Goal: Transaction & Acquisition: Download file/media

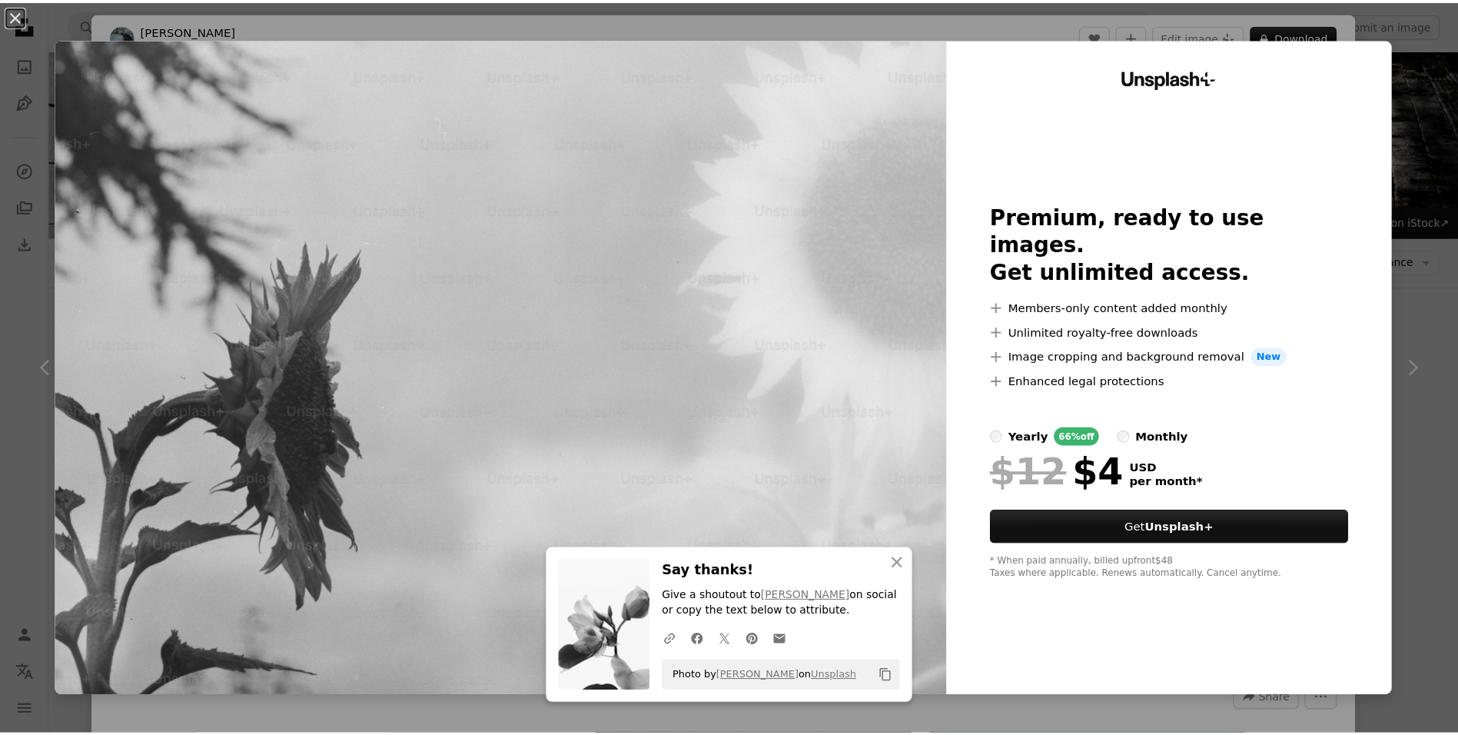
scroll to position [1538, 0]
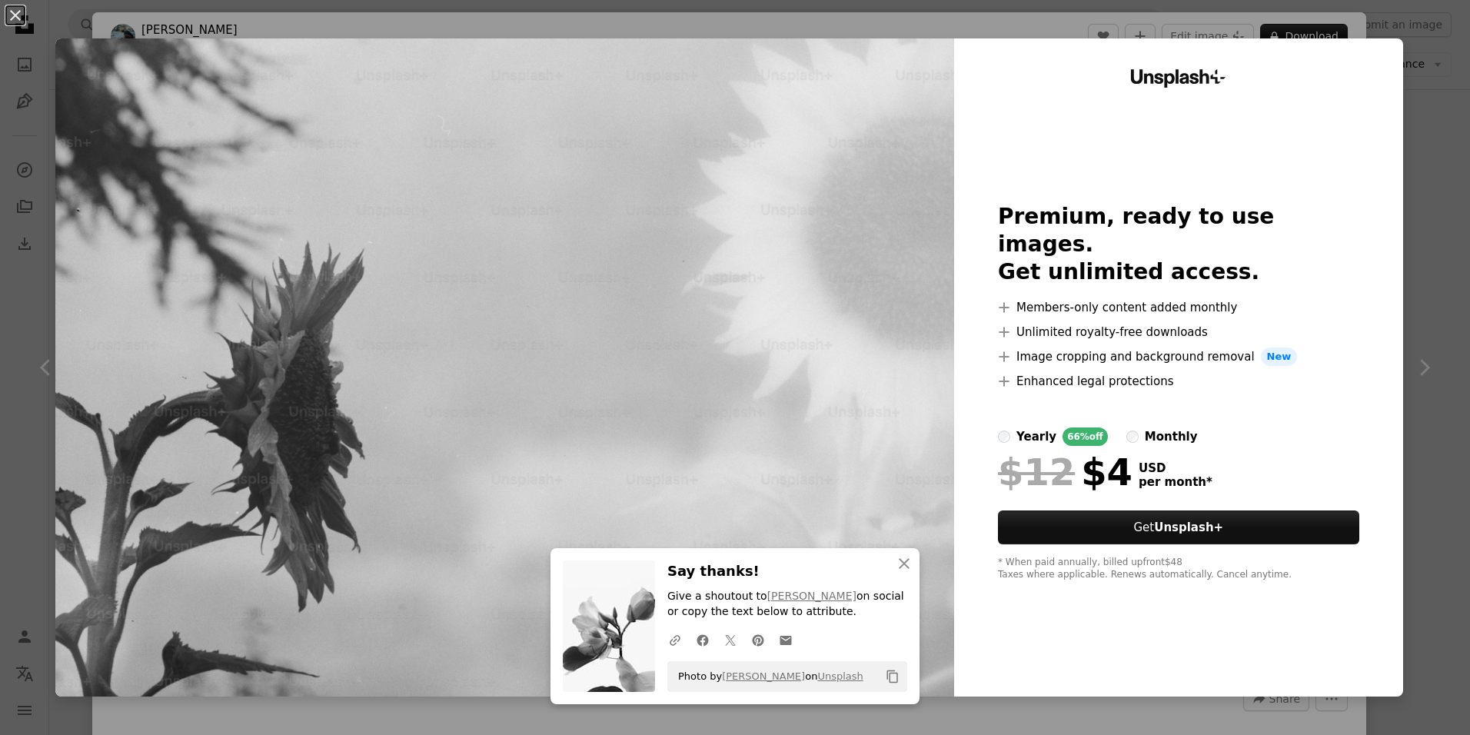
click at [1008, 20] on div "An X shape An X shape Close Say thanks! Give a shoutout to [PERSON_NAME] on soc…" at bounding box center [735, 367] width 1470 height 735
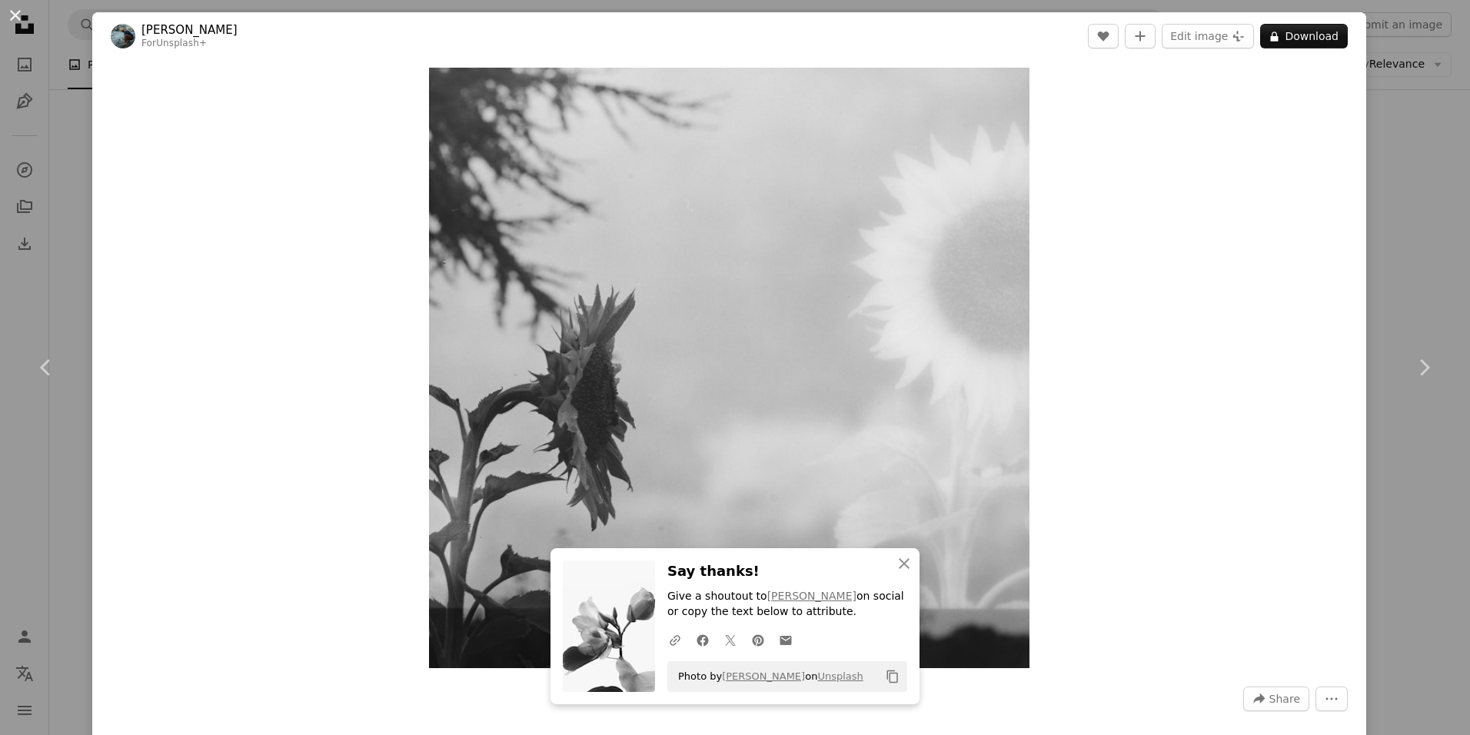
click at [25, 18] on button "An X shape" at bounding box center [15, 15] width 18 height 18
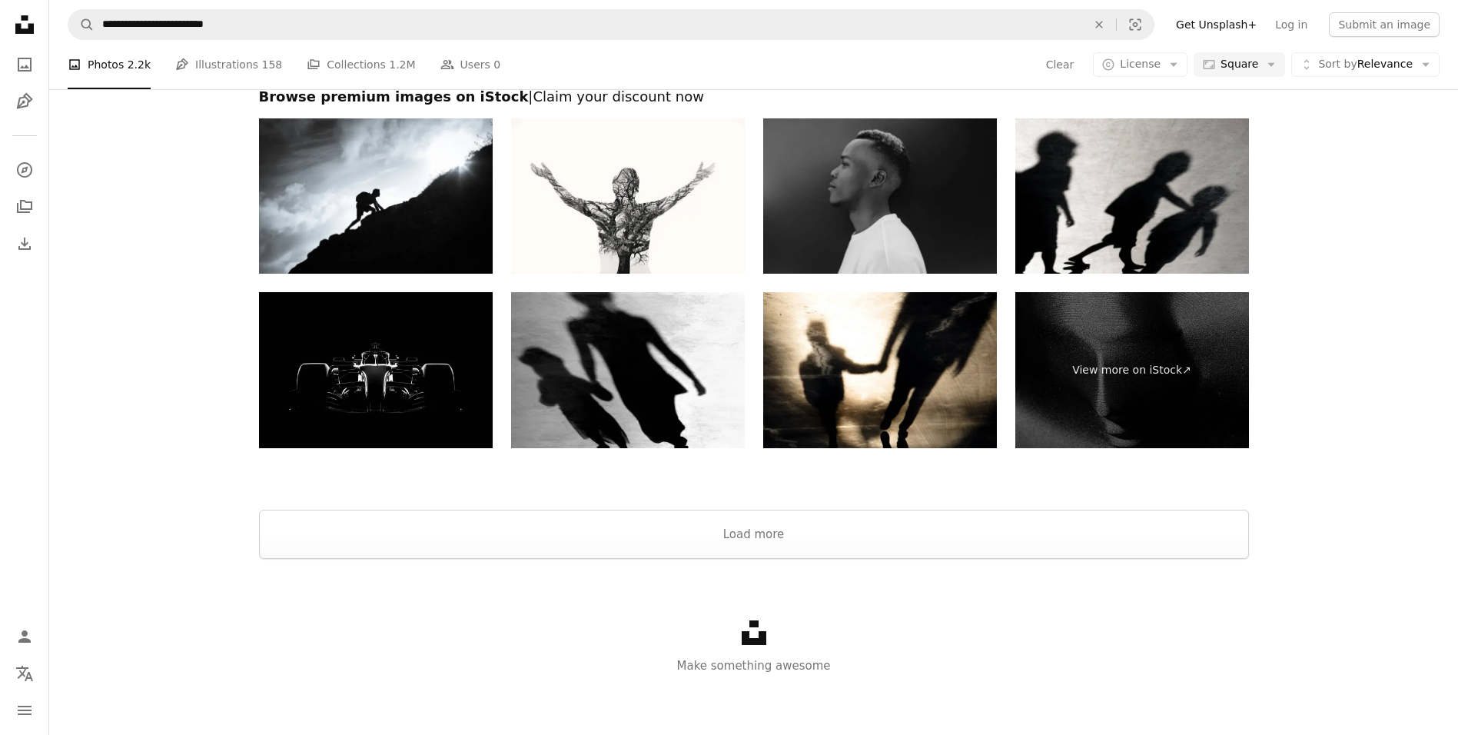
scroll to position [5239, 0]
click at [850, 542] on button "Load more" at bounding box center [754, 533] width 990 height 49
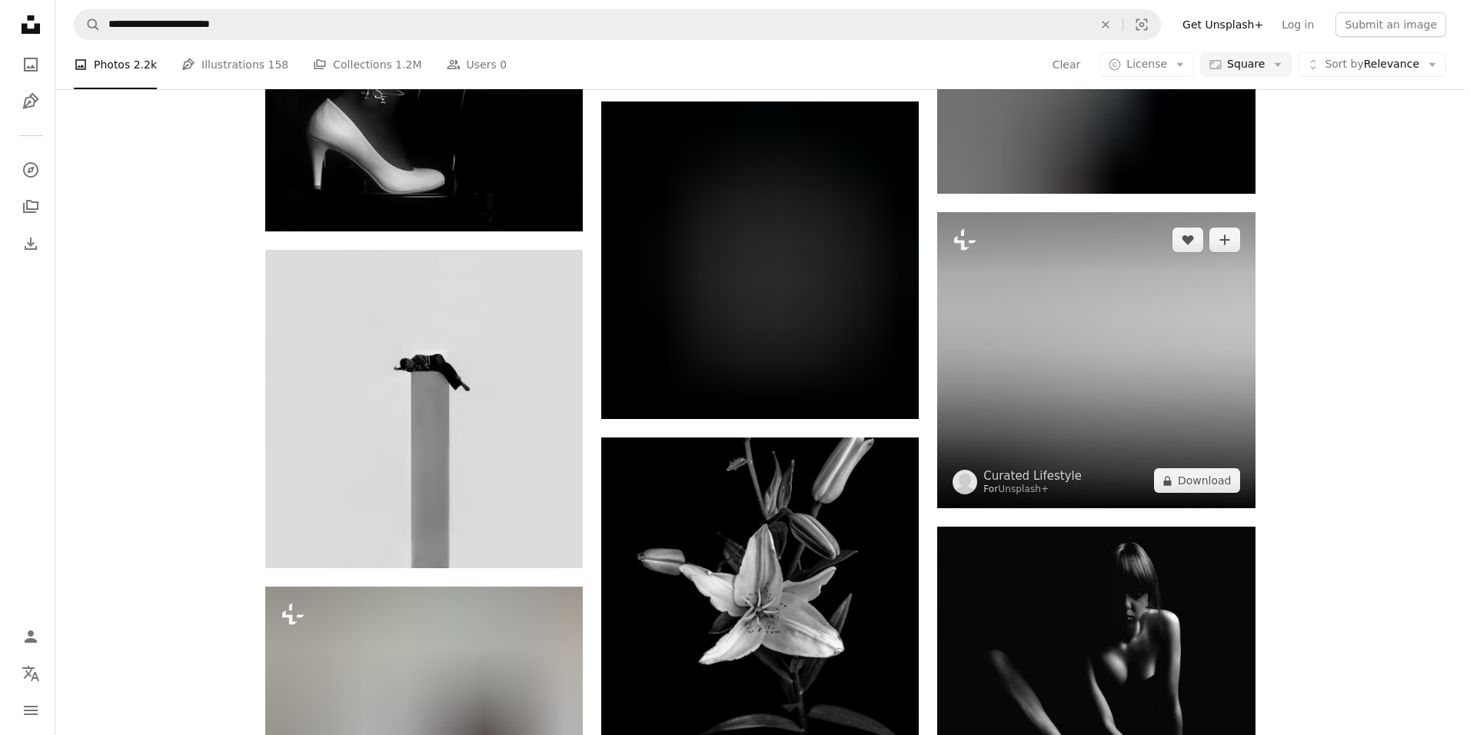
scroll to position [5931, 0]
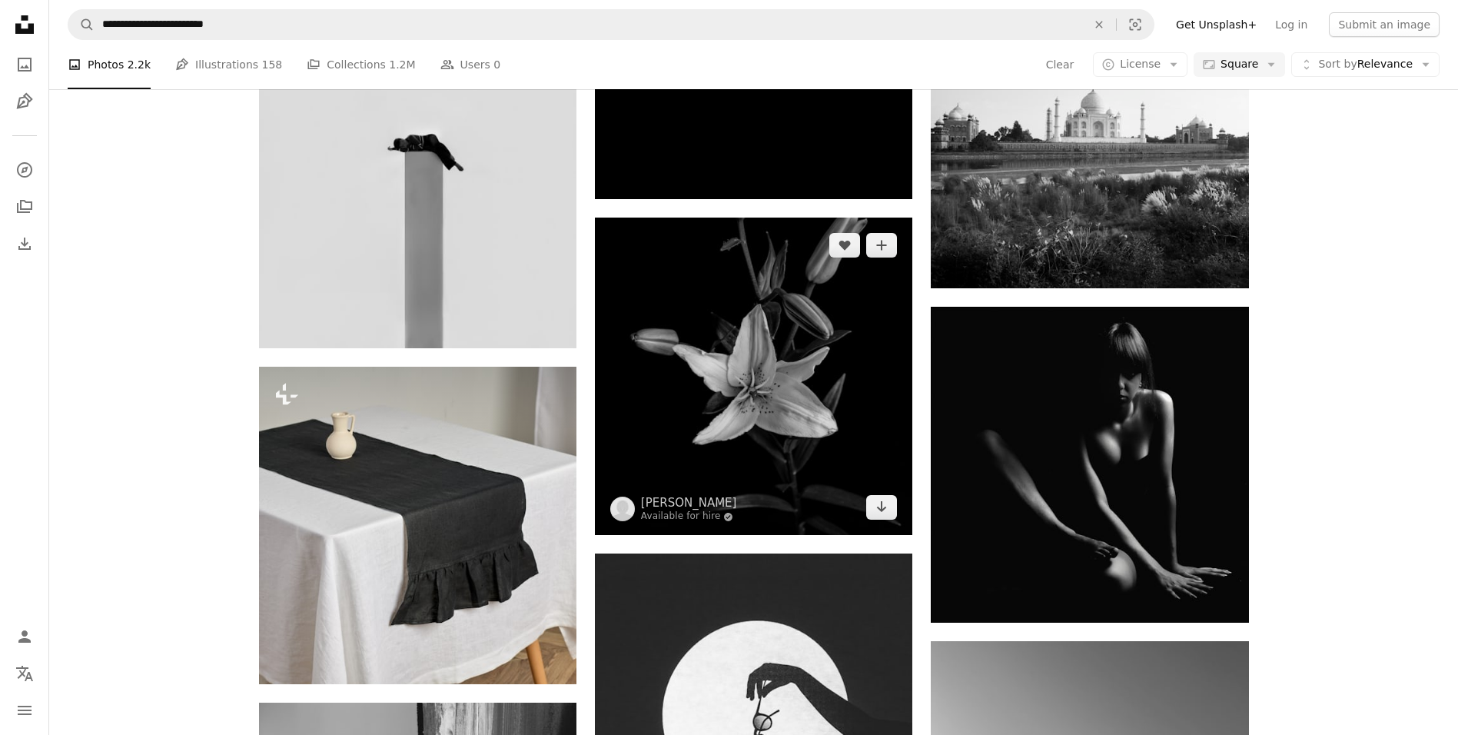
click at [822, 356] on img at bounding box center [754, 377] width 318 height 318
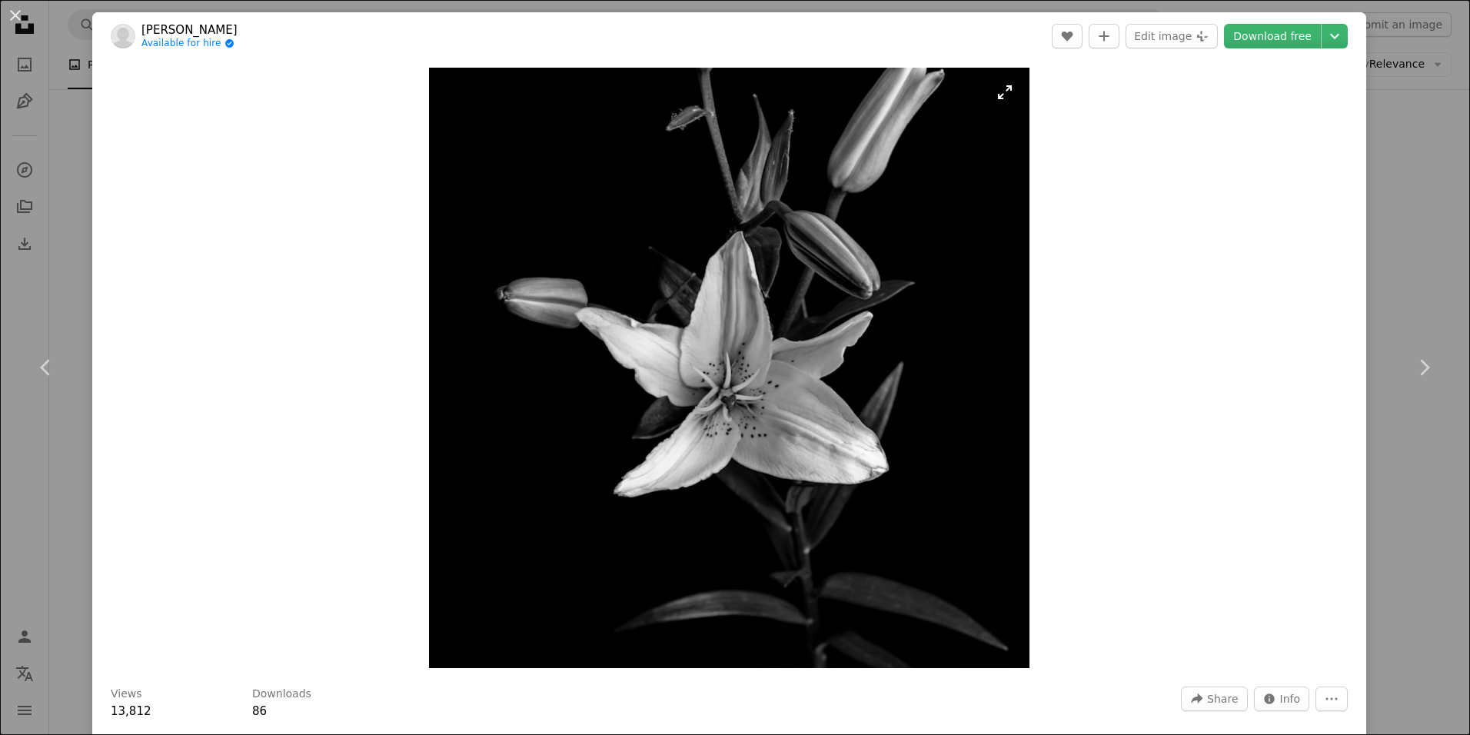
drag, startPoint x: 793, startPoint y: 345, endPoint x: 614, endPoint y: 324, distance: 180.4
click at [614, 324] on img "Zoom in on this image" at bounding box center [729, 368] width 600 height 600
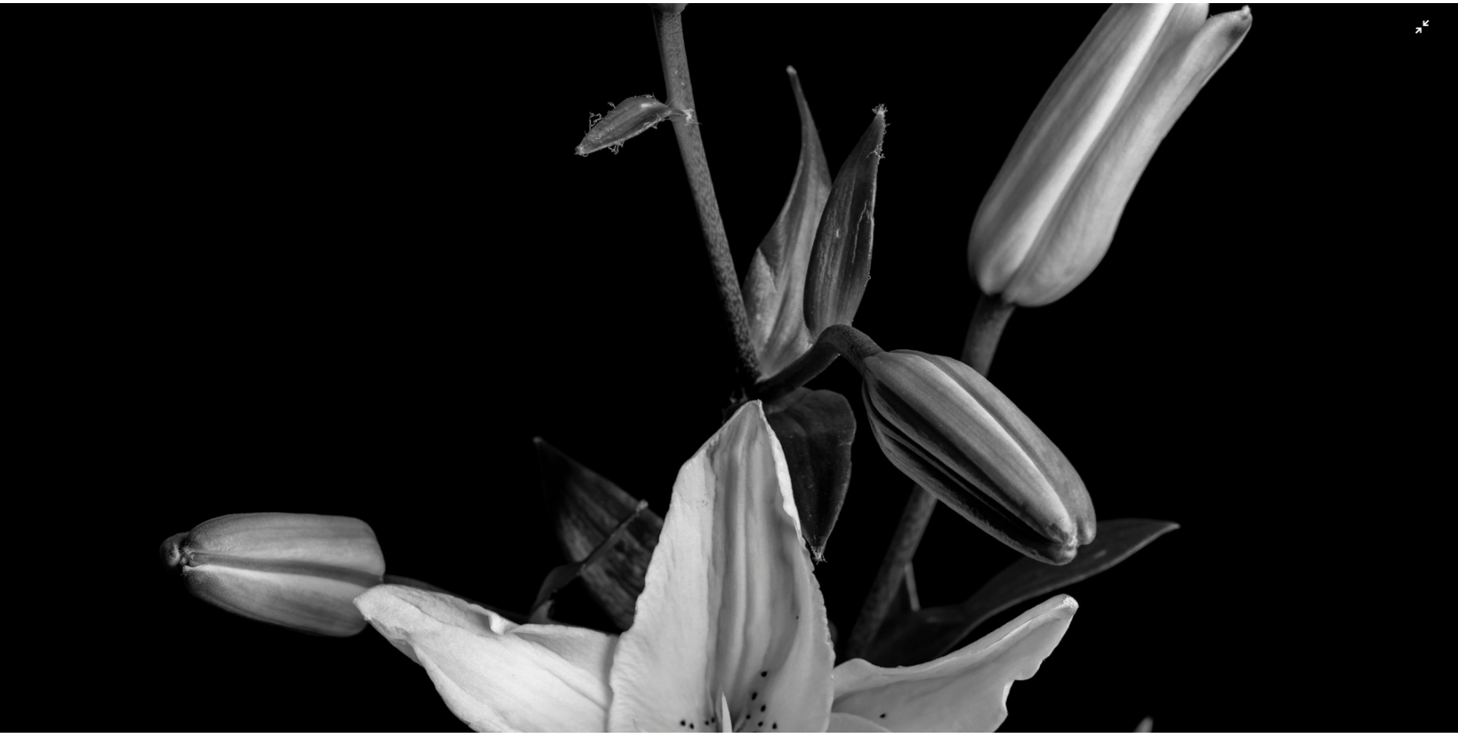
scroll to position [362, 0]
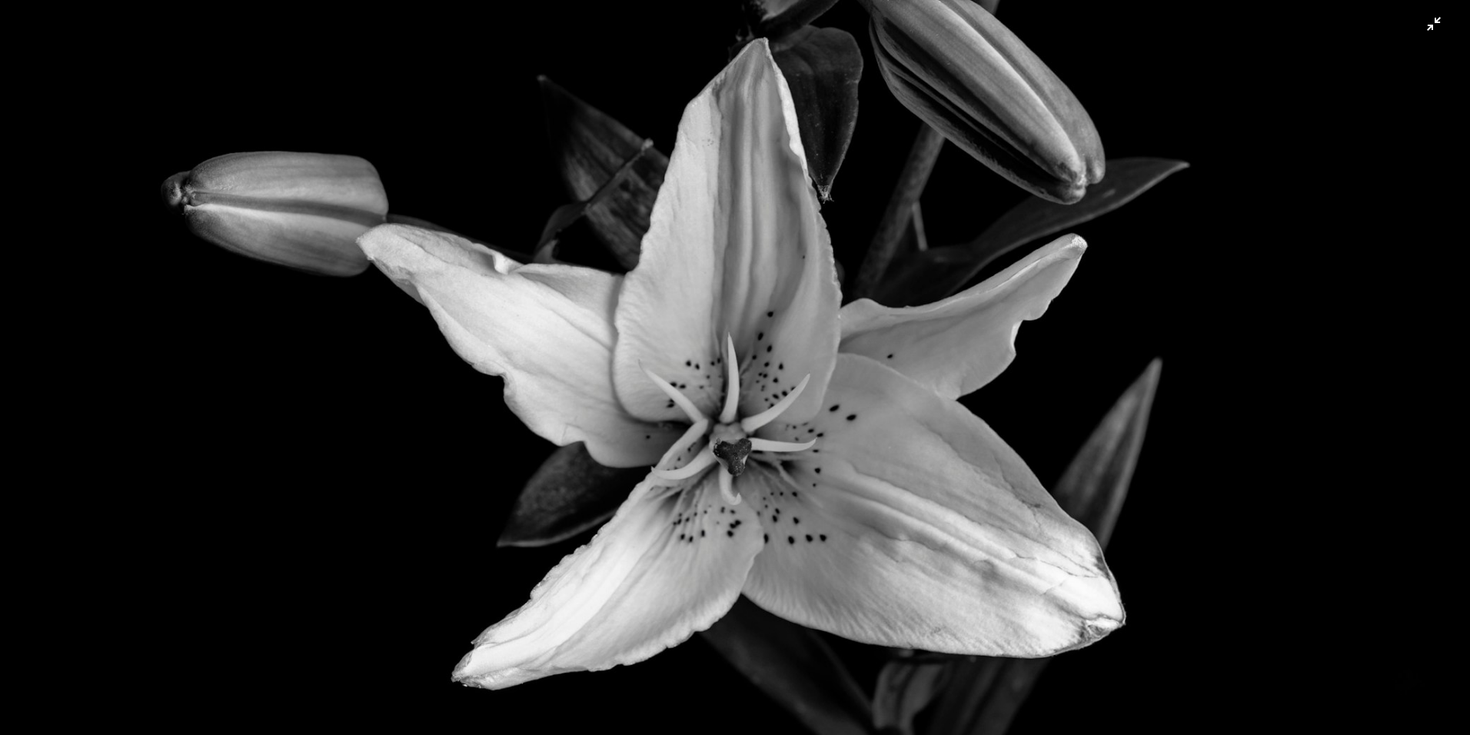
click at [1427, 36] on img "Zoom out on this image" at bounding box center [735, 373] width 1472 height 1472
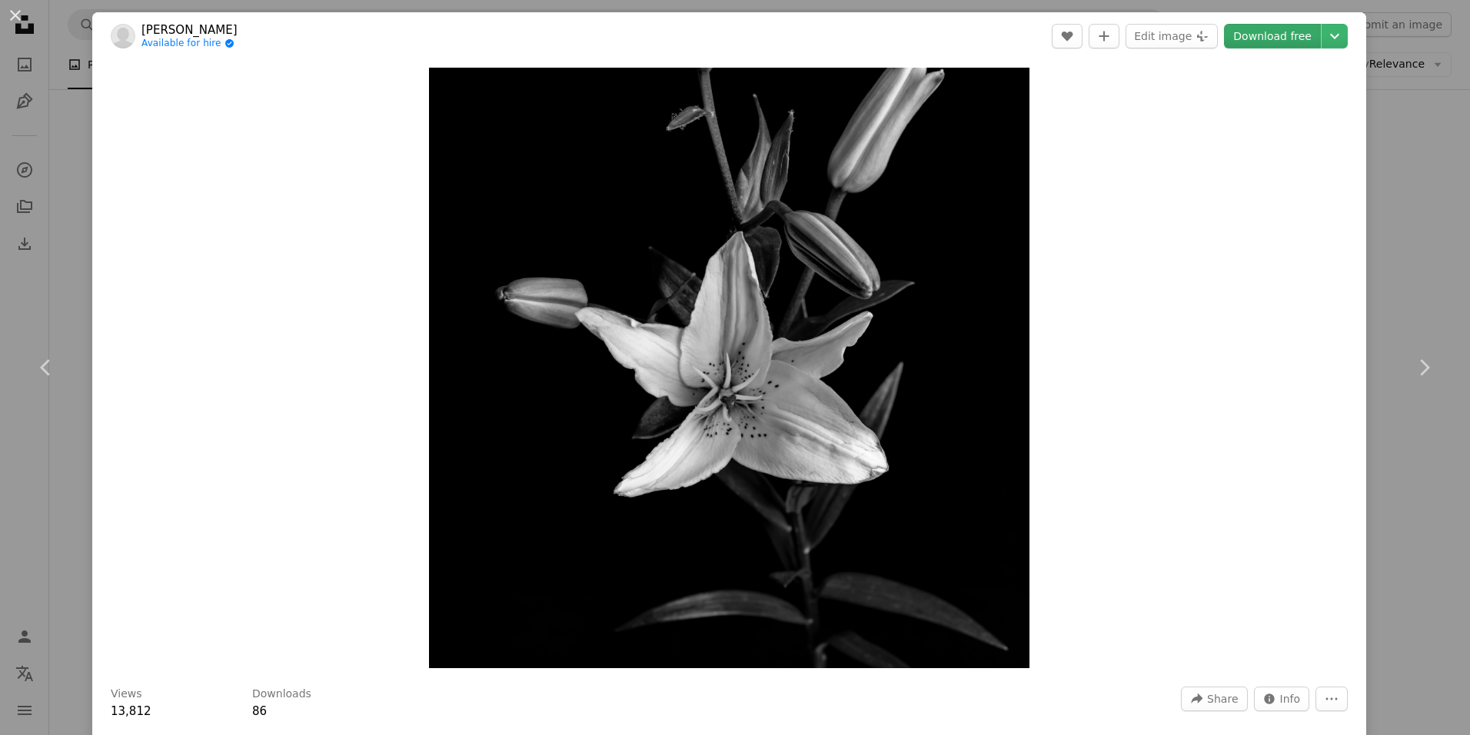
drag, startPoint x: 812, startPoint y: 411, endPoint x: 1281, endPoint y: 35, distance: 601.1
click at [1281, 35] on link "Download free" at bounding box center [1272, 36] width 97 height 25
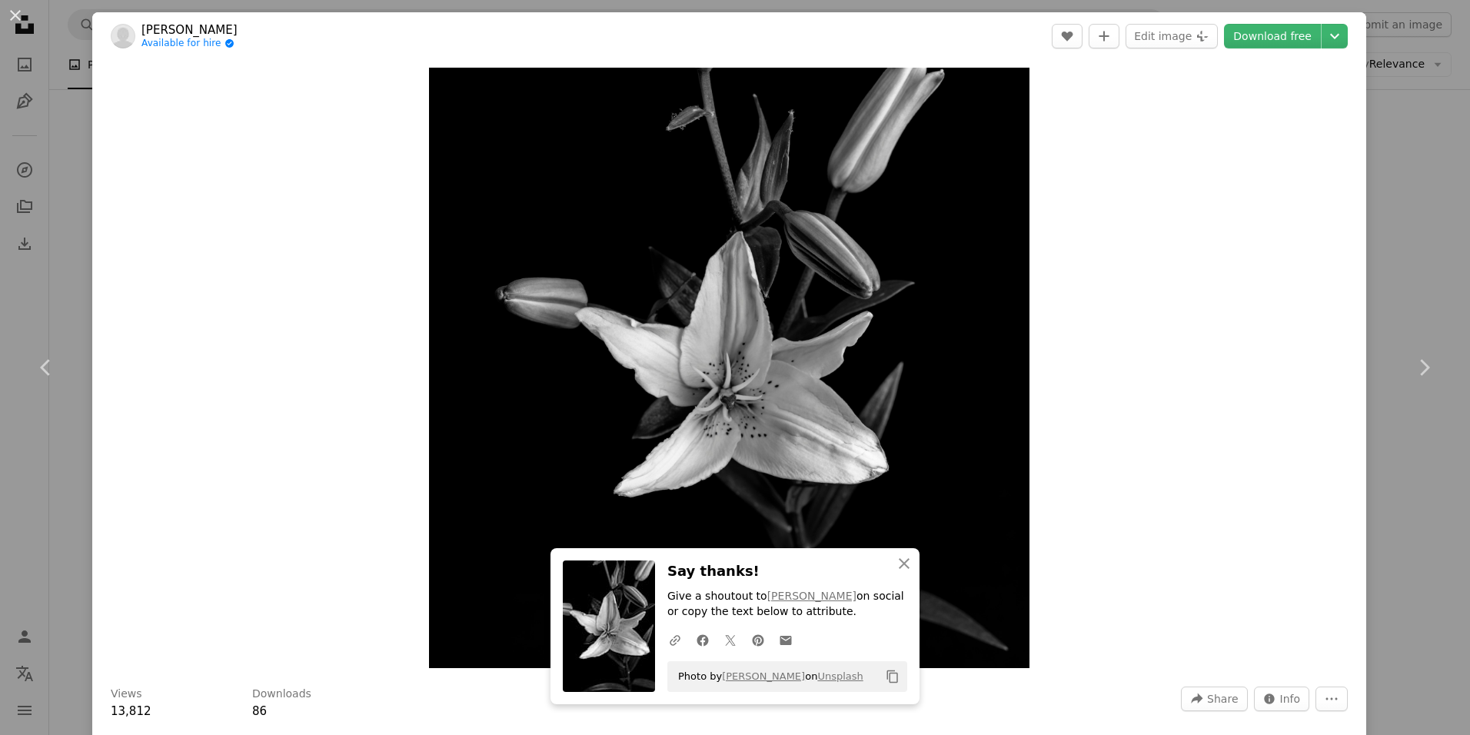
click at [1062, 236] on div "Zoom in" at bounding box center [729, 368] width 1274 height 616
click at [20, 22] on button "An X shape" at bounding box center [15, 15] width 18 height 18
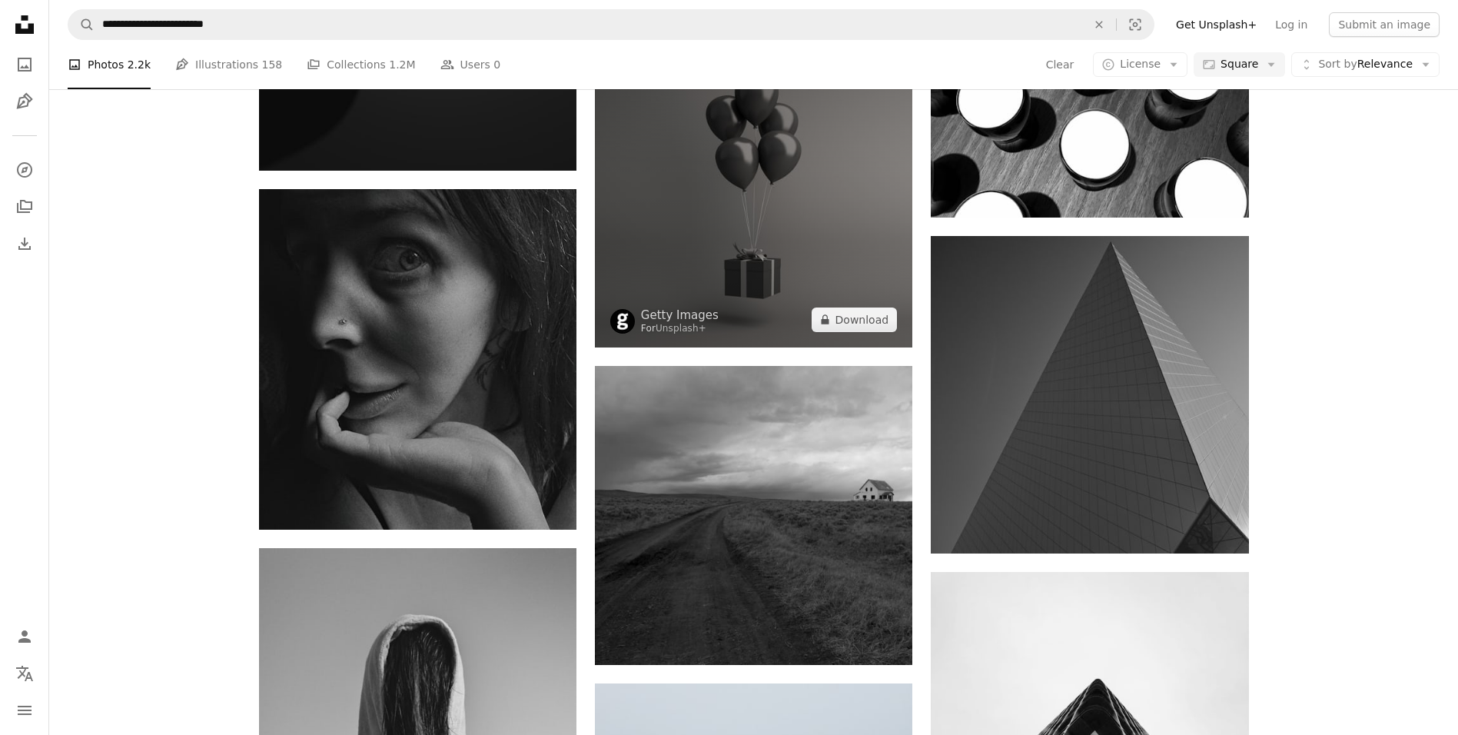
scroll to position [7699, 0]
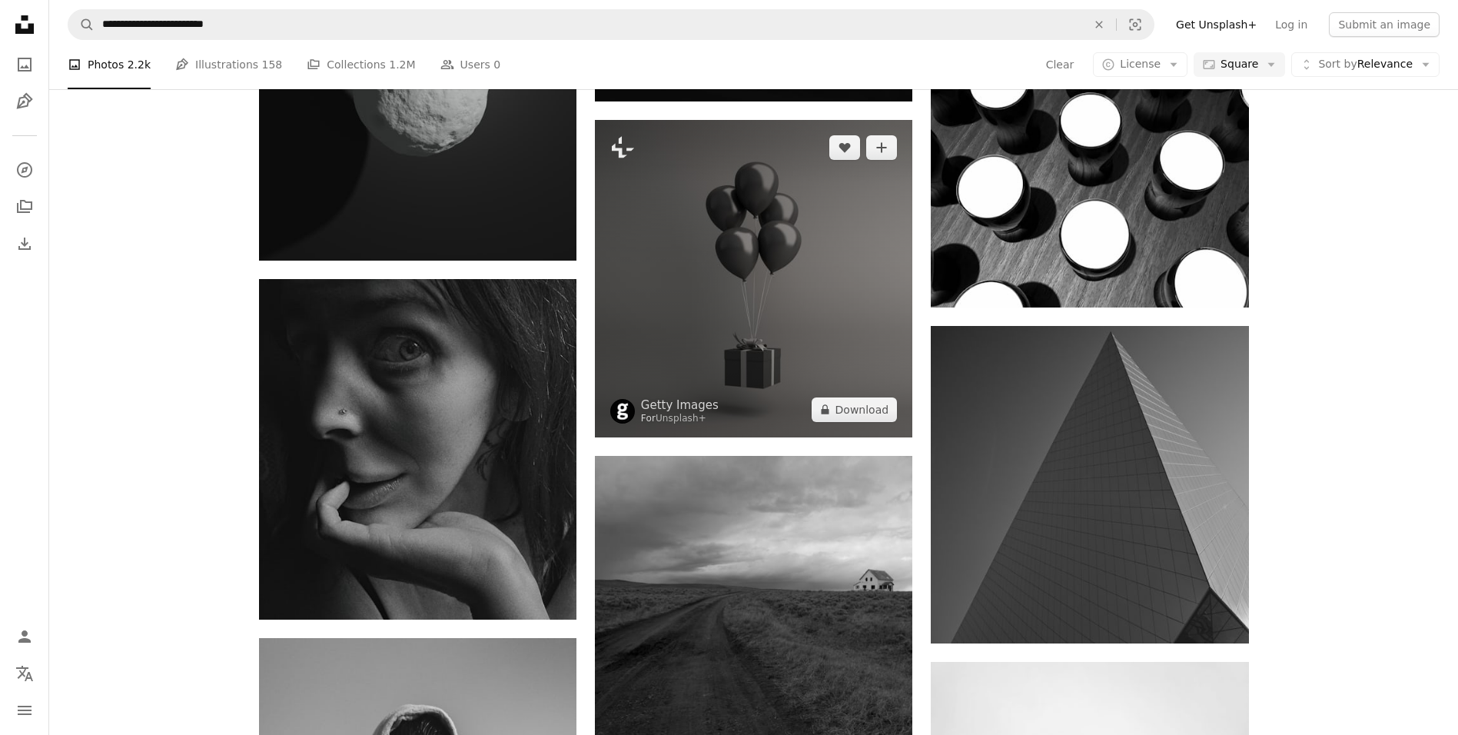
click at [755, 331] on img at bounding box center [754, 279] width 318 height 318
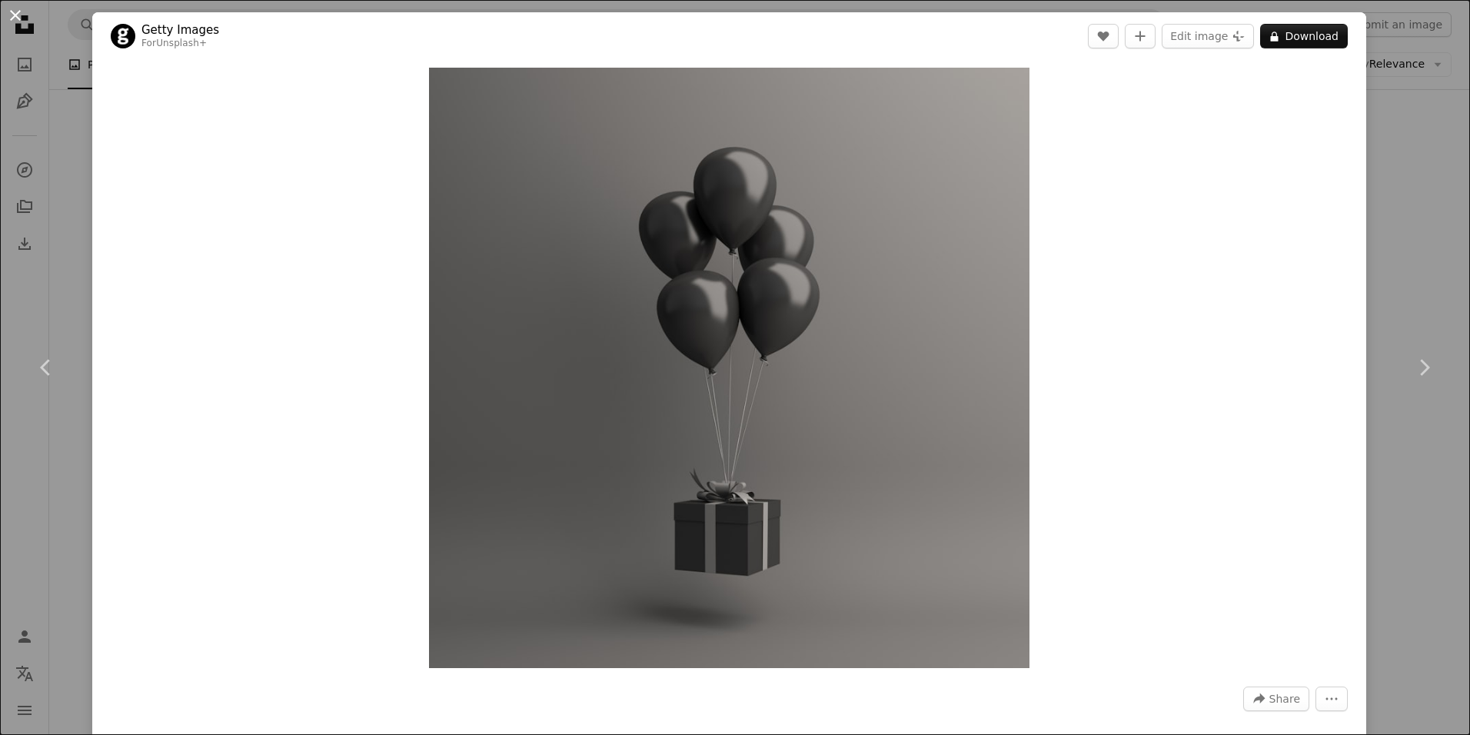
click at [16, 12] on button "An X shape" at bounding box center [15, 15] width 18 height 18
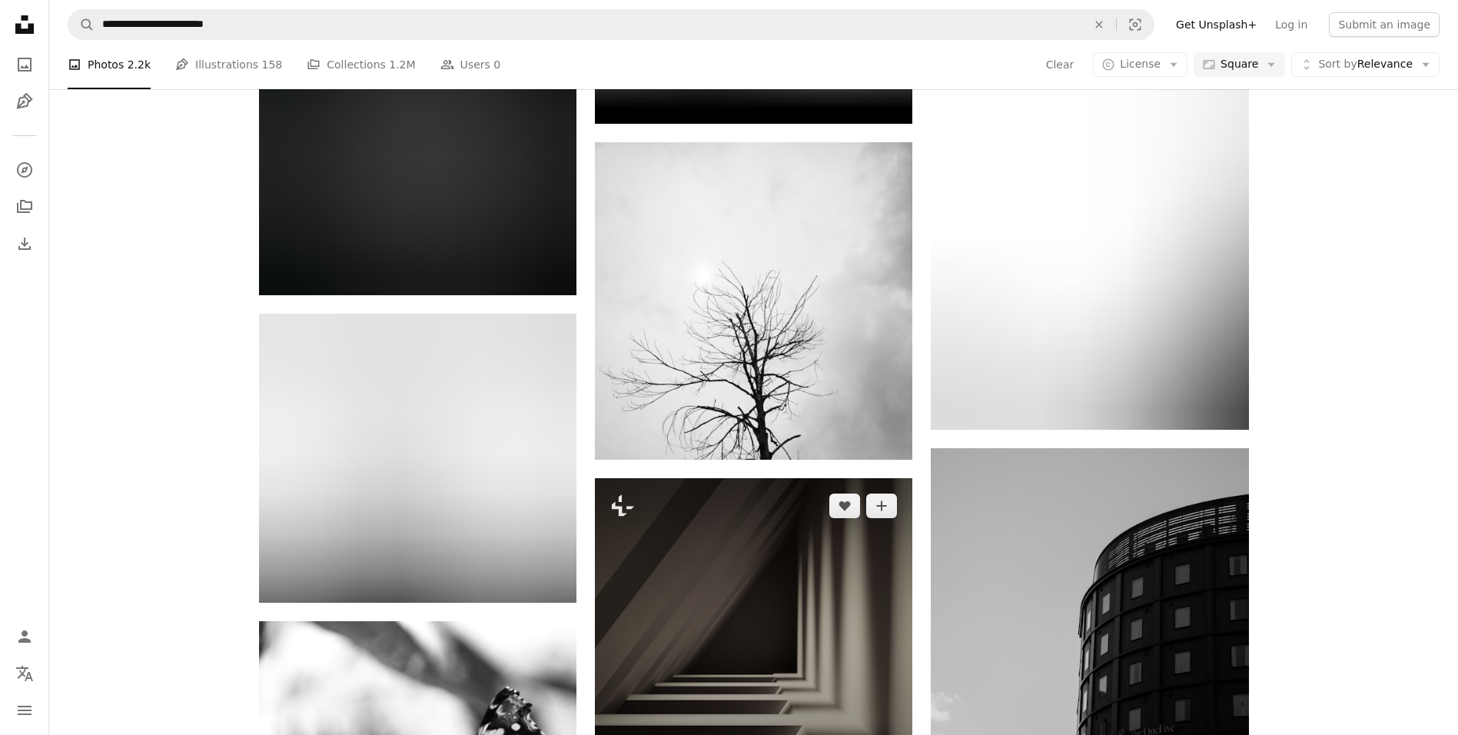
scroll to position [16079, 0]
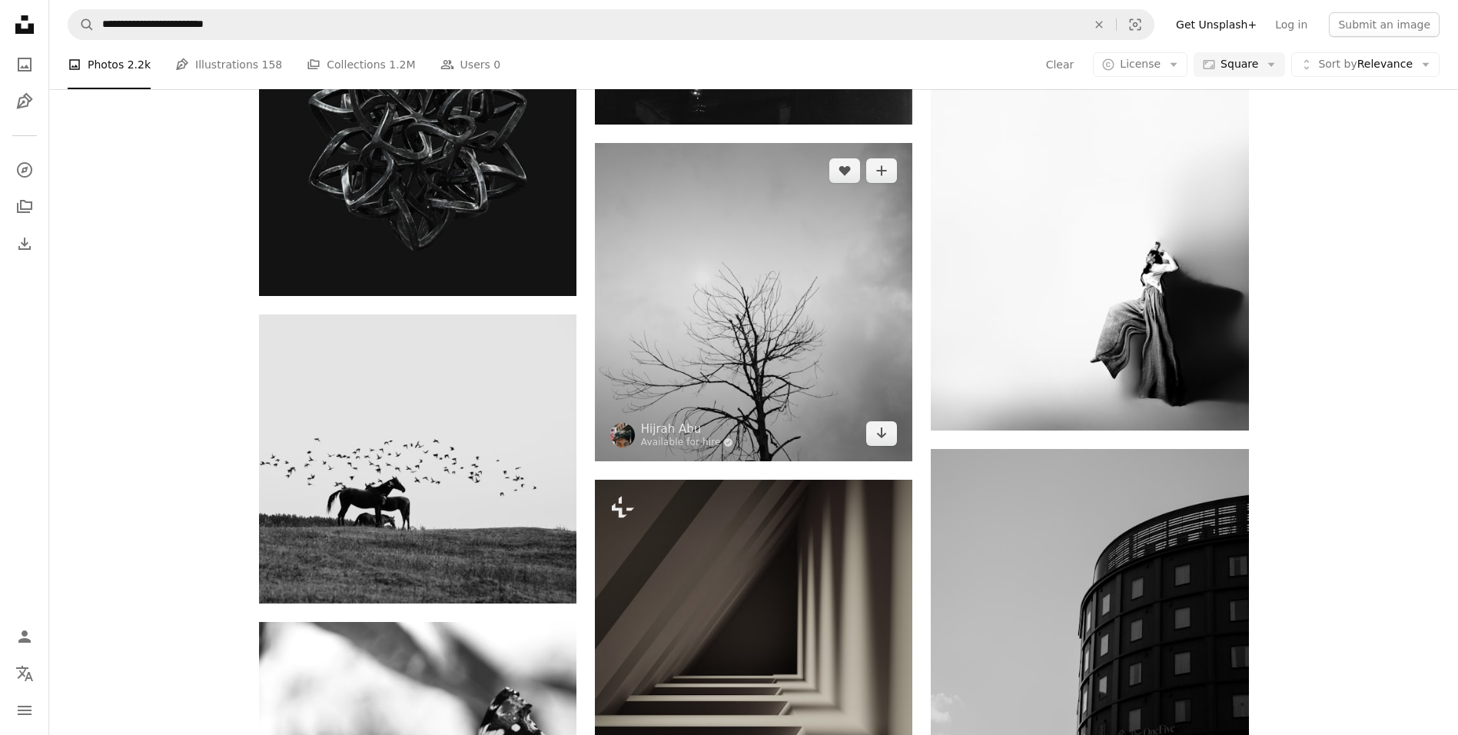
click at [739, 374] on img at bounding box center [754, 302] width 318 height 318
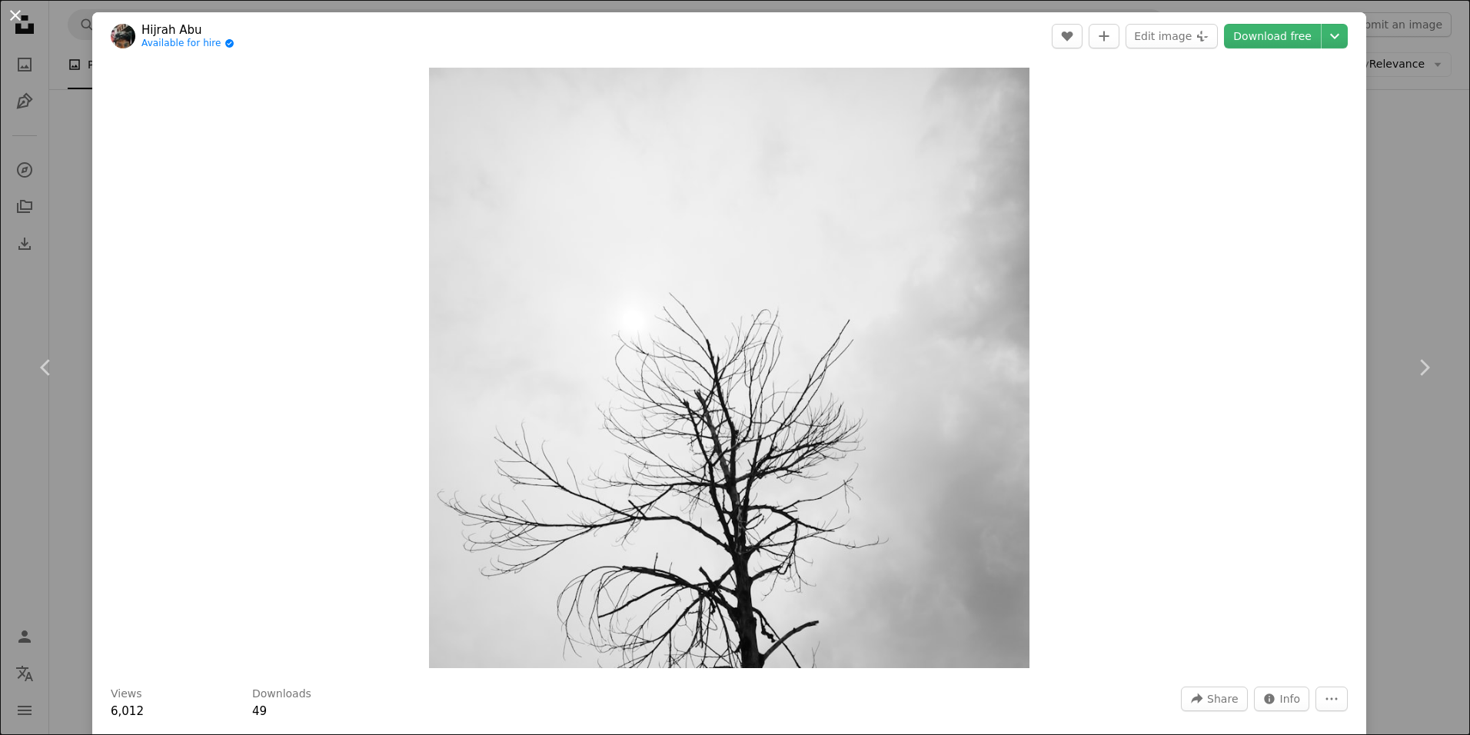
click at [16, 17] on button "An X shape" at bounding box center [15, 15] width 18 height 18
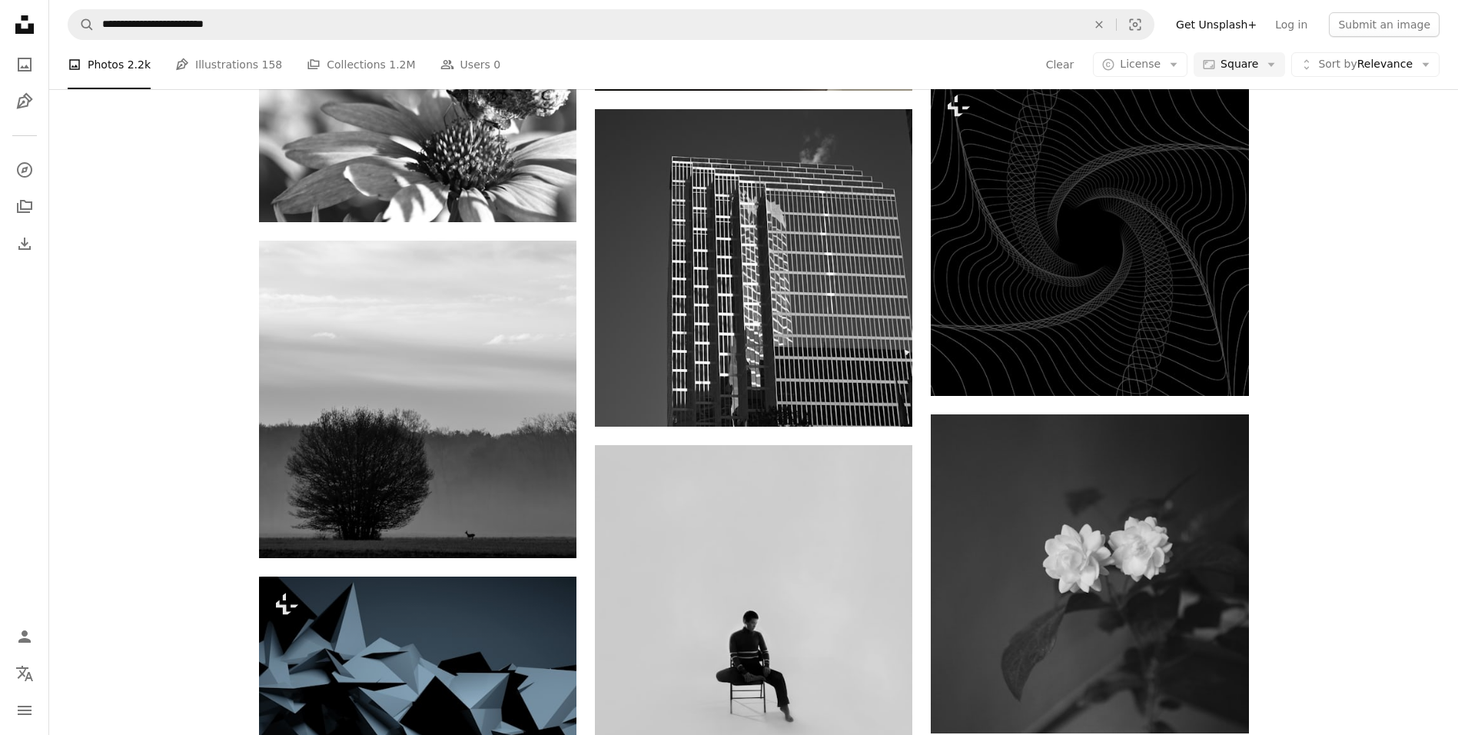
scroll to position [16848, 0]
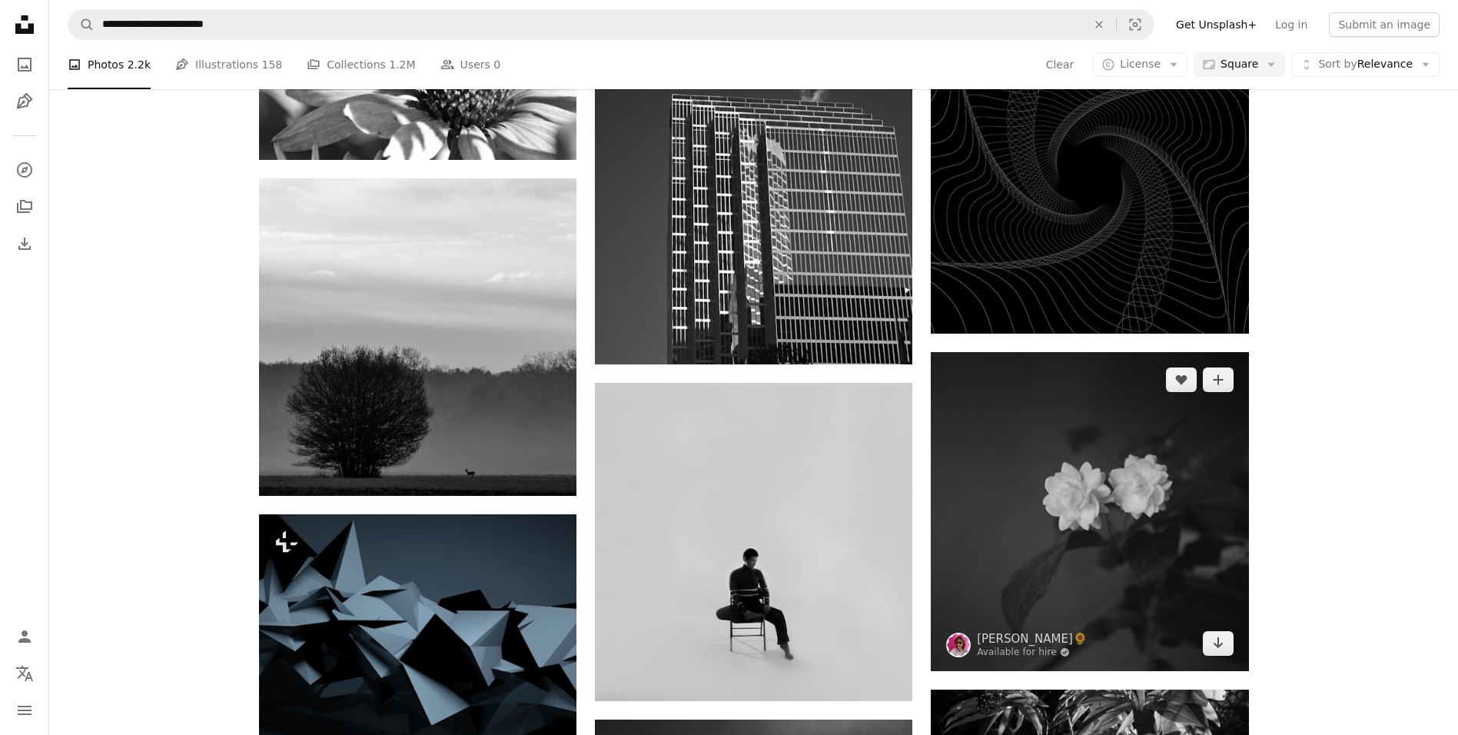
click at [1102, 529] on img at bounding box center [1090, 511] width 318 height 318
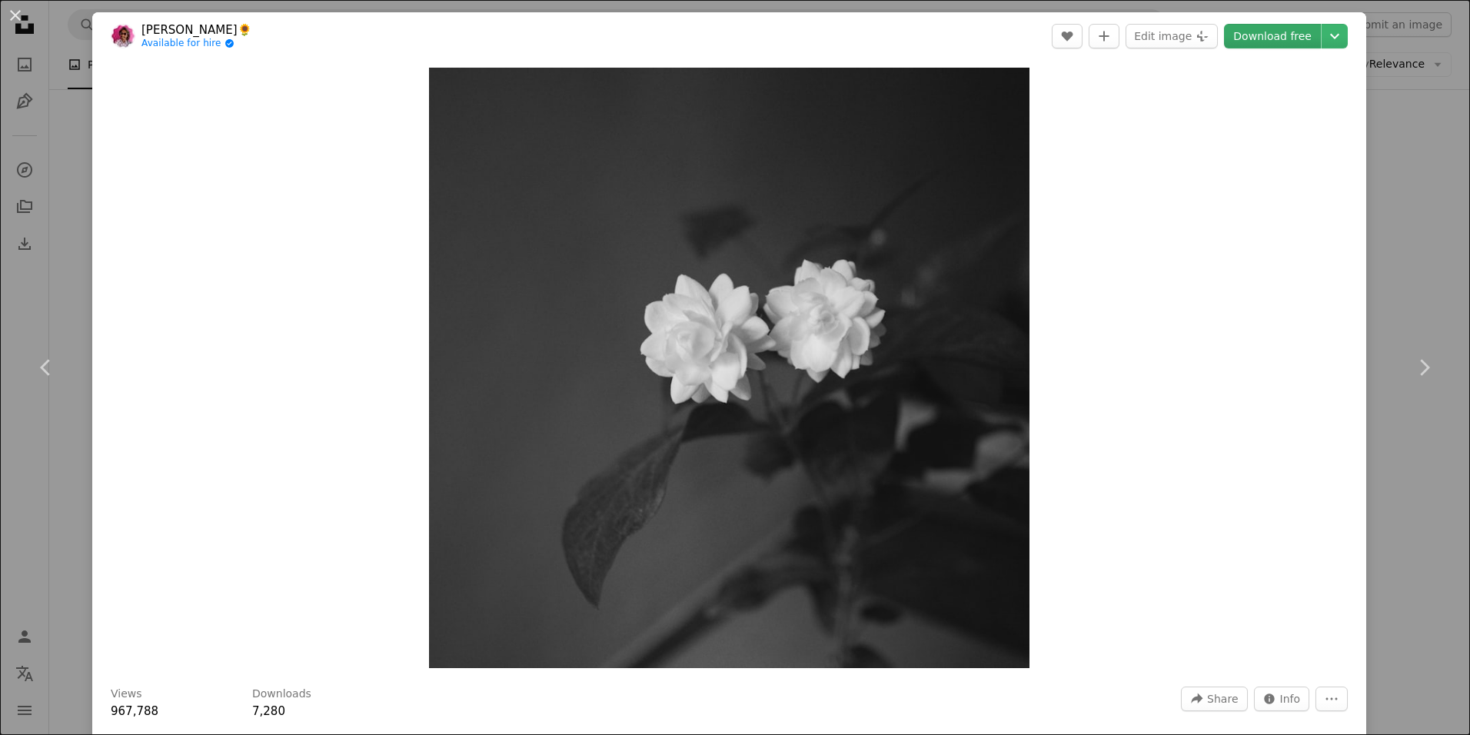
click at [1252, 42] on link "Download free" at bounding box center [1272, 36] width 97 height 25
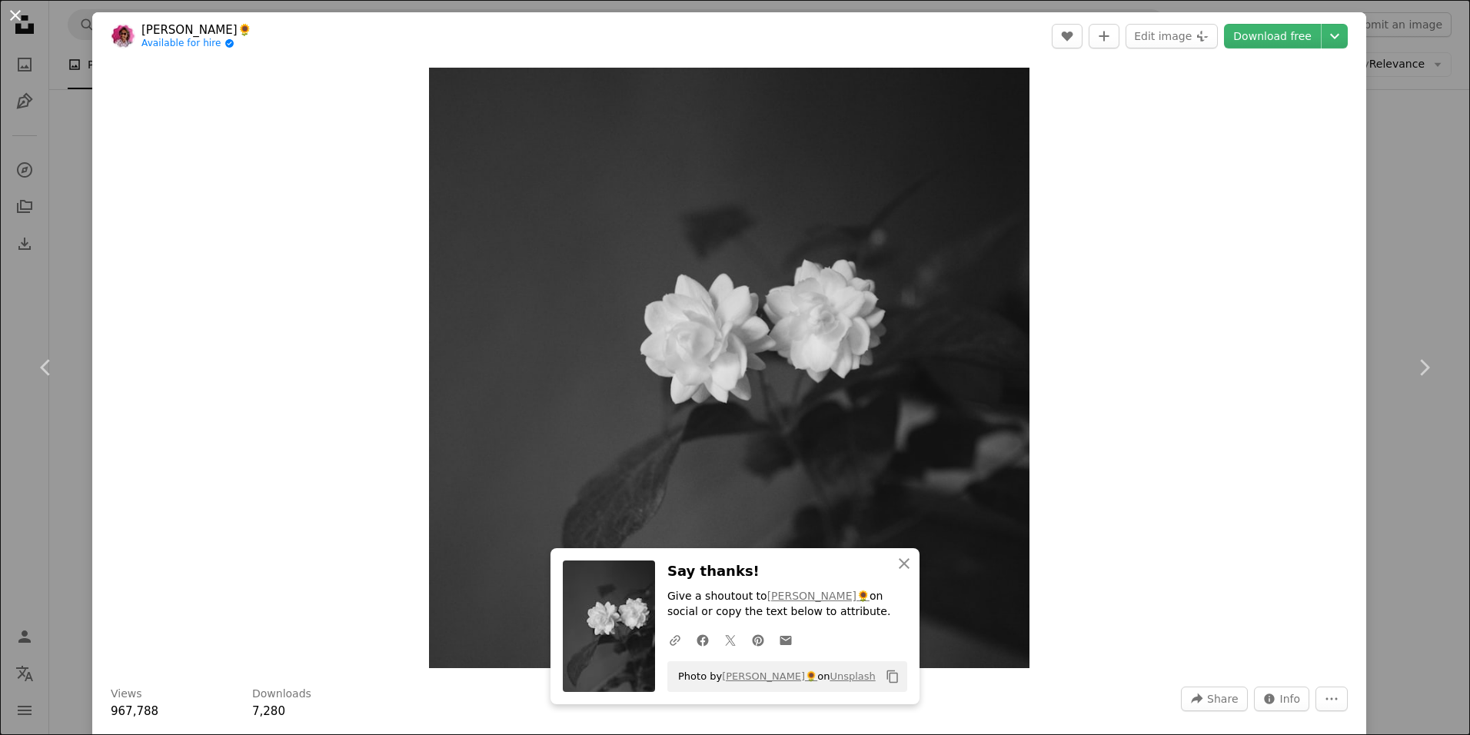
click at [8, 20] on button "An X shape" at bounding box center [15, 15] width 18 height 18
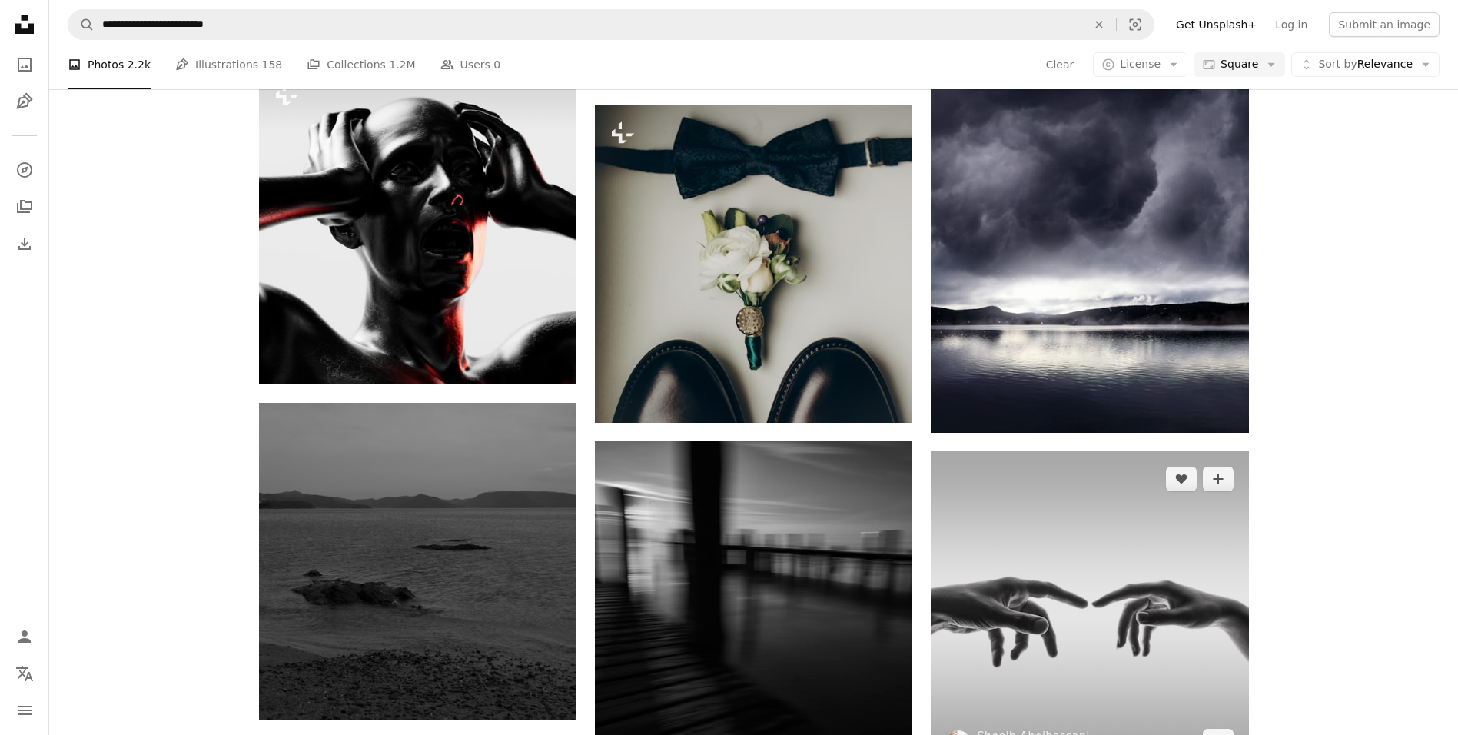
scroll to position [55059, 0]
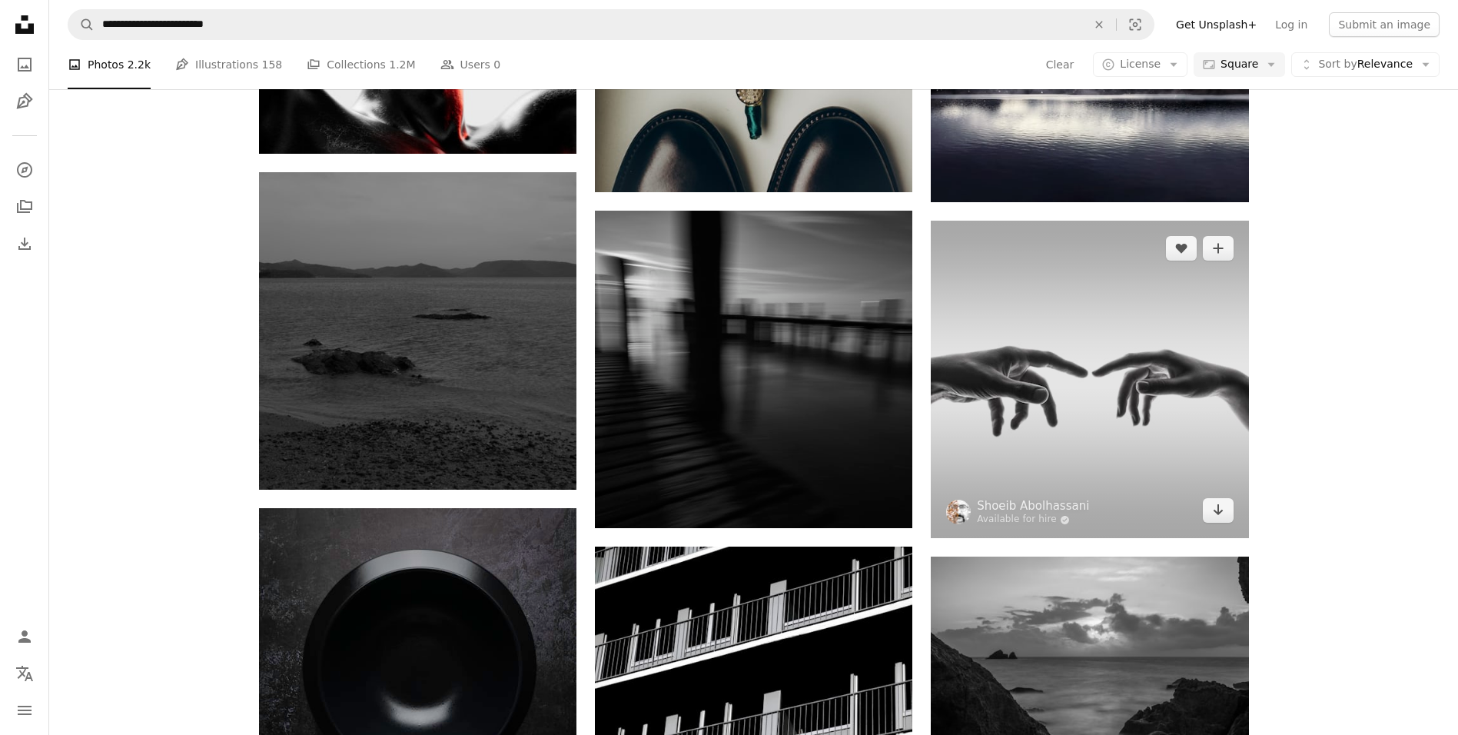
click at [977, 419] on img at bounding box center [1090, 380] width 318 height 318
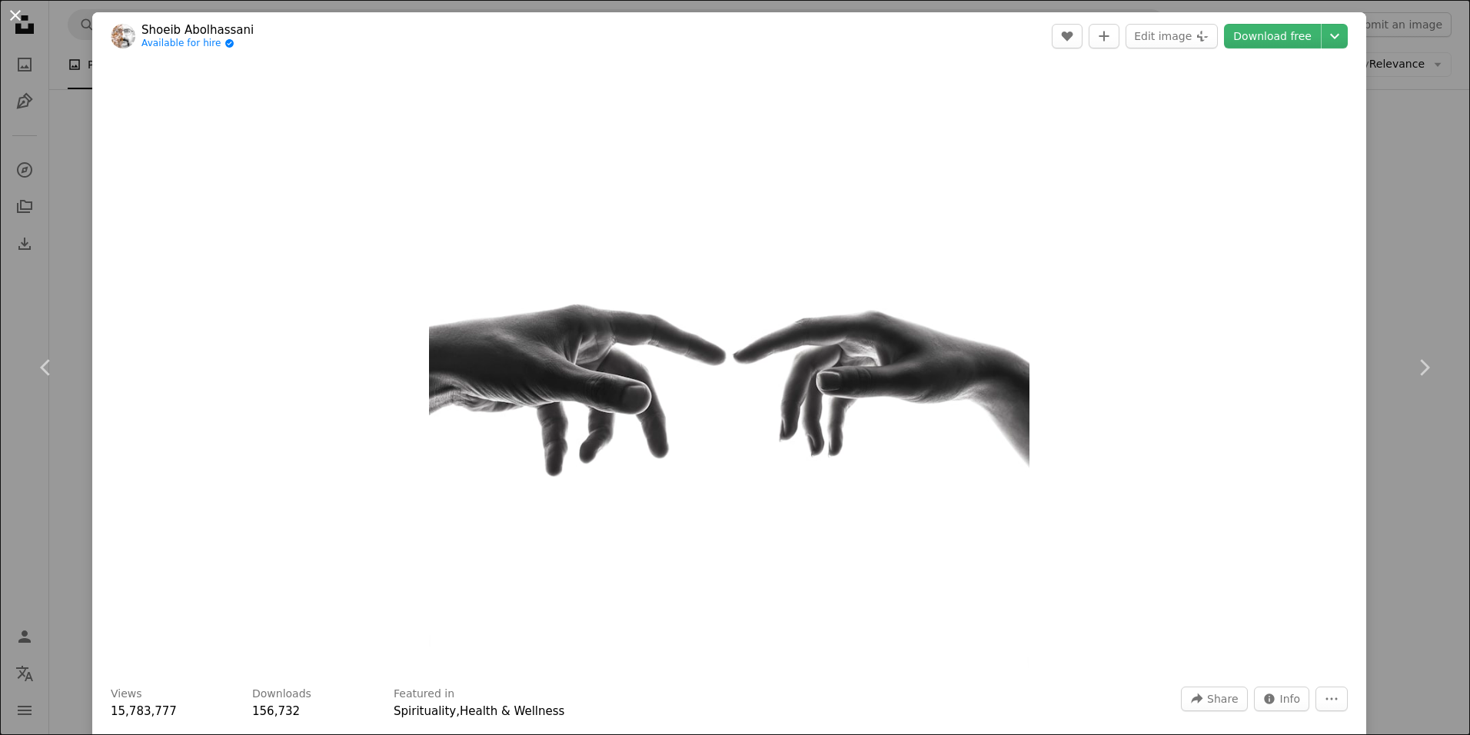
click at [12, 25] on button "An X shape" at bounding box center [15, 15] width 18 height 18
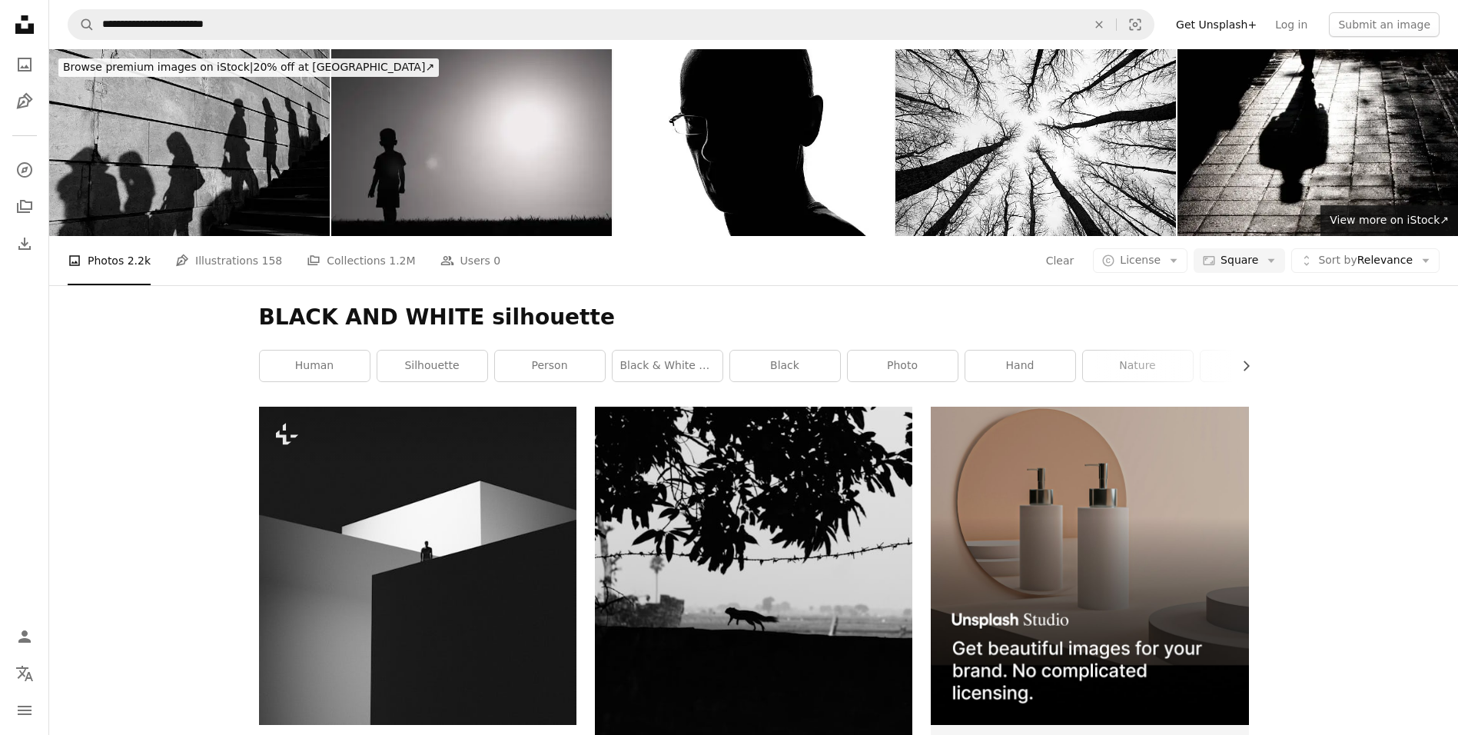
click at [555, 317] on h1 "BLACK AND WHITE silhouette" at bounding box center [754, 318] width 990 height 28
drag, startPoint x: 555, startPoint y: 317, endPoint x: 550, endPoint y: 334, distance: 17.5
click at [550, 334] on div "BLACK AND WHITE silhouette Chevron right human silhouette person black & white …" at bounding box center [754, 345] width 1027 height 121
click at [550, 317] on h1 "BLACK AND WHITE silhouette" at bounding box center [754, 318] width 990 height 28
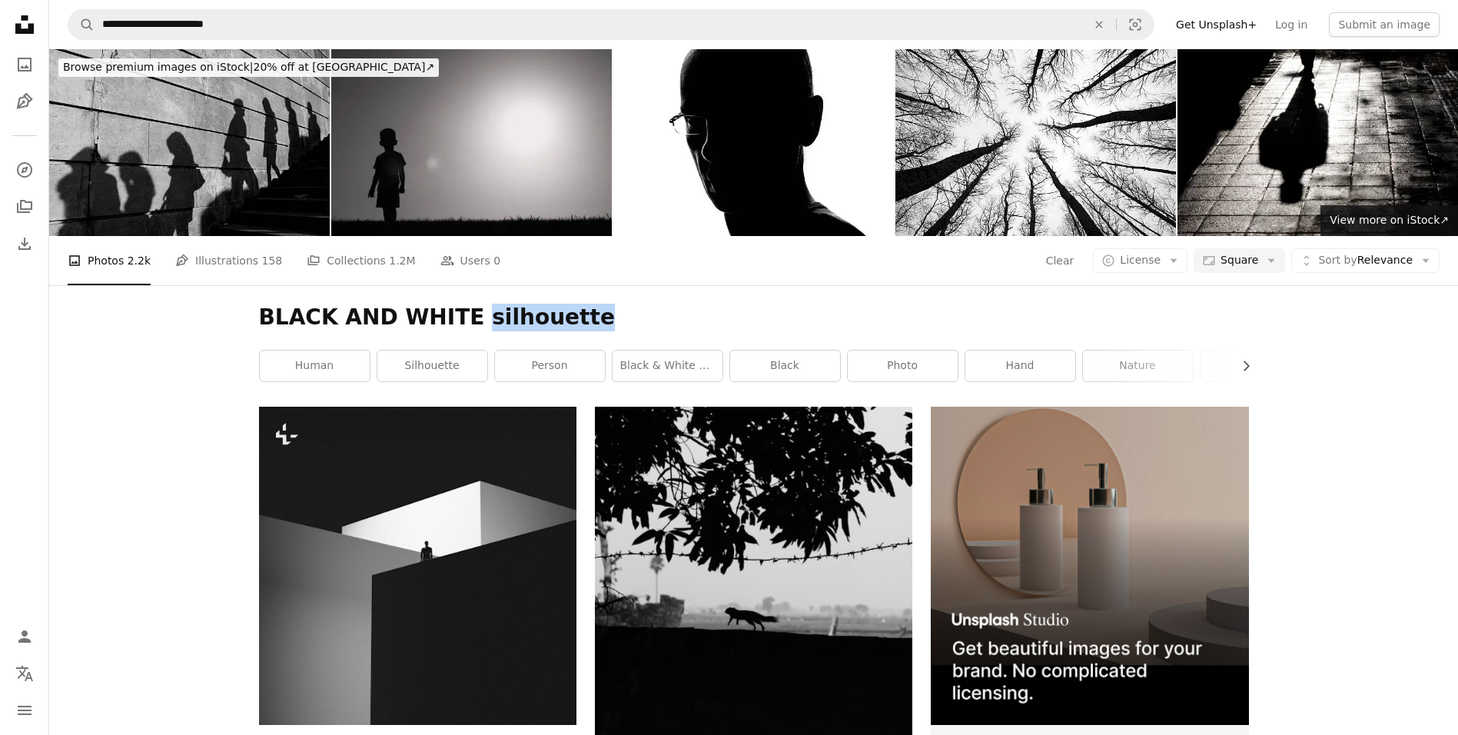
click at [550, 317] on h1 "BLACK AND WHITE silhouette" at bounding box center [754, 318] width 990 height 28
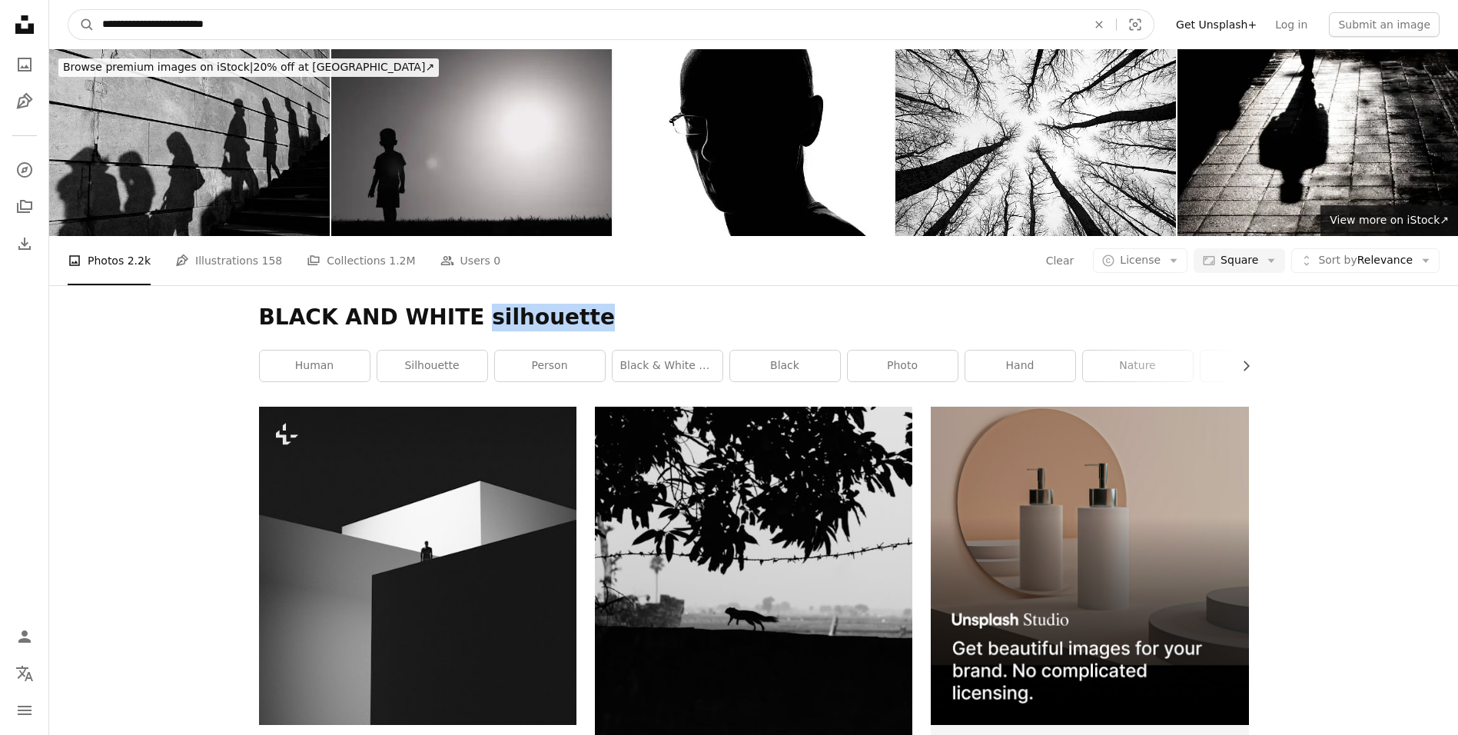
click at [229, 20] on input "**********" at bounding box center [589, 24] width 988 height 29
type input "**********"
click at [68, 10] on button "A magnifying glass" at bounding box center [81, 24] width 26 height 29
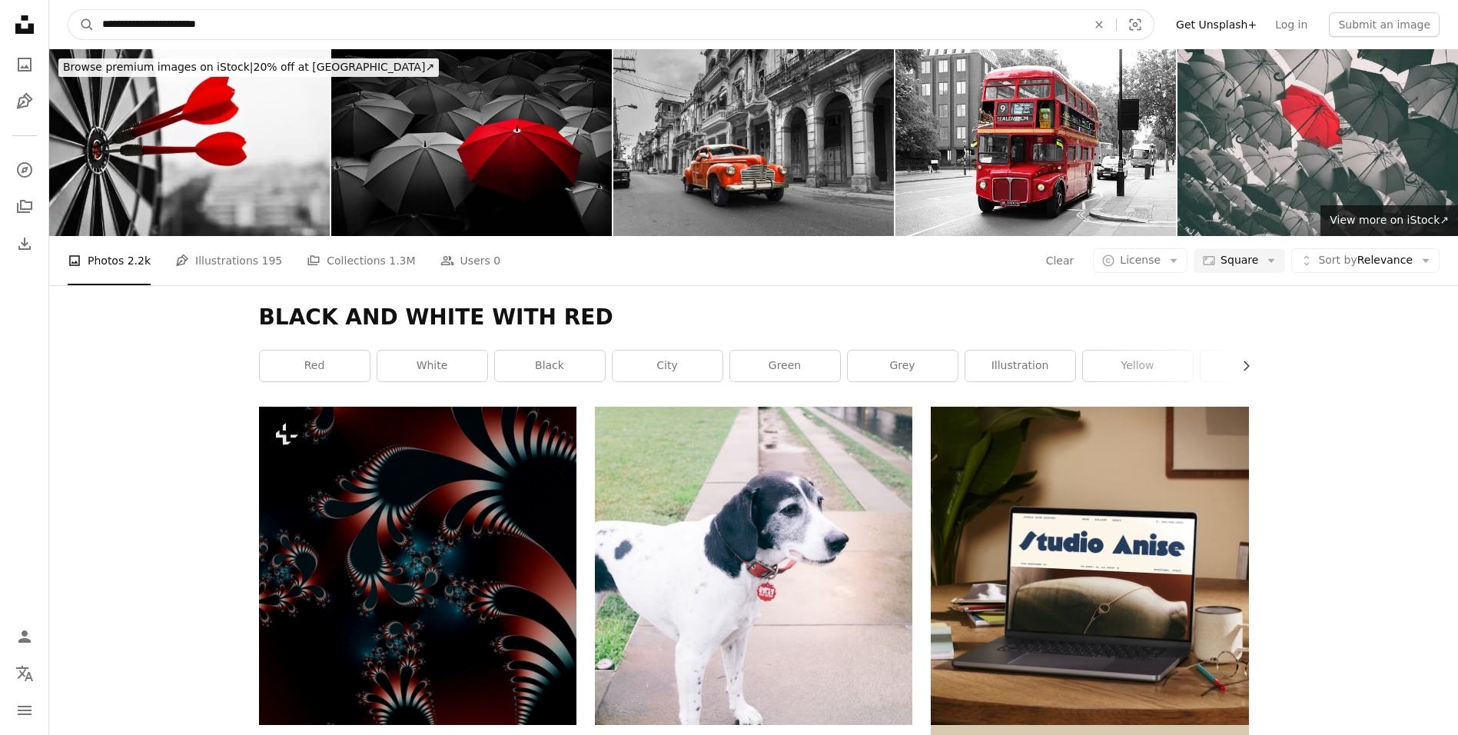
click at [234, 18] on input "**********" at bounding box center [589, 24] width 988 height 29
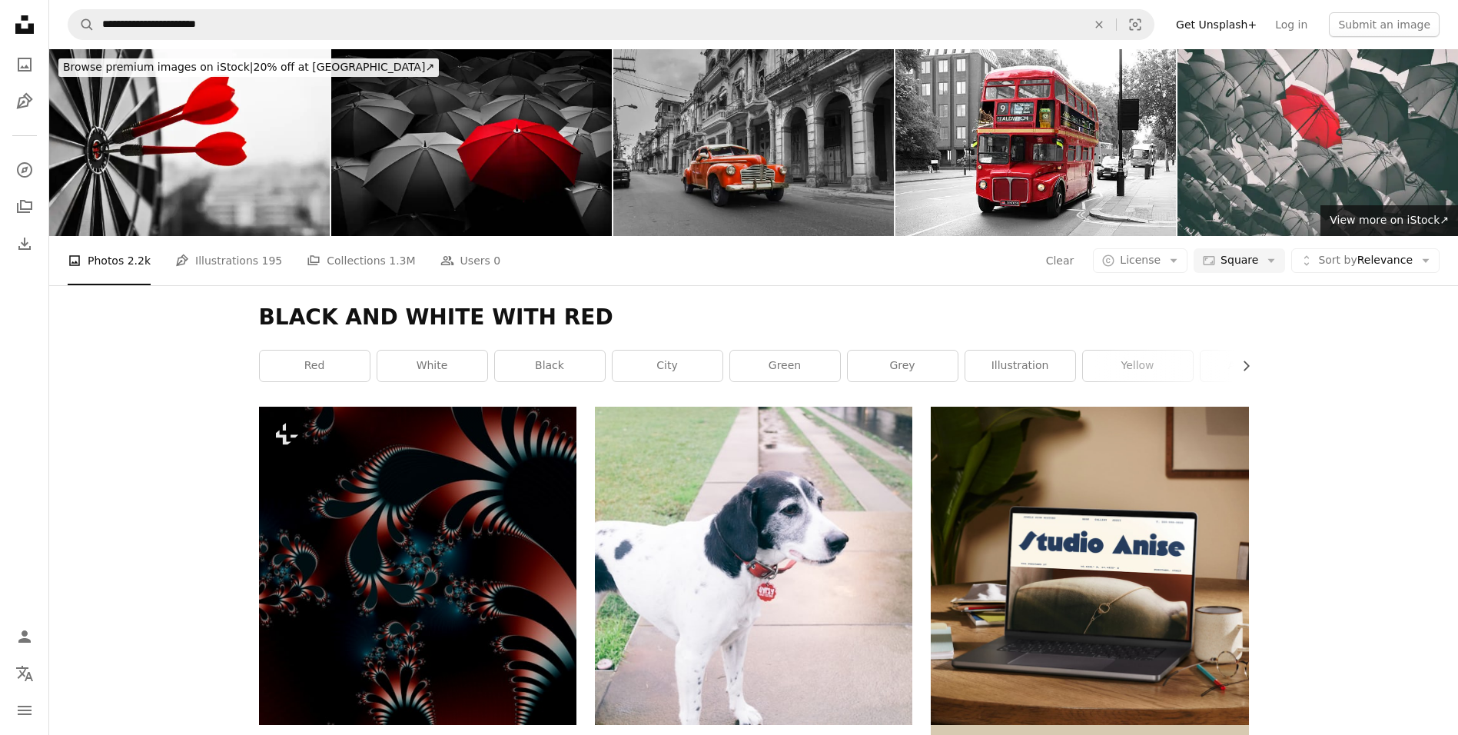
click at [787, 160] on img at bounding box center [754, 142] width 281 height 187
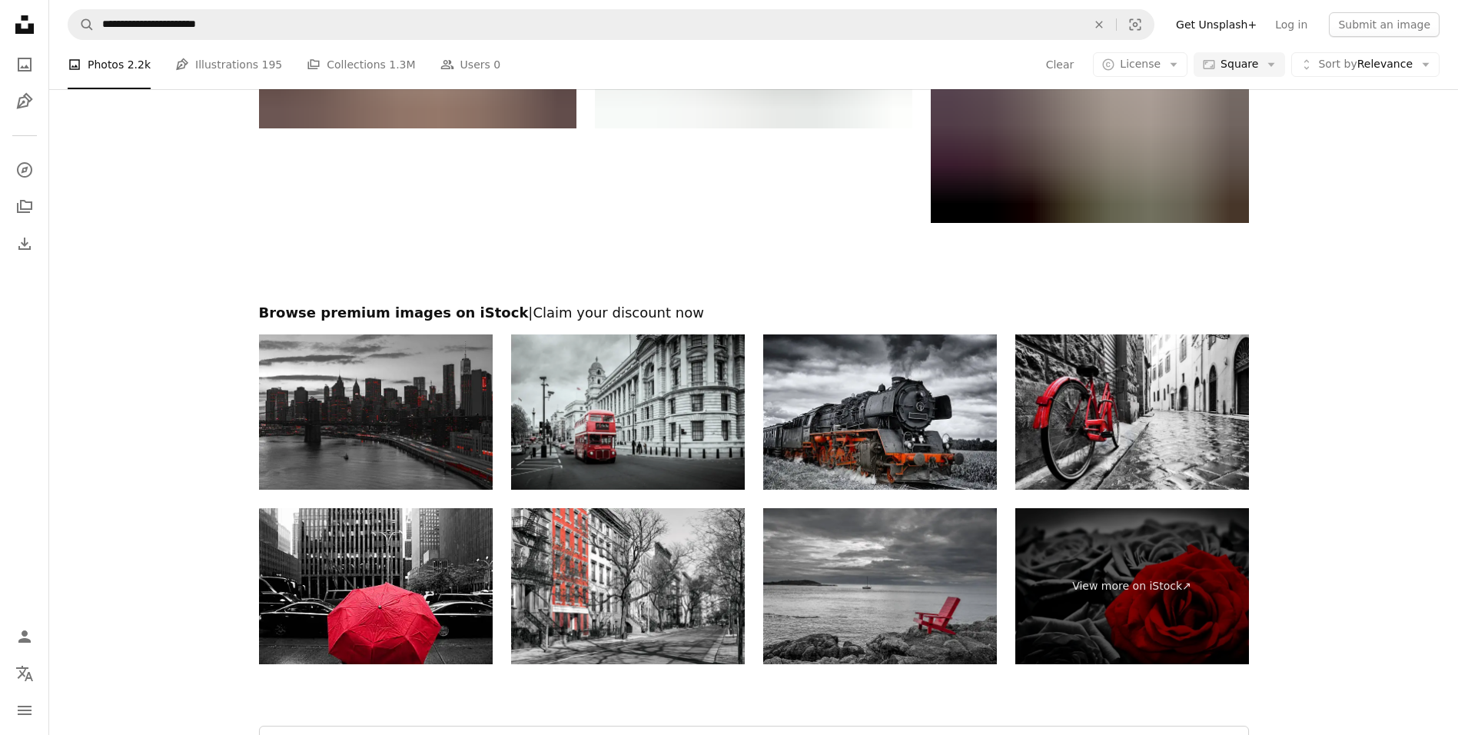
scroll to position [2831, 0]
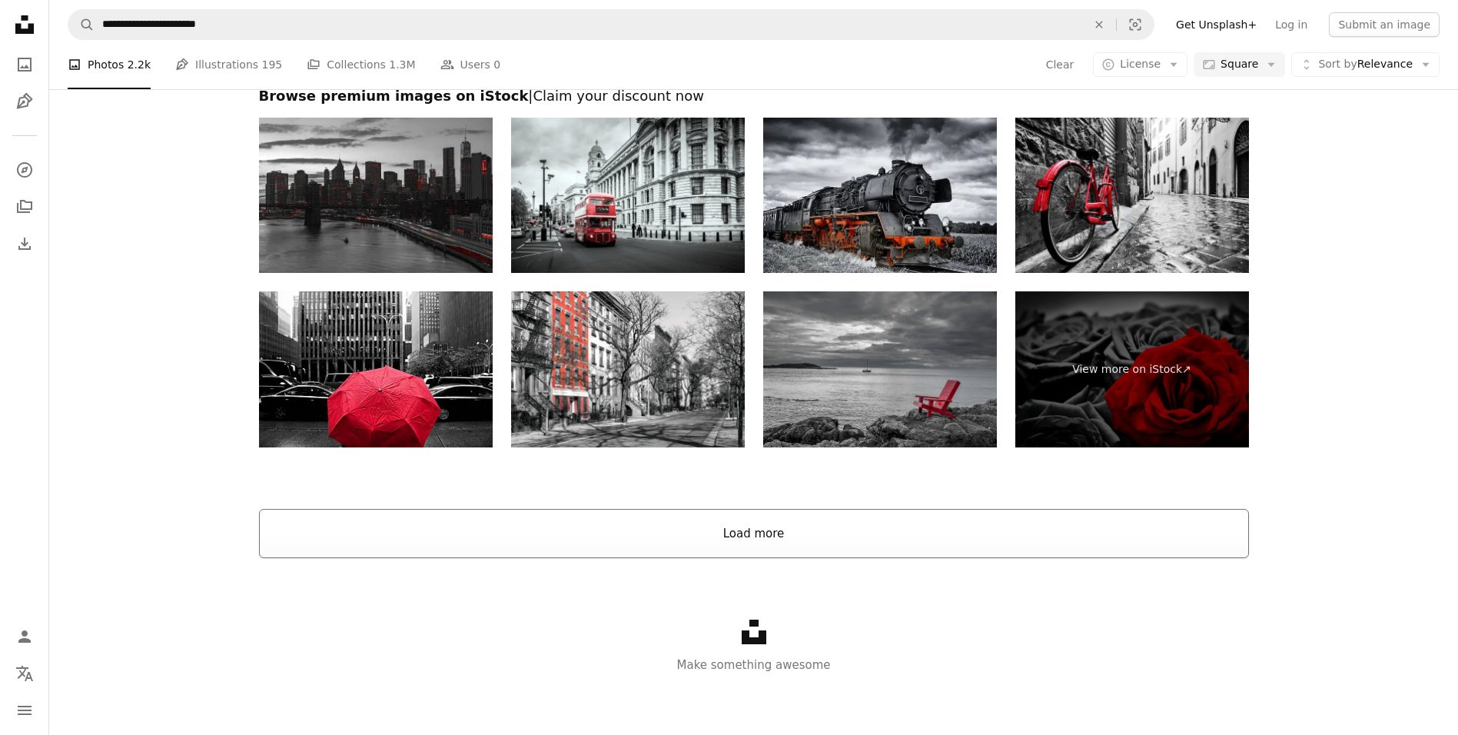
click at [795, 539] on button "Load more" at bounding box center [754, 533] width 990 height 49
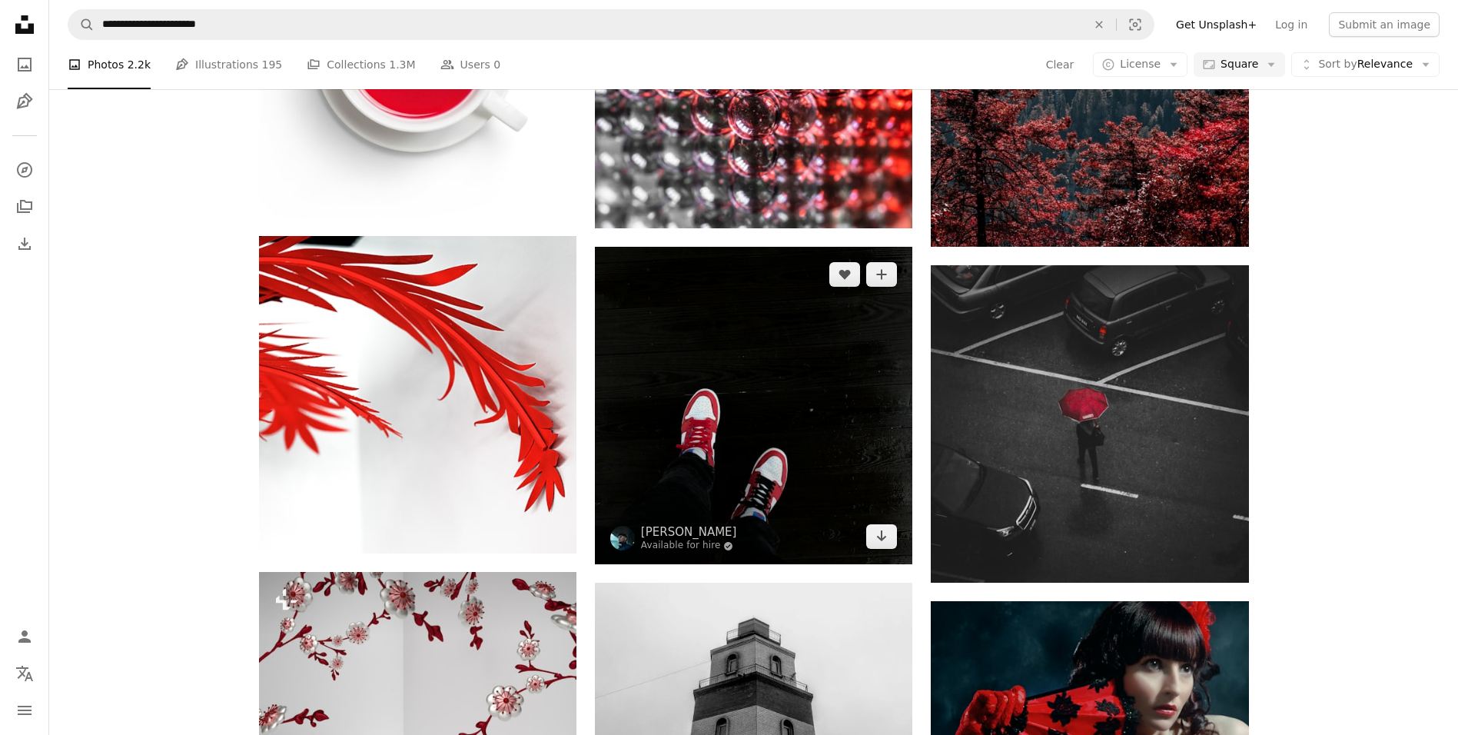
scroll to position [5599, 0]
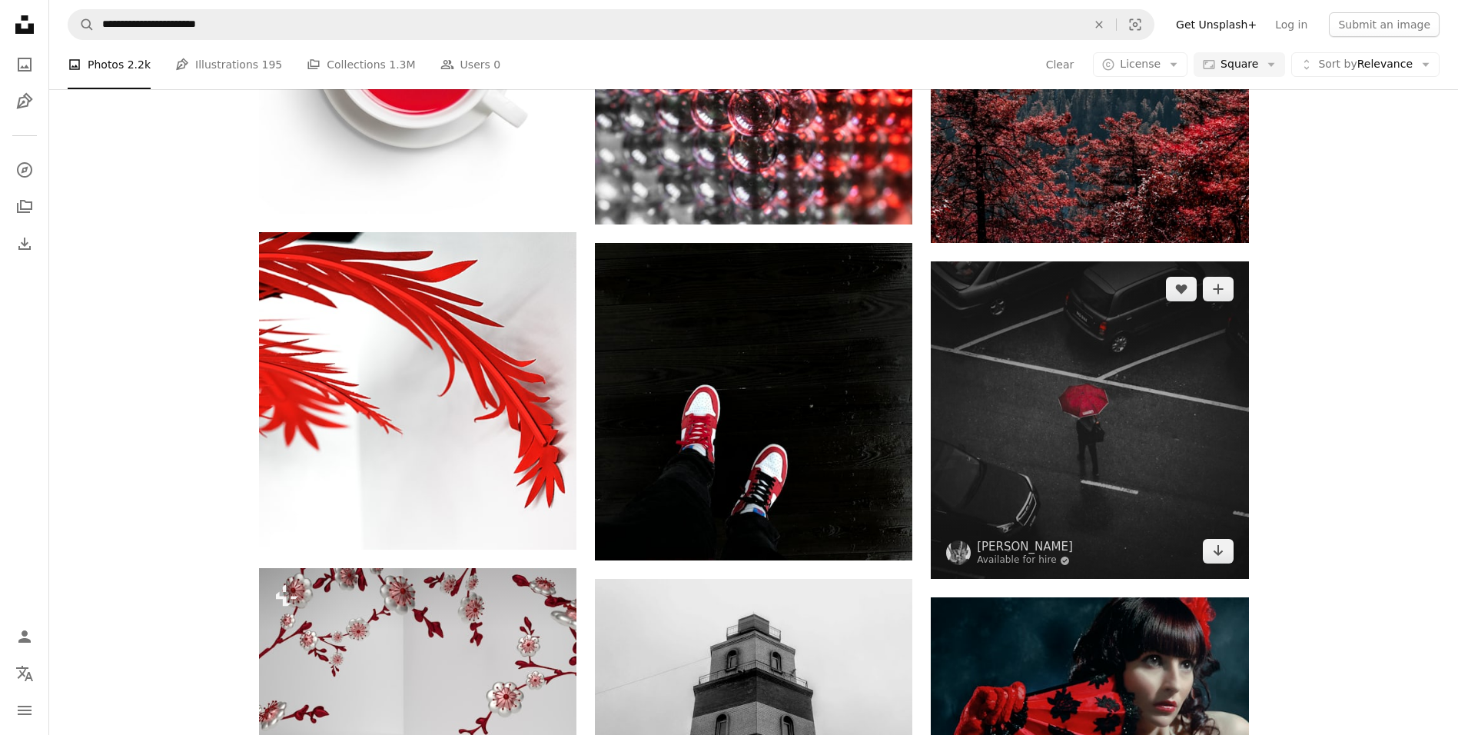
click at [1135, 368] on img at bounding box center [1090, 420] width 318 height 318
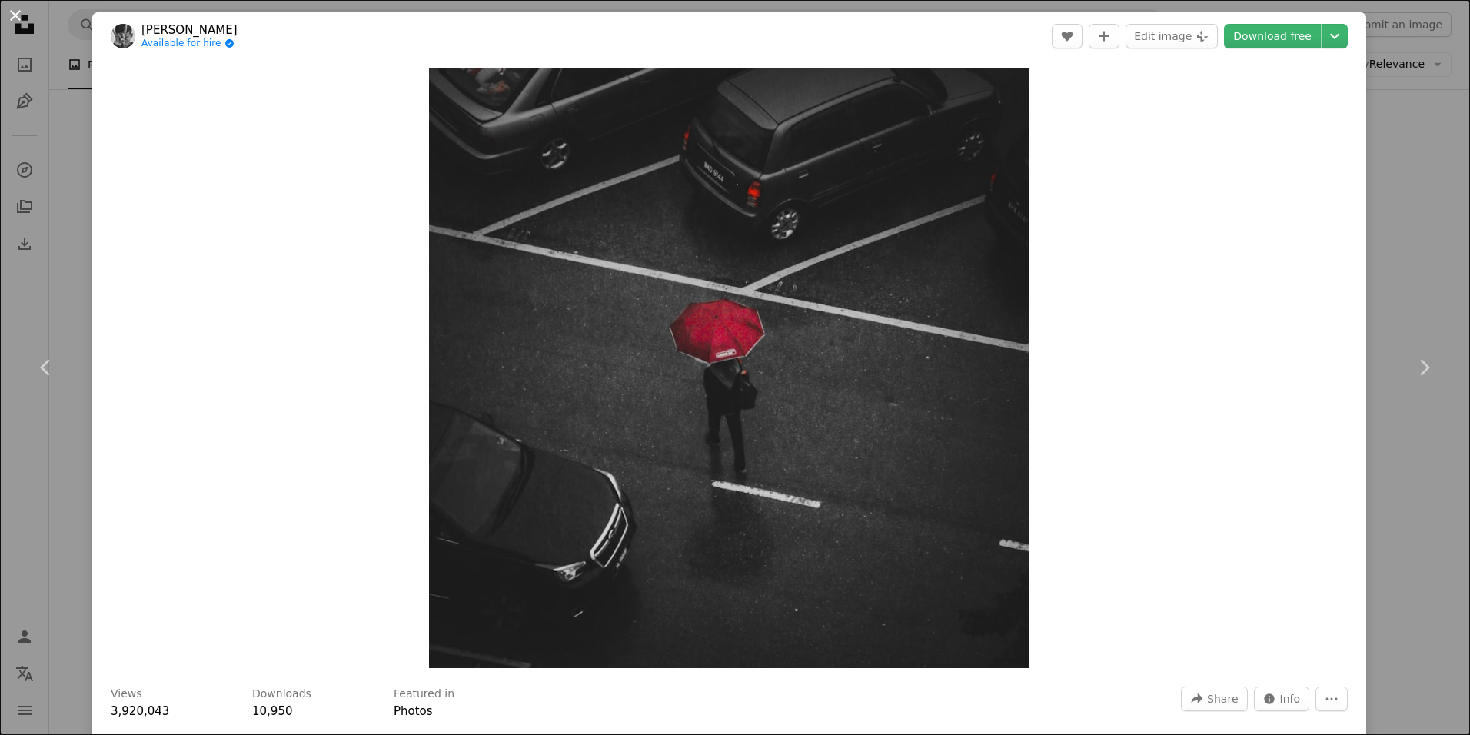
click at [14, 19] on button "An X shape" at bounding box center [15, 15] width 18 height 18
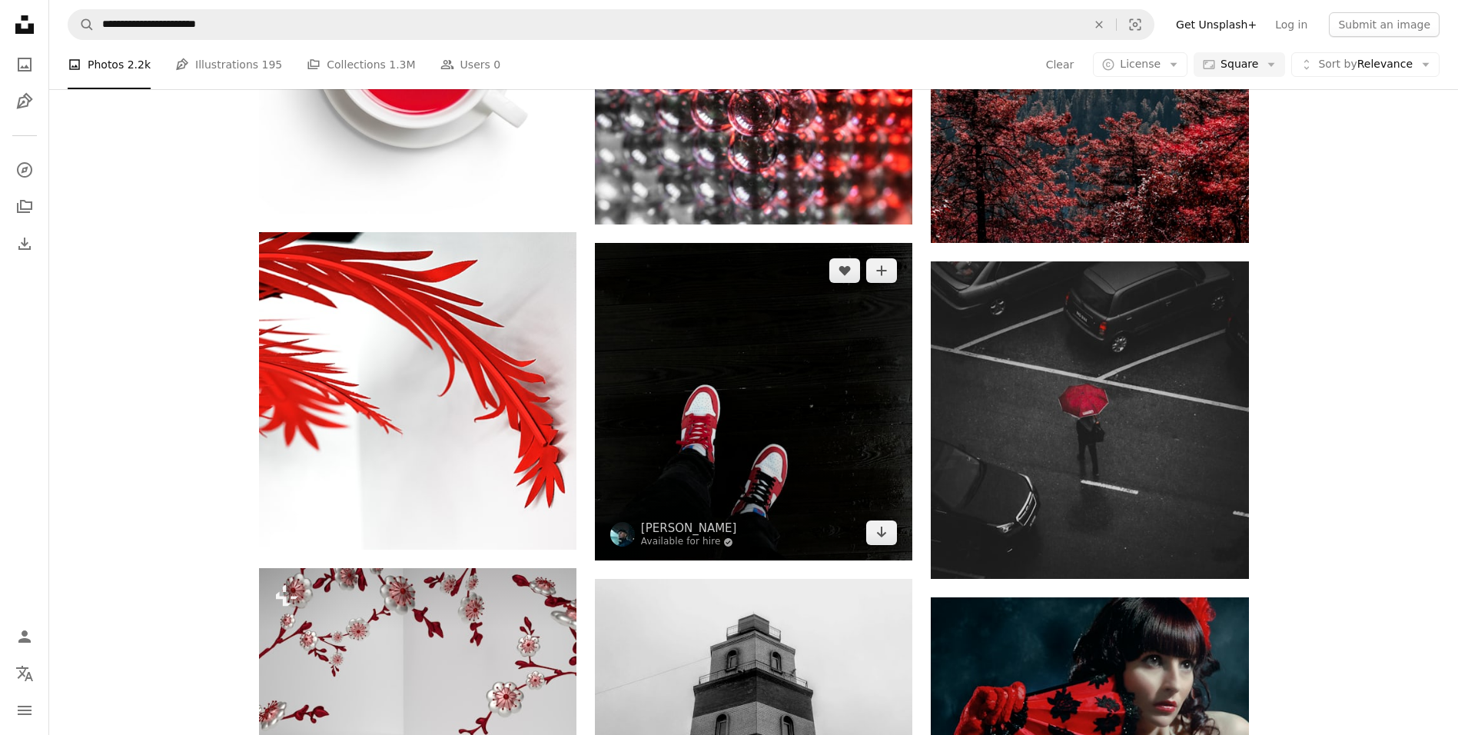
click at [718, 451] on img at bounding box center [754, 402] width 318 height 318
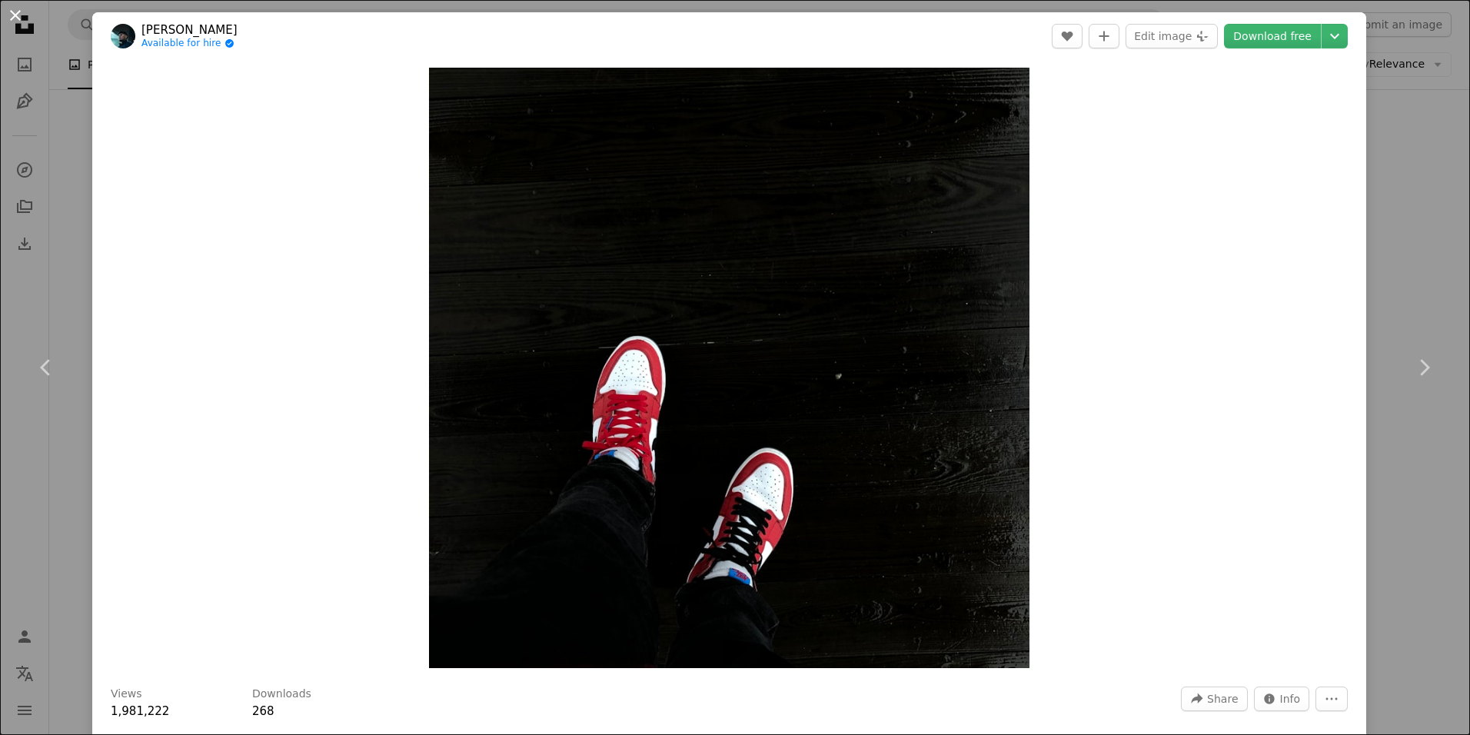
click at [18, 20] on button "An X shape" at bounding box center [15, 15] width 18 height 18
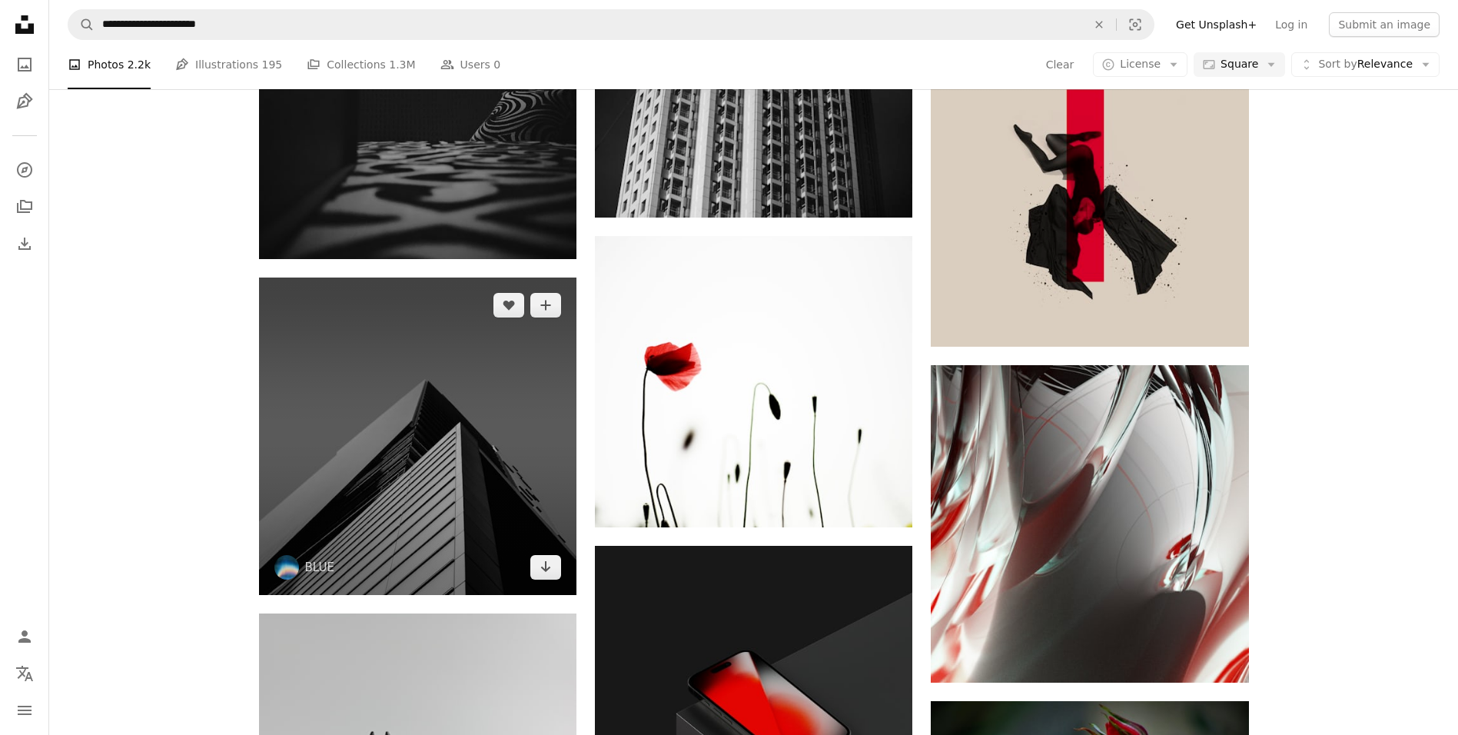
scroll to position [9597, 0]
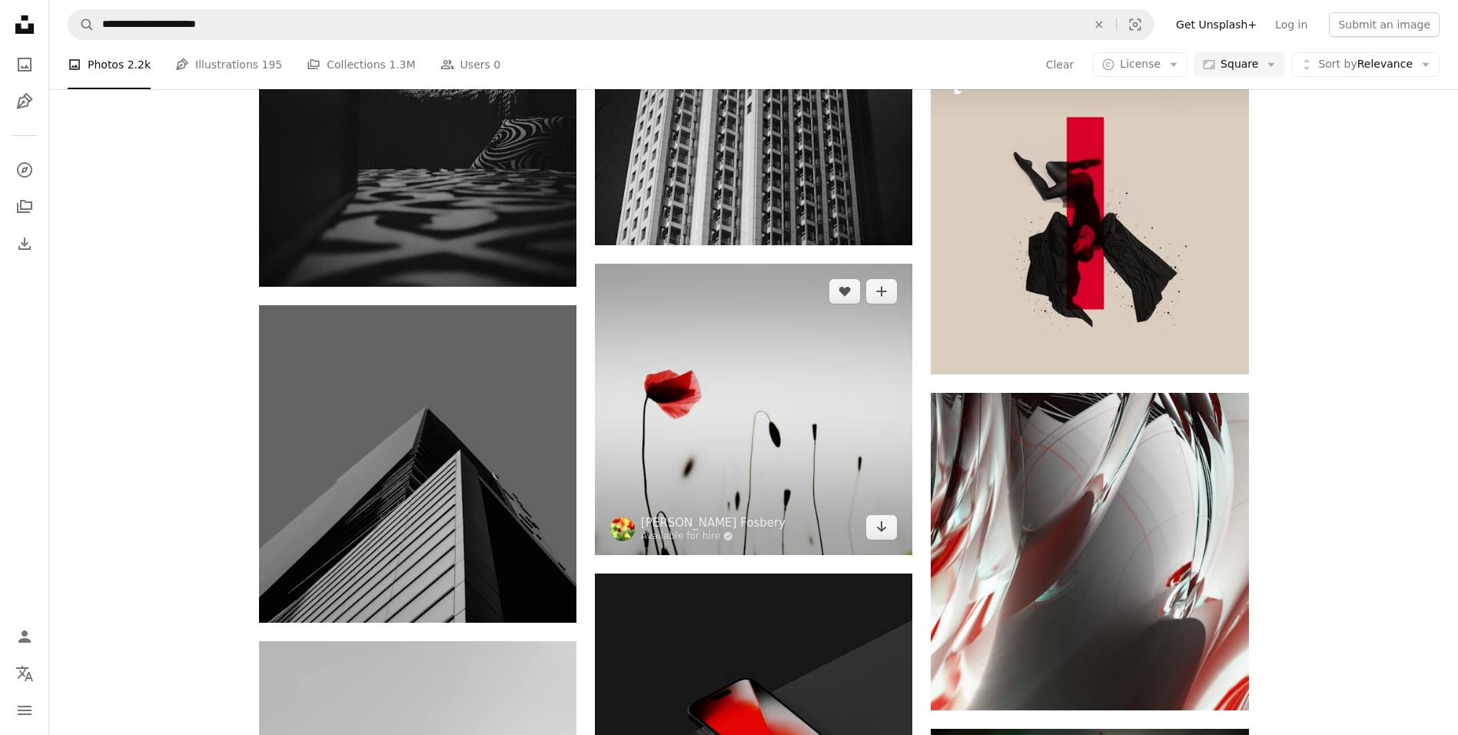
click at [734, 425] on img at bounding box center [754, 409] width 318 height 291
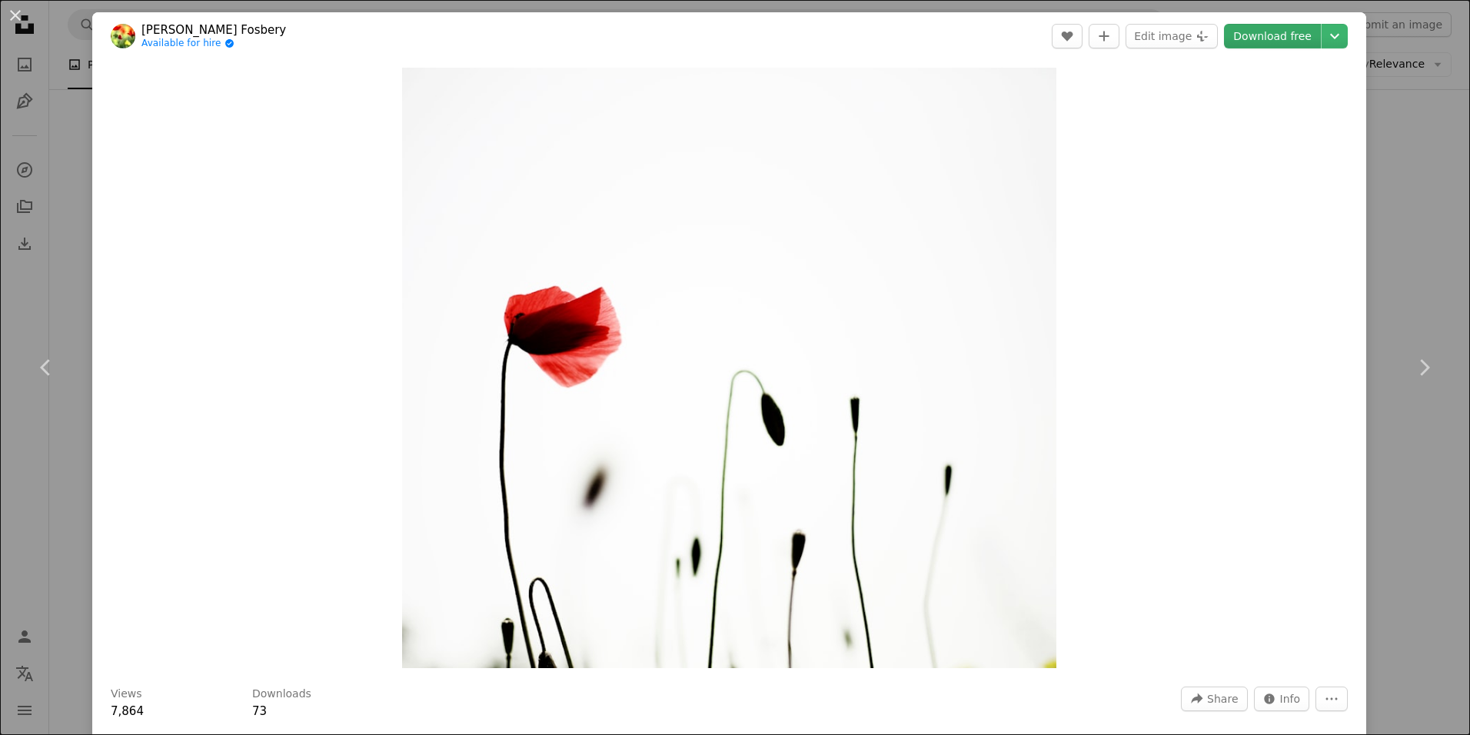
click at [1288, 38] on link "Download free" at bounding box center [1272, 36] width 97 height 25
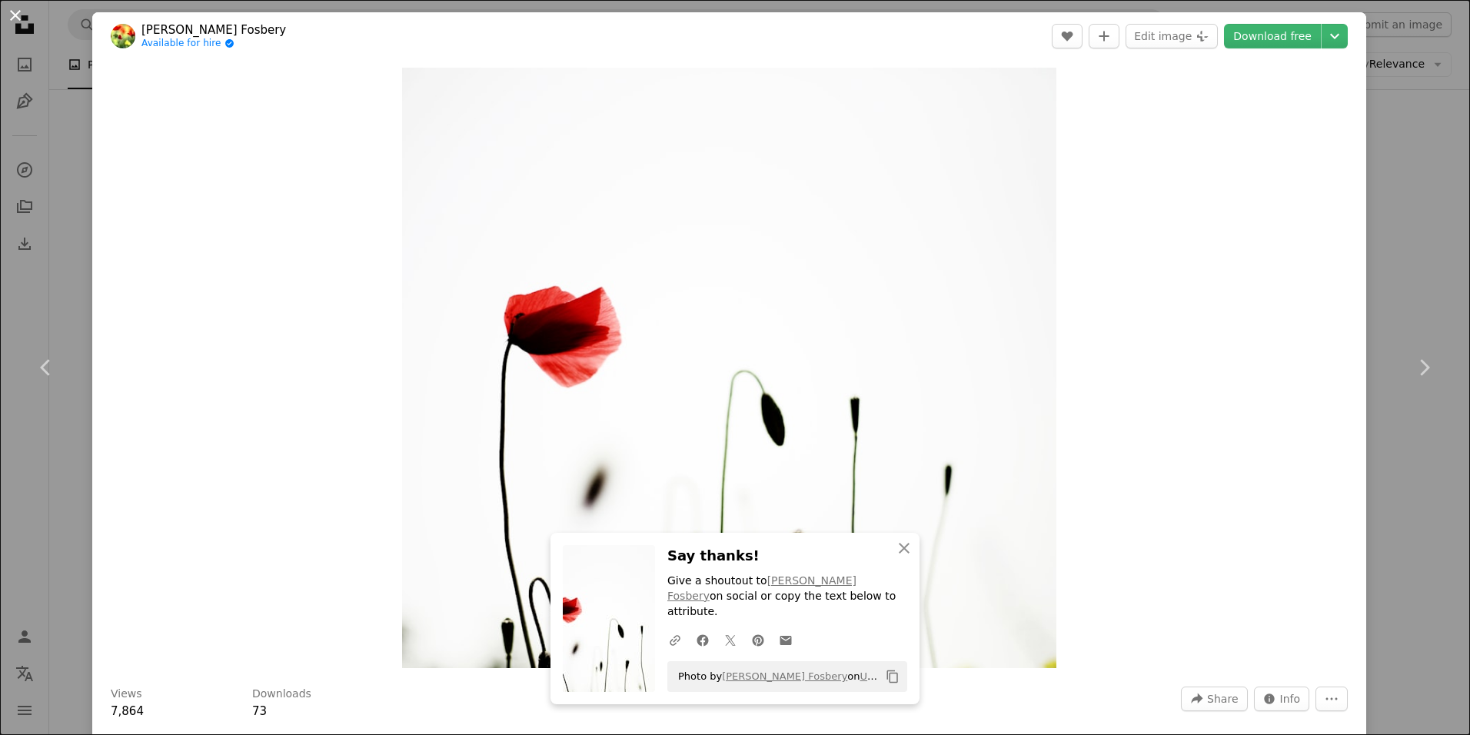
click at [15, 12] on button "An X shape" at bounding box center [15, 15] width 18 height 18
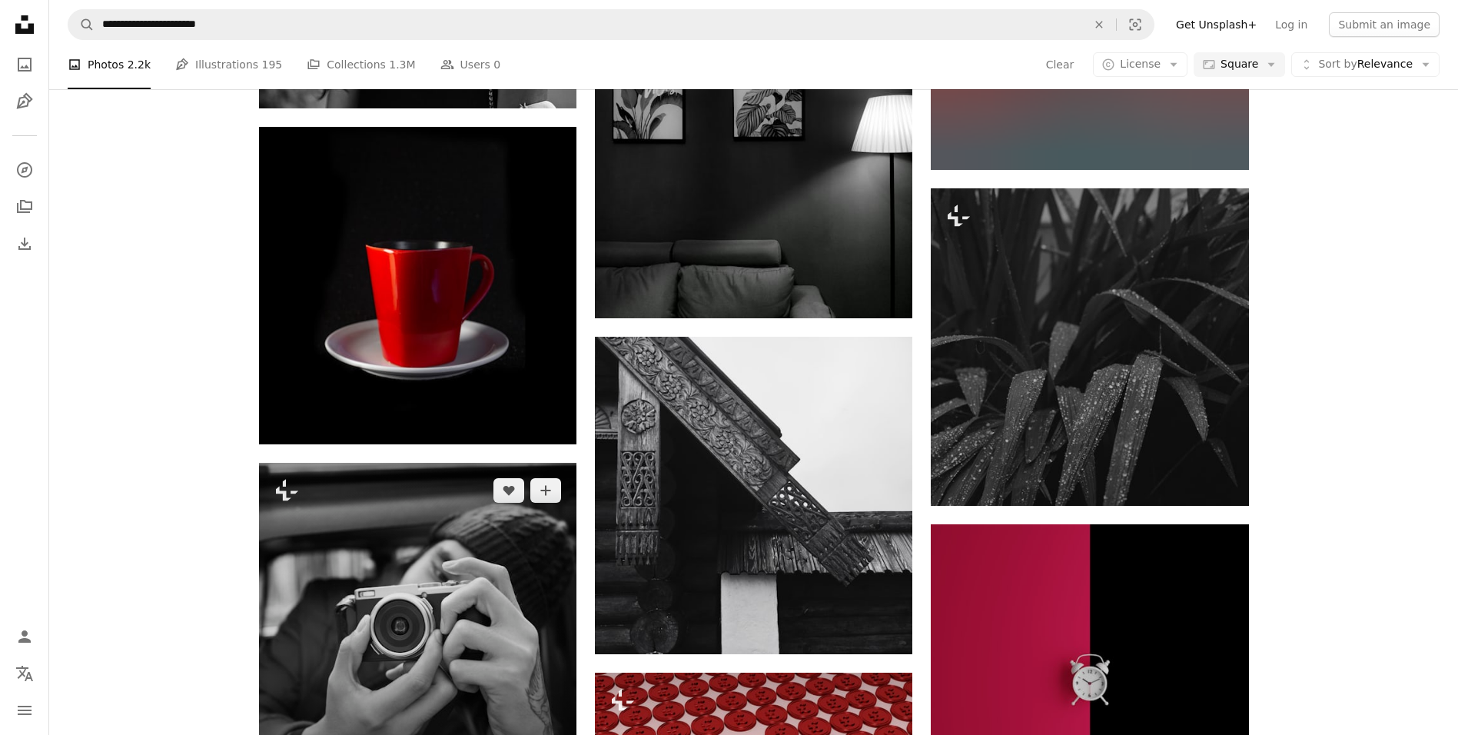
scroll to position [11749, 0]
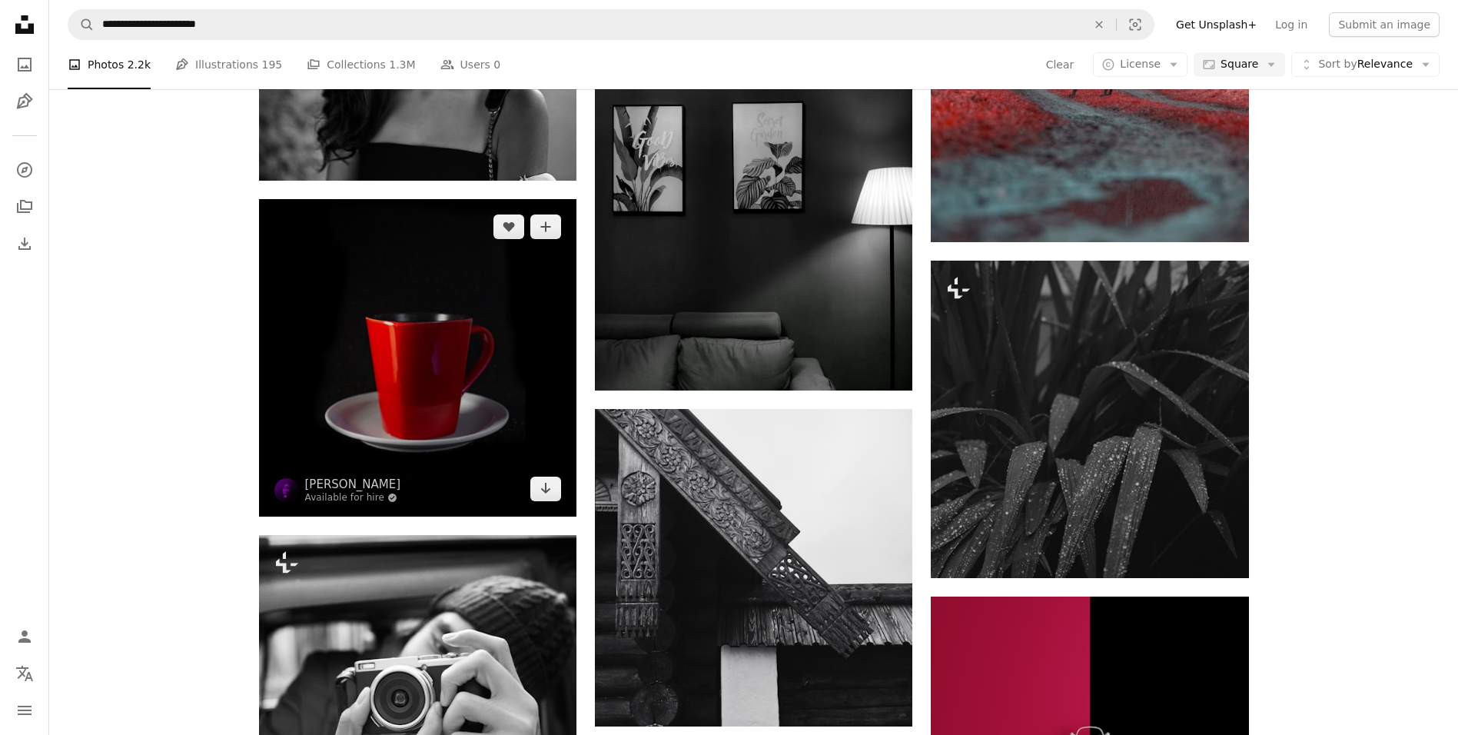
click at [433, 409] on img at bounding box center [418, 358] width 318 height 318
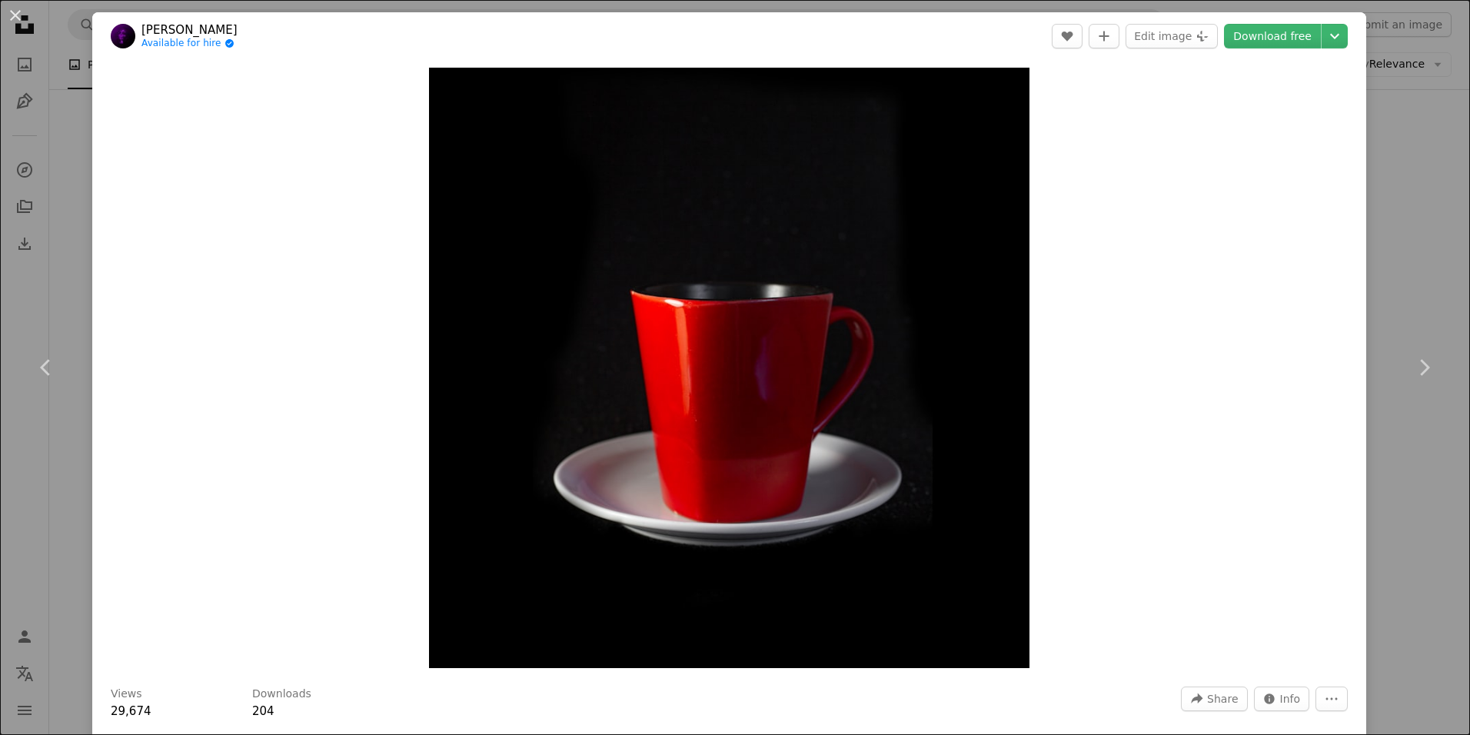
click at [16, 18] on button "An X shape" at bounding box center [15, 15] width 18 height 18
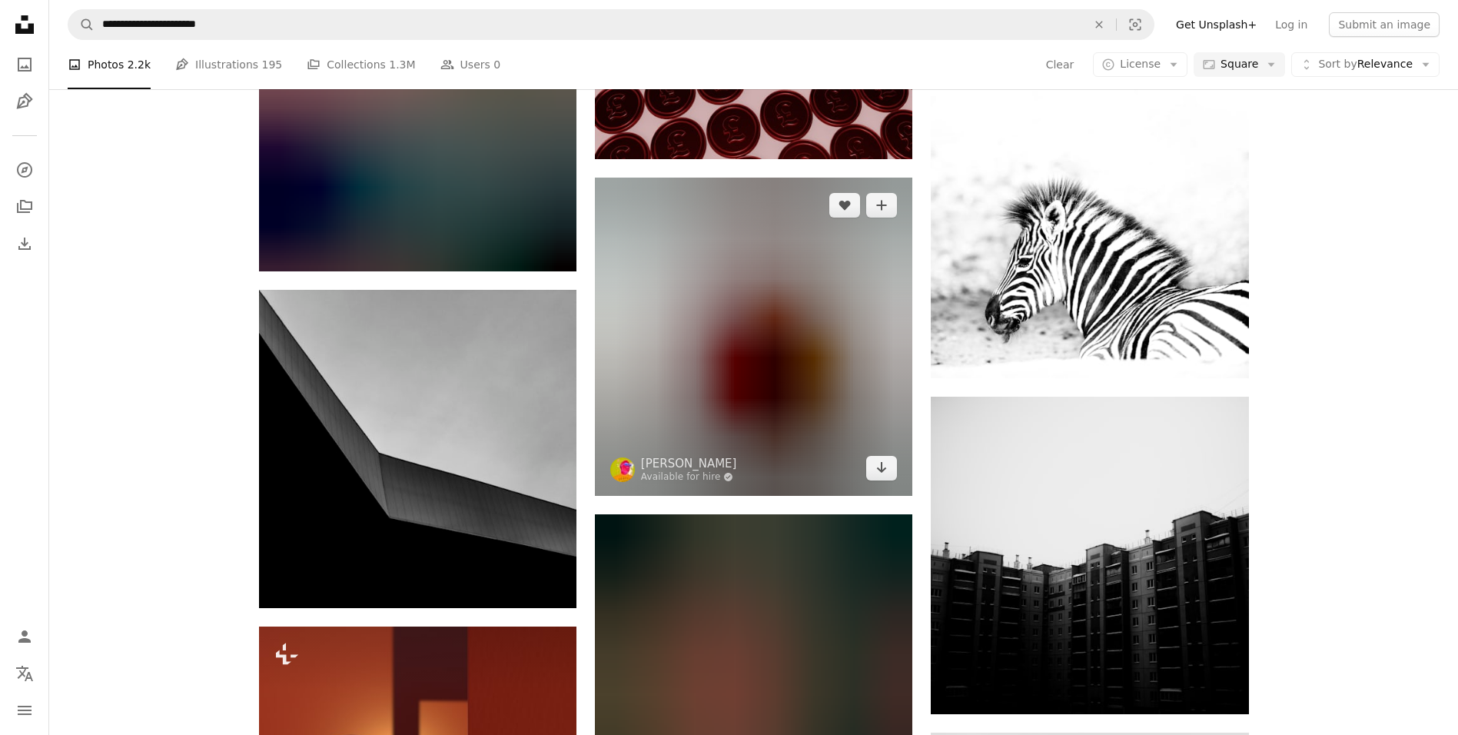
scroll to position [12826, 0]
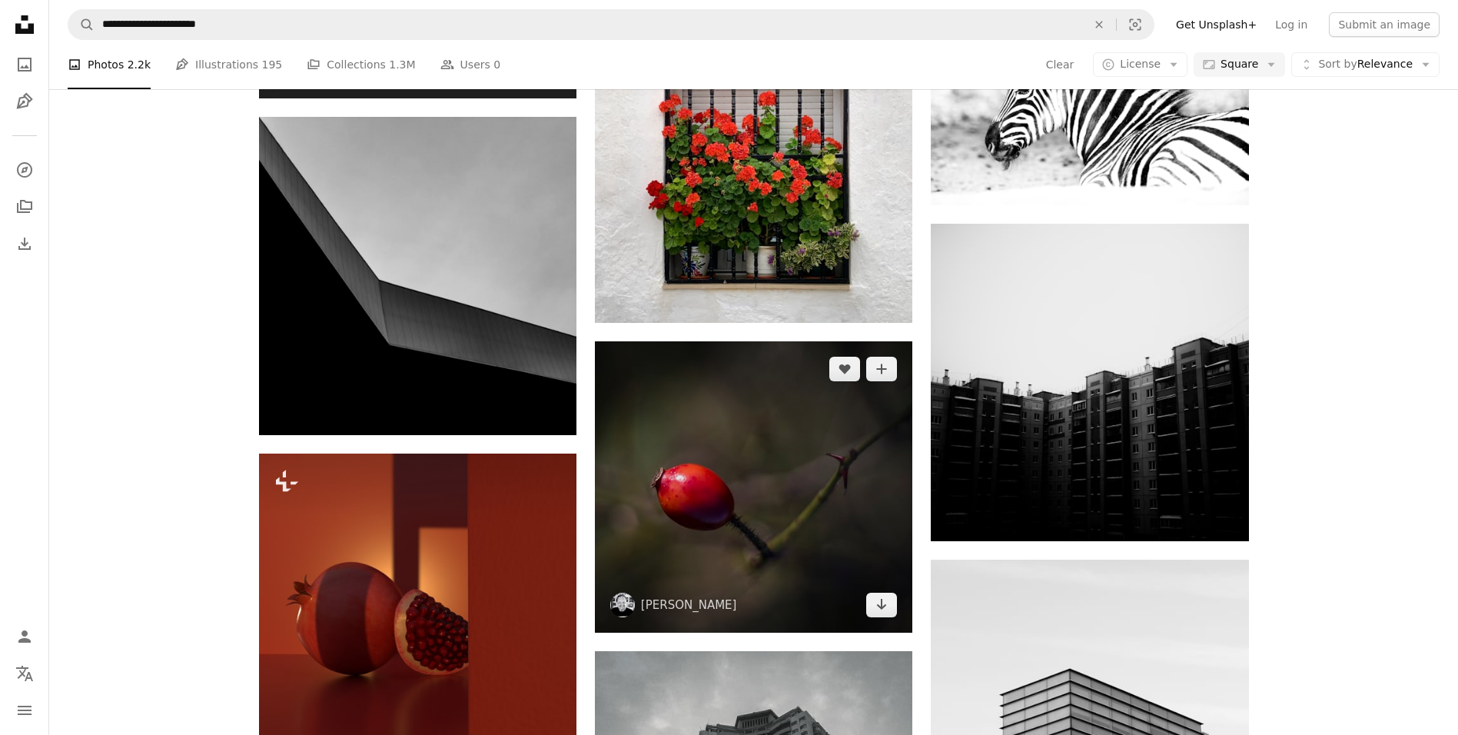
click at [783, 530] on img at bounding box center [754, 486] width 318 height 291
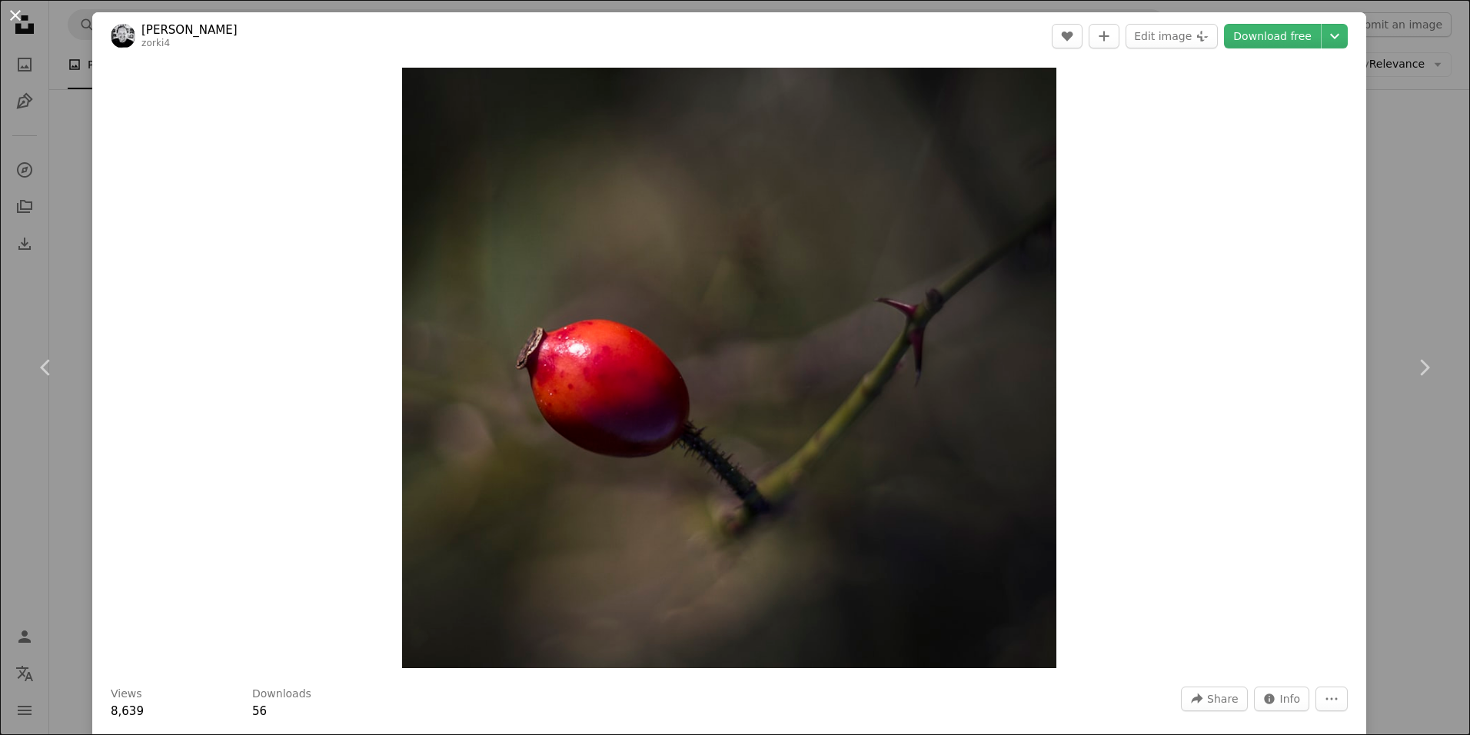
click at [18, 23] on button "An X shape" at bounding box center [15, 15] width 18 height 18
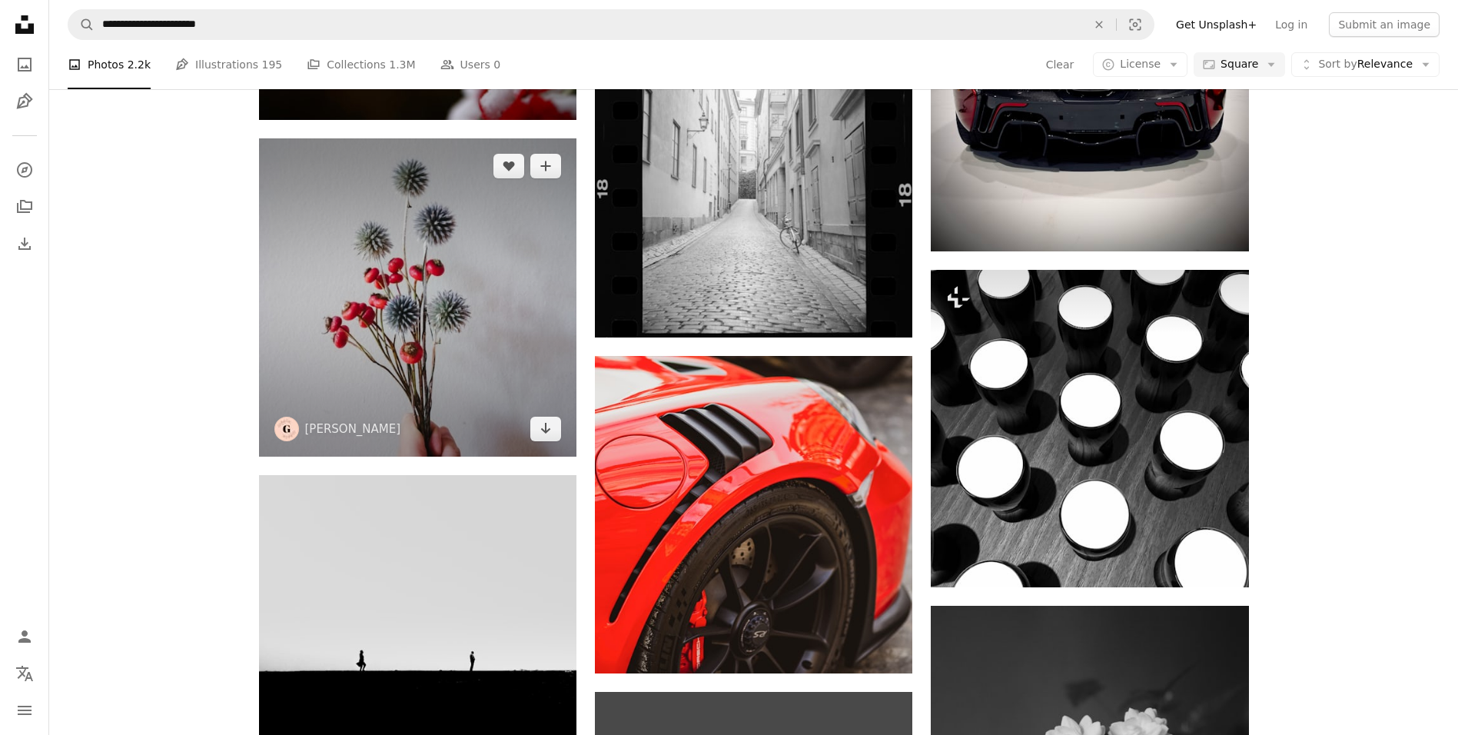
scroll to position [13671, 0]
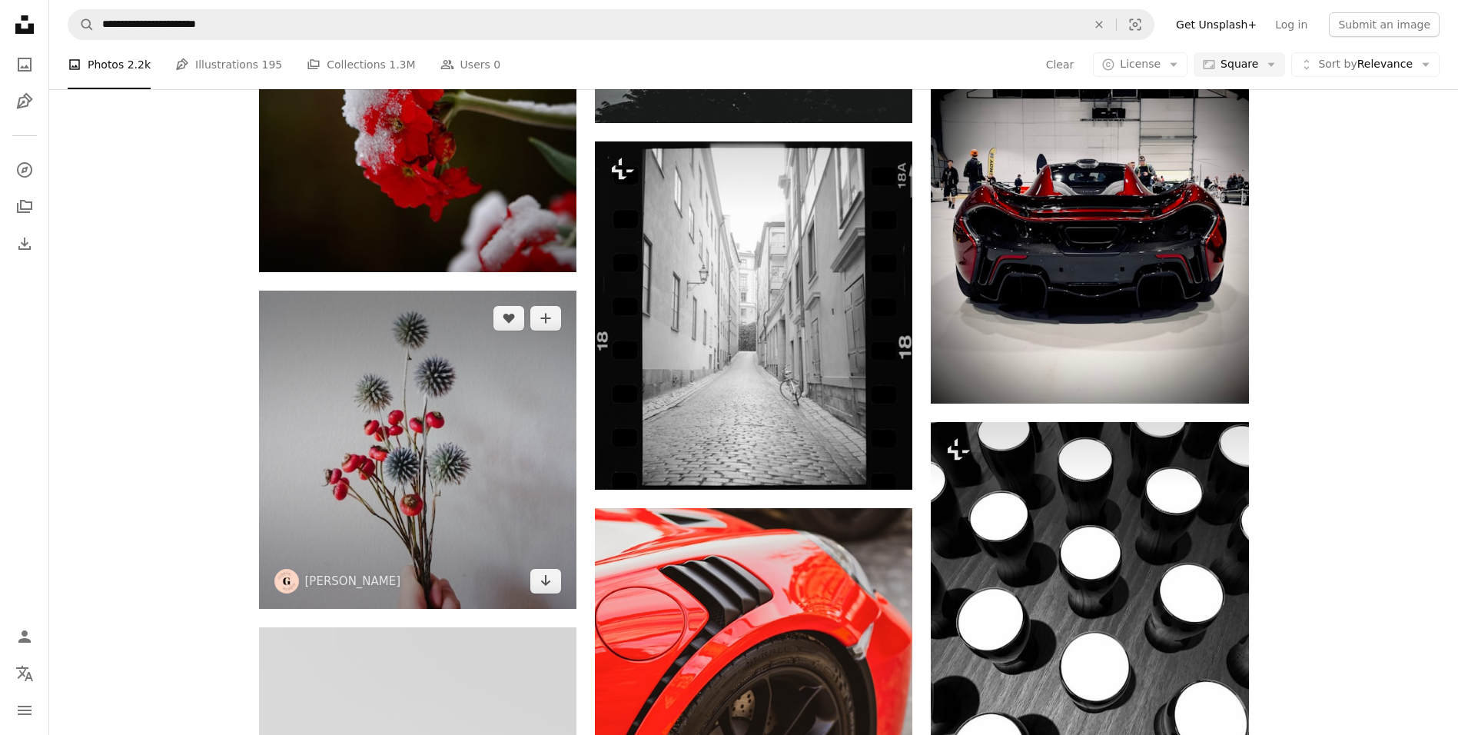
click at [485, 480] on img at bounding box center [418, 450] width 318 height 318
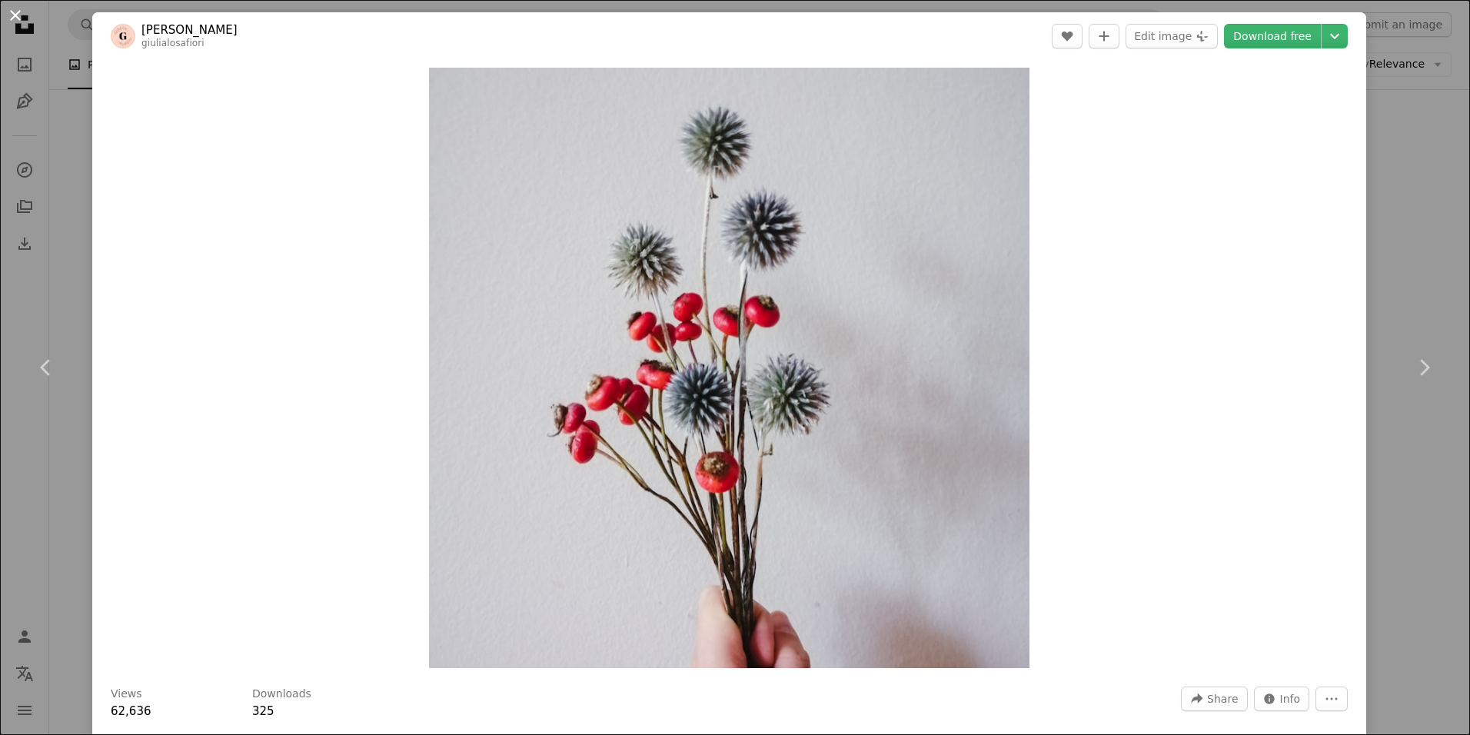
click at [22, 25] on button "An X shape" at bounding box center [15, 15] width 18 height 18
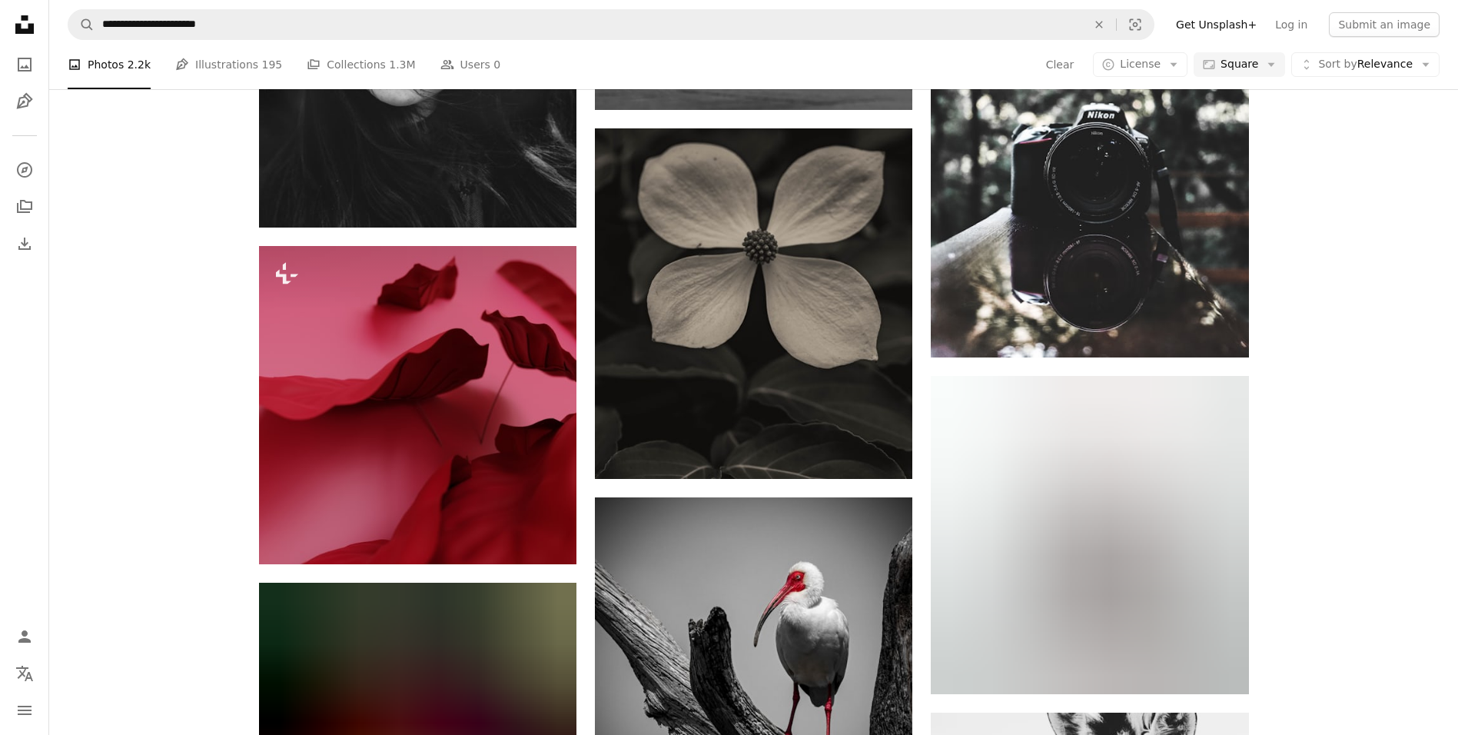
scroll to position [18746, 0]
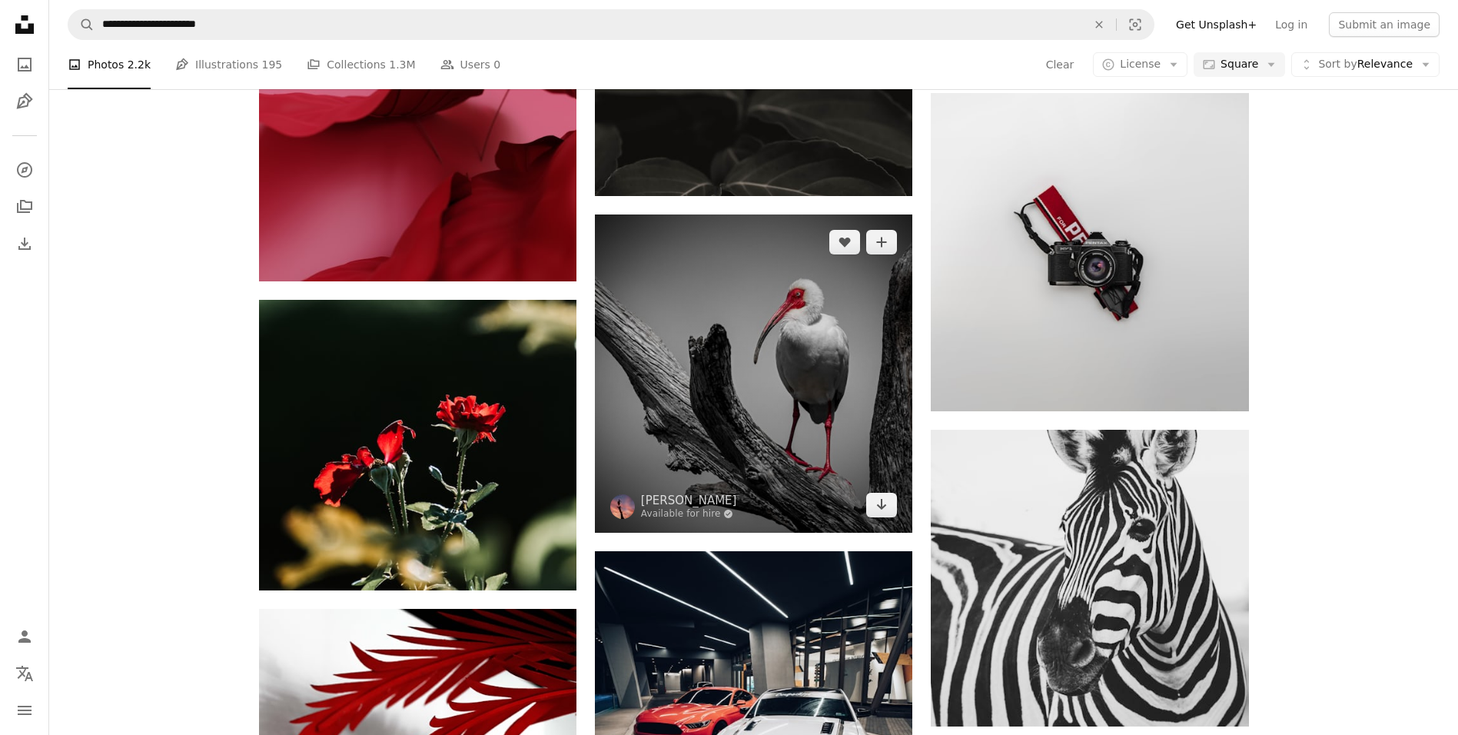
click at [788, 394] on img at bounding box center [754, 374] width 318 height 318
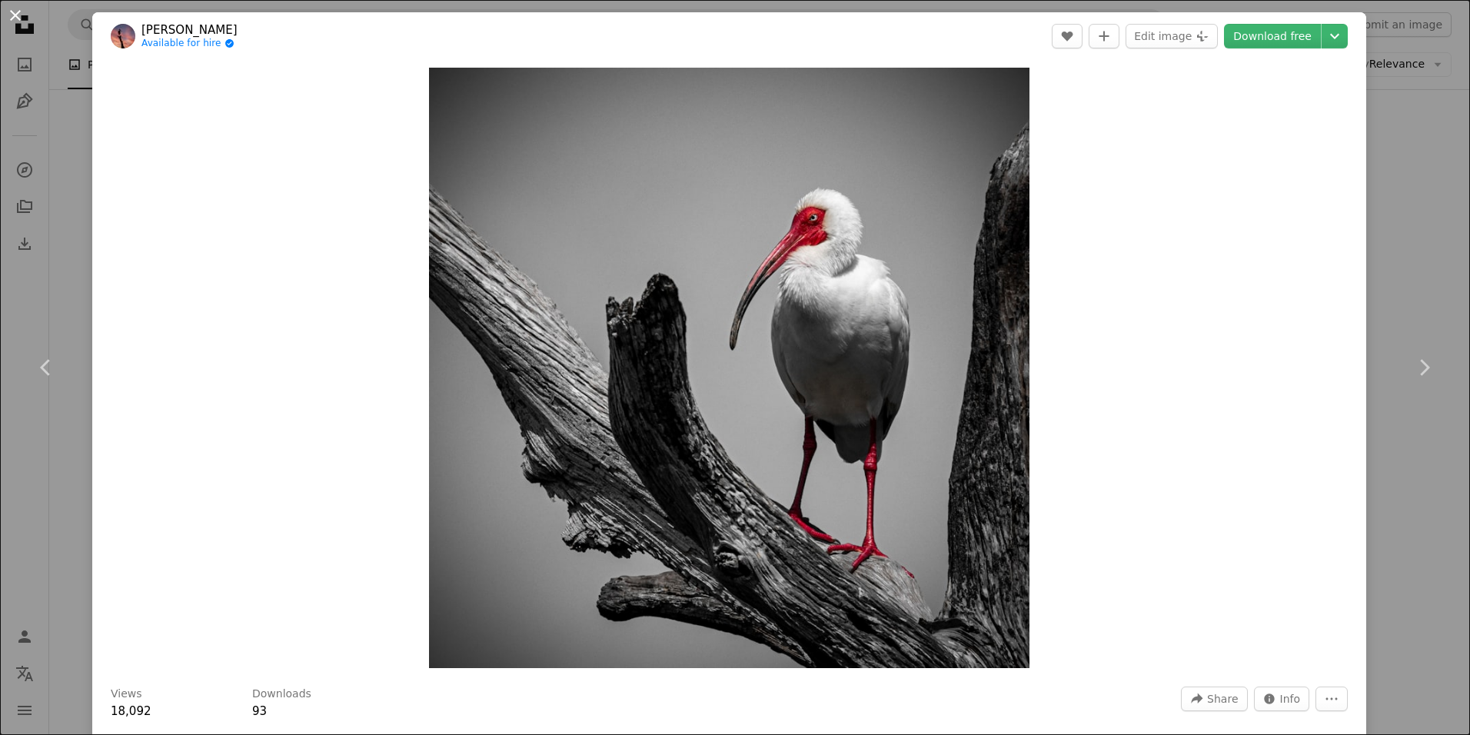
click at [20, 18] on button "An X shape" at bounding box center [15, 15] width 18 height 18
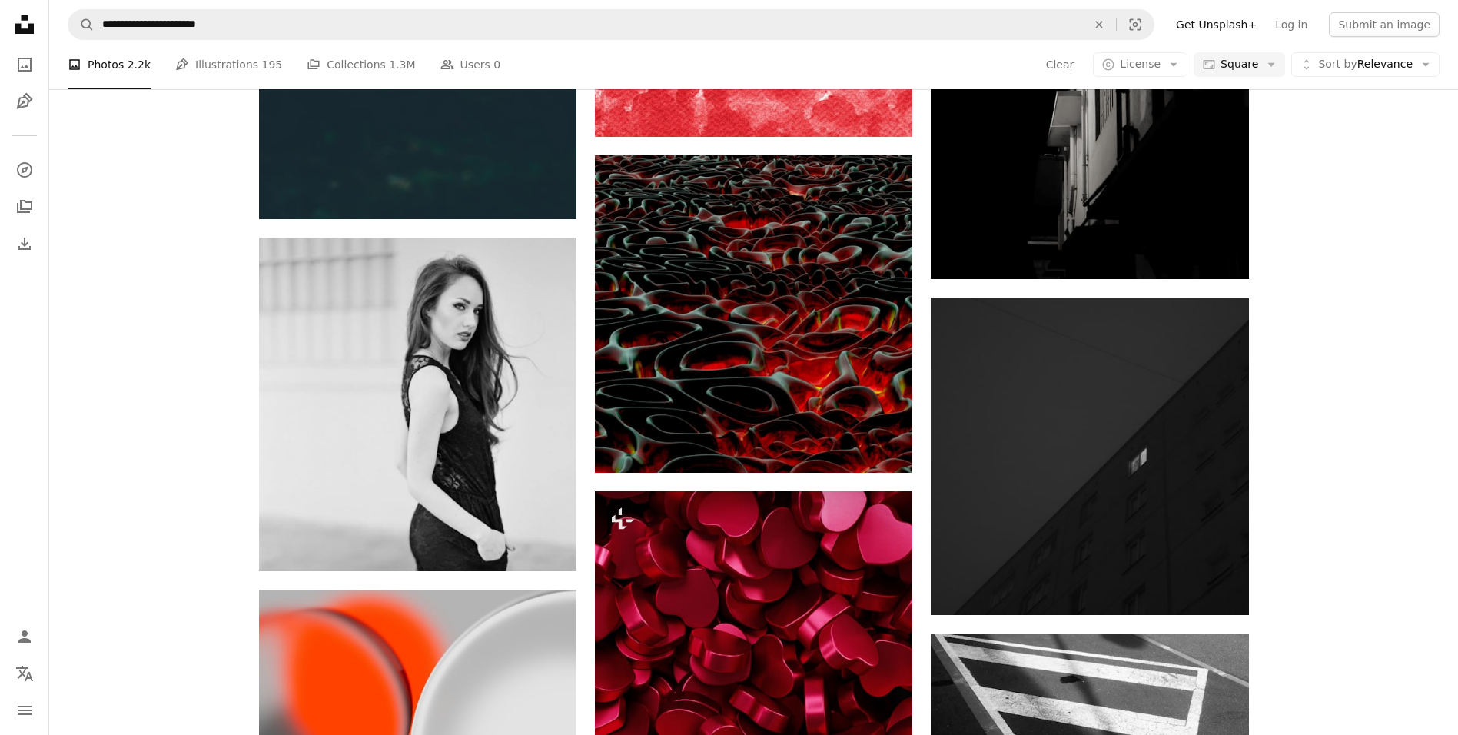
scroll to position [29048, 0]
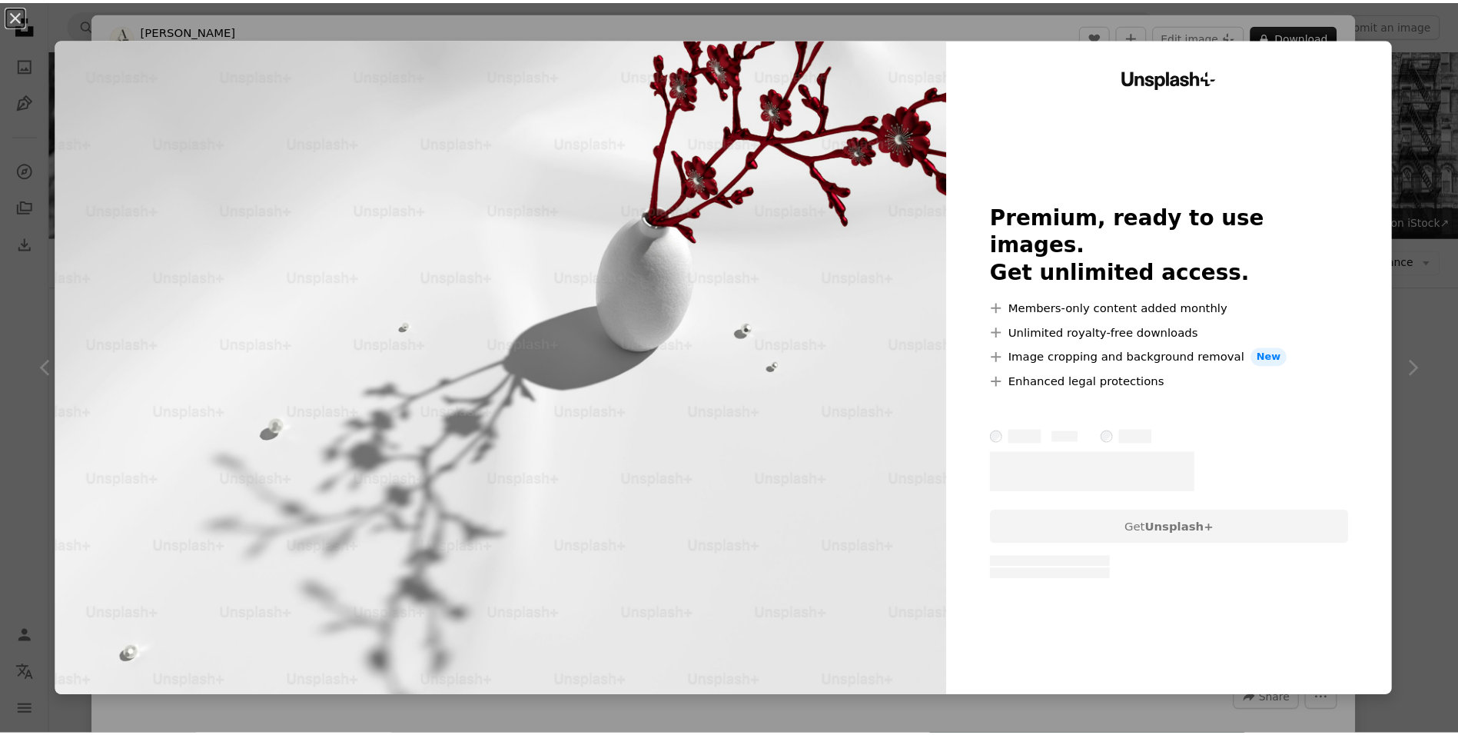
scroll to position [16302, 0]
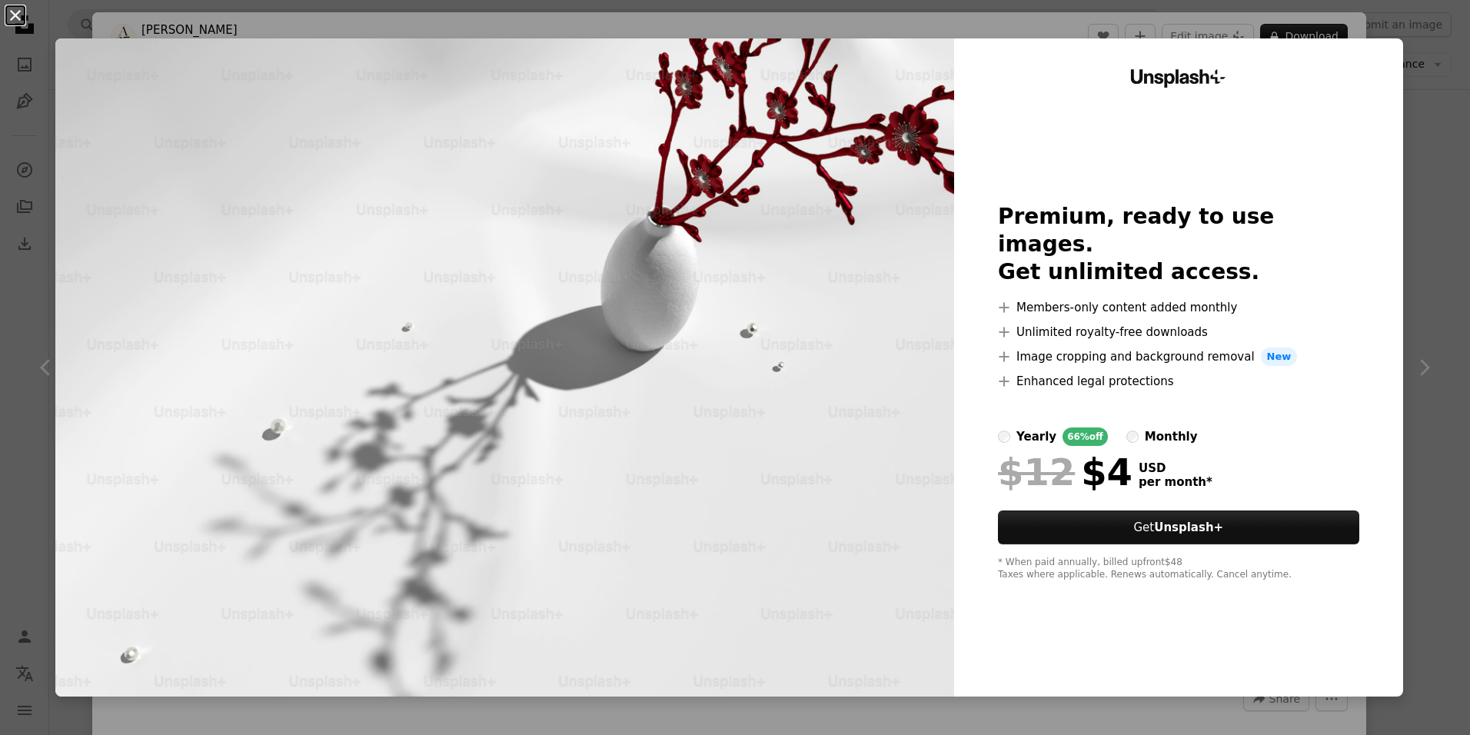
click at [15, 18] on button "An X shape" at bounding box center [15, 15] width 18 height 18
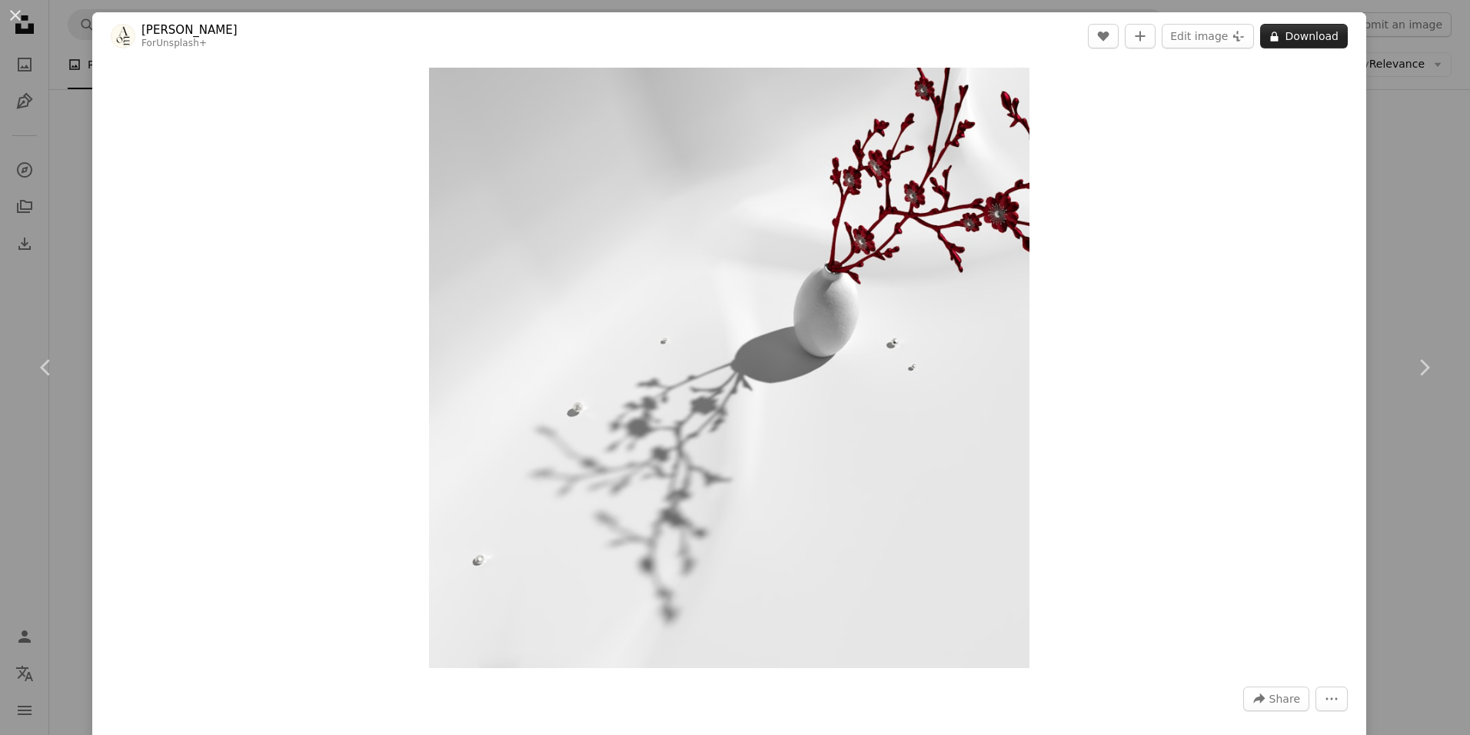
click at [1335, 43] on button "A lock Download" at bounding box center [1304, 36] width 88 height 25
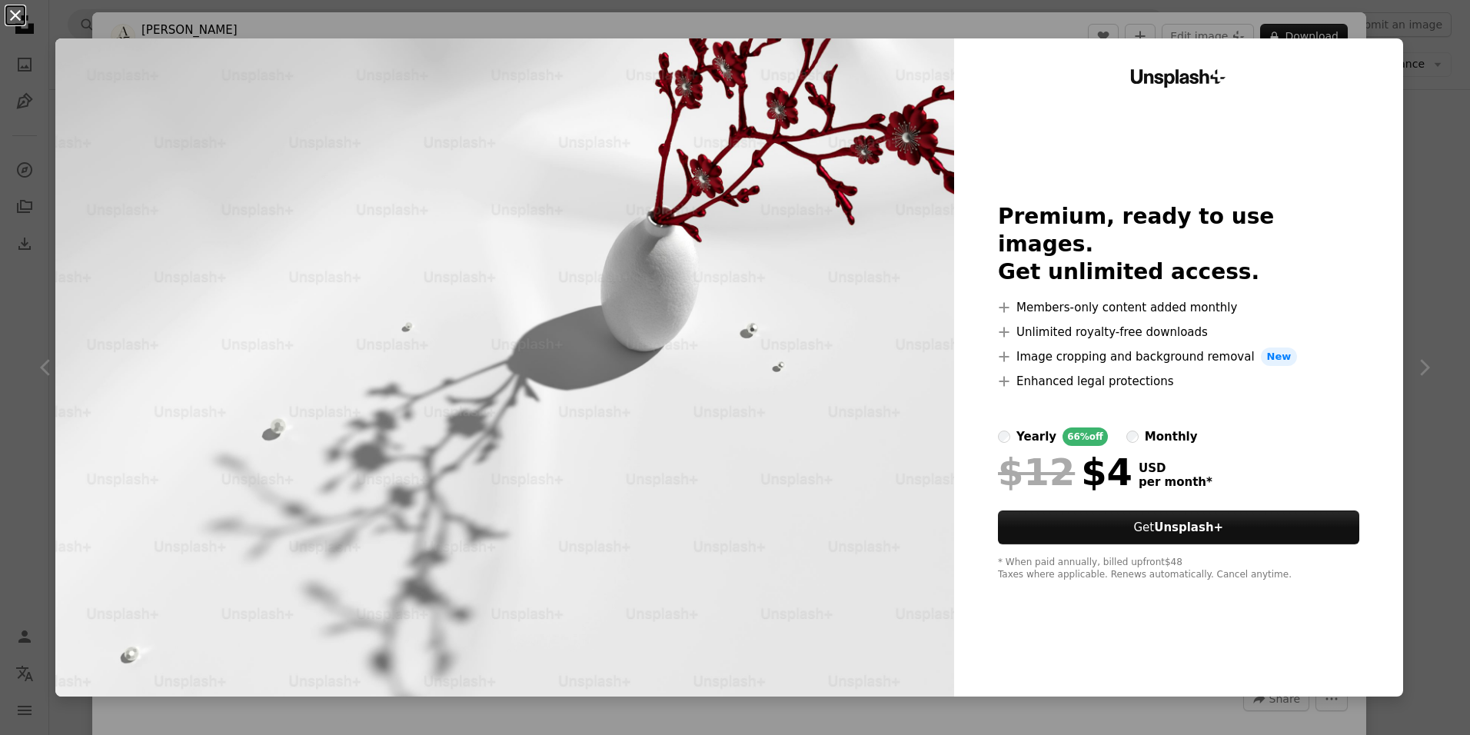
click at [8, 19] on button "An X shape" at bounding box center [15, 15] width 18 height 18
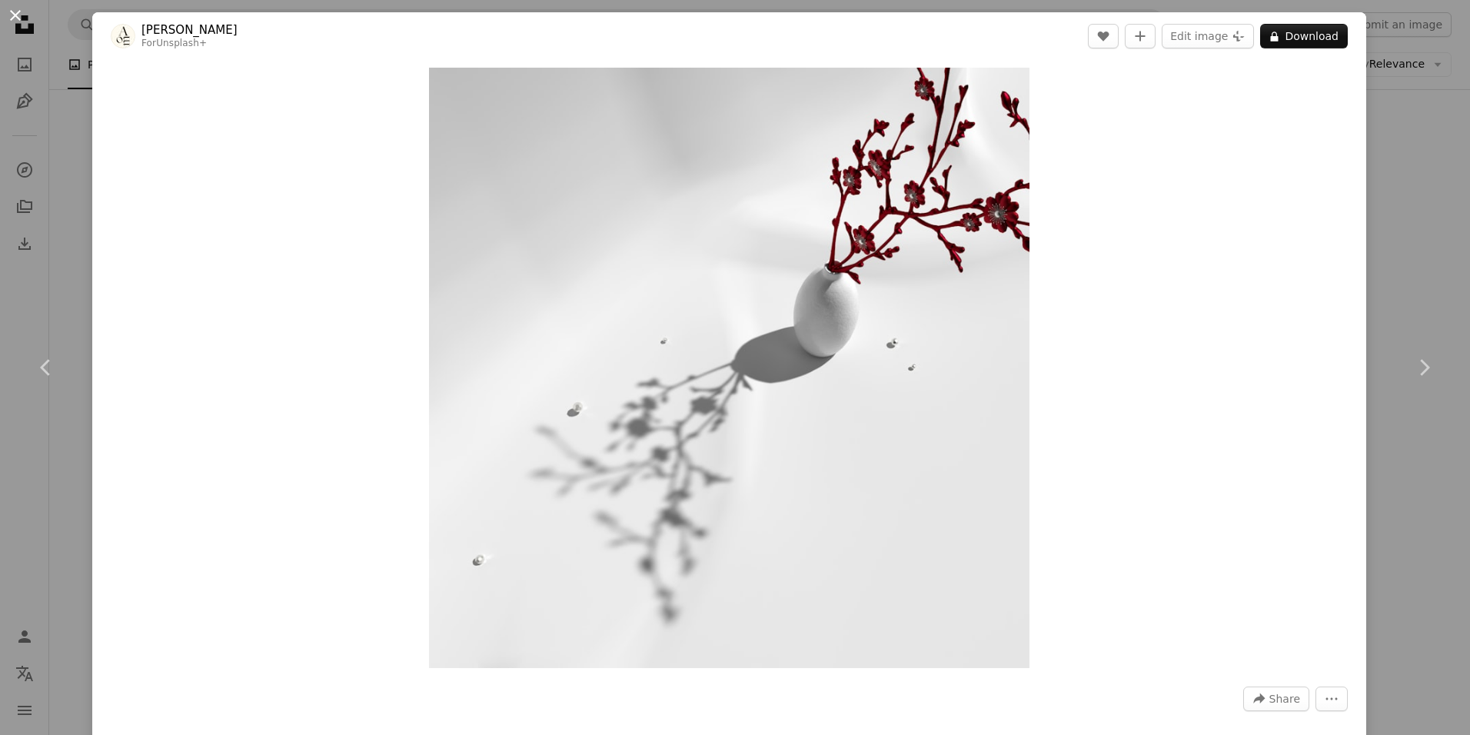
click at [12, 15] on button "An X shape" at bounding box center [15, 15] width 18 height 18
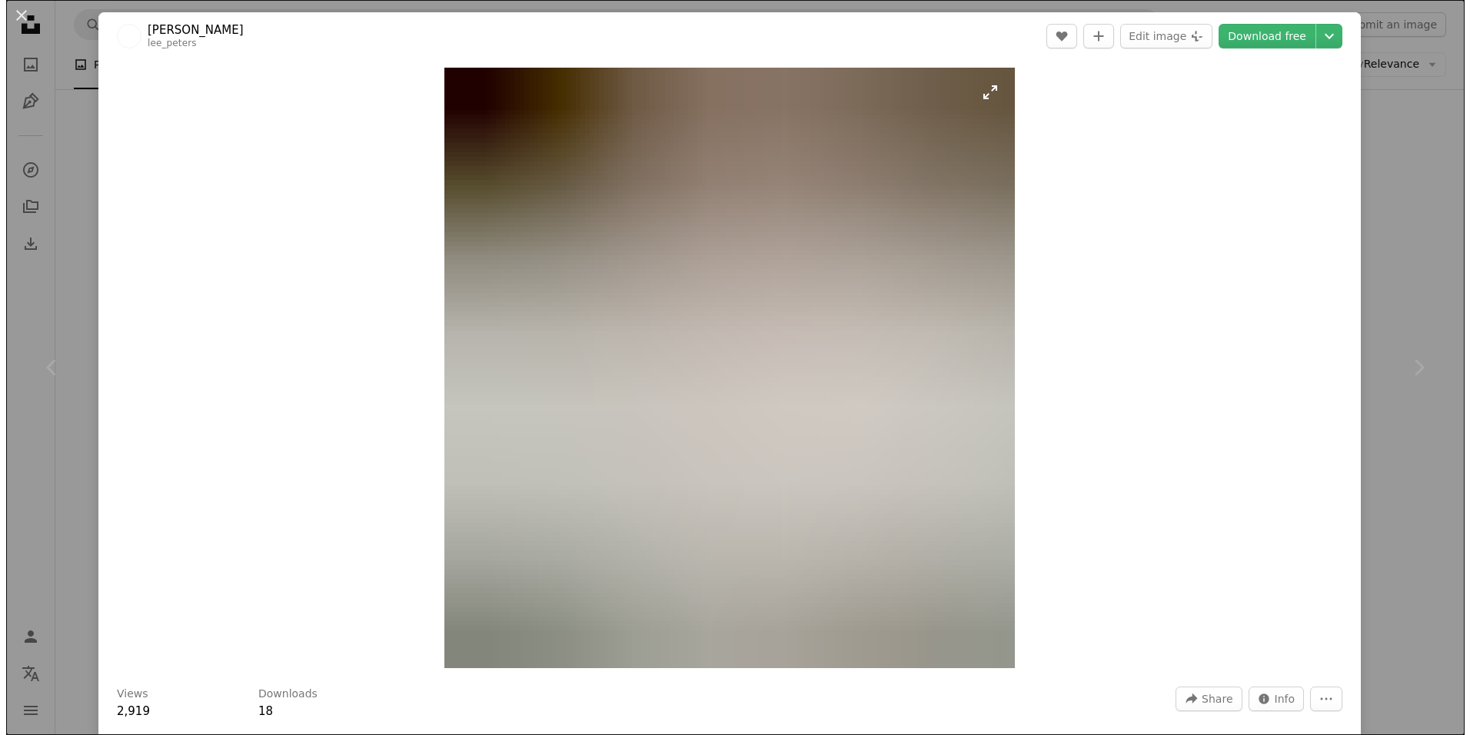
scroll to position [7640, 0]
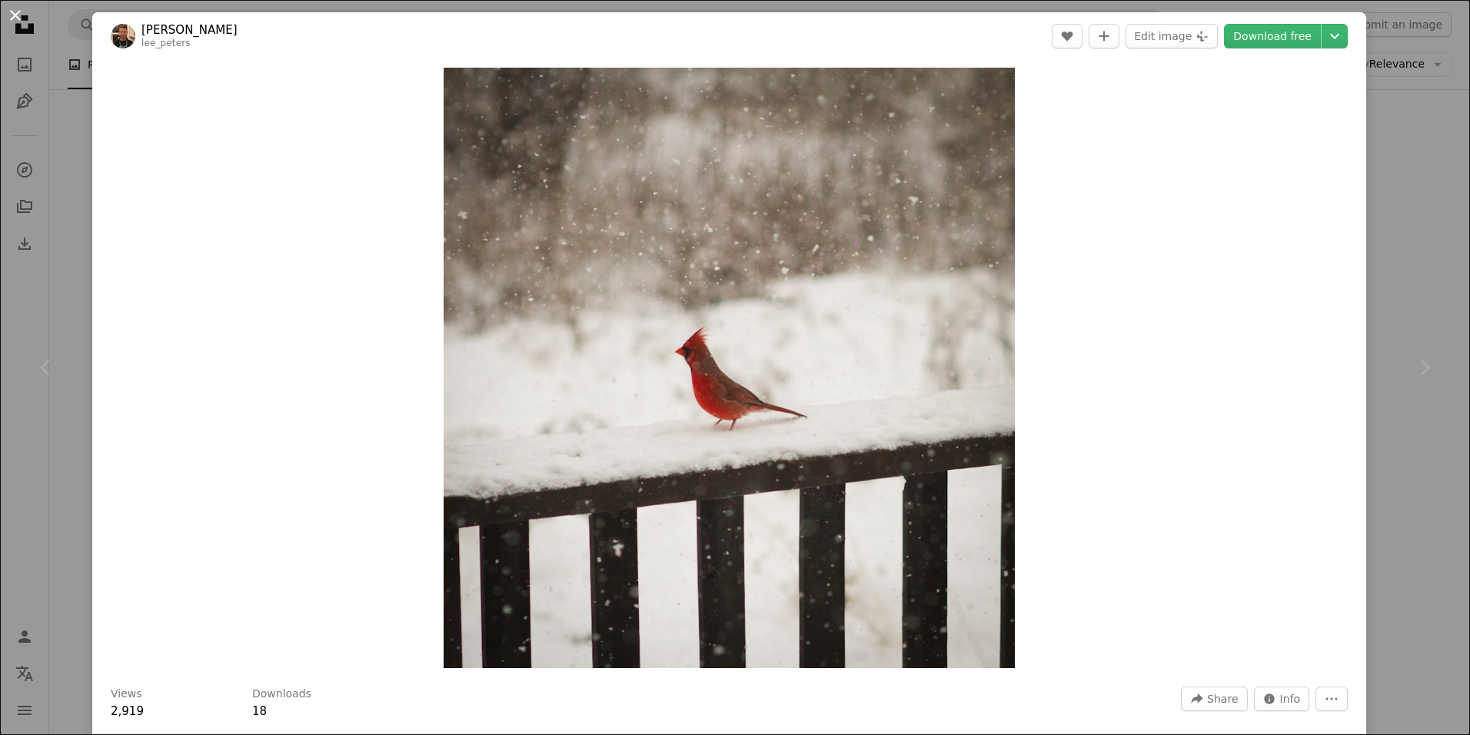
click at [17, 18] on button "An X shape" at bounding box center [15, 15] width 18 height 18
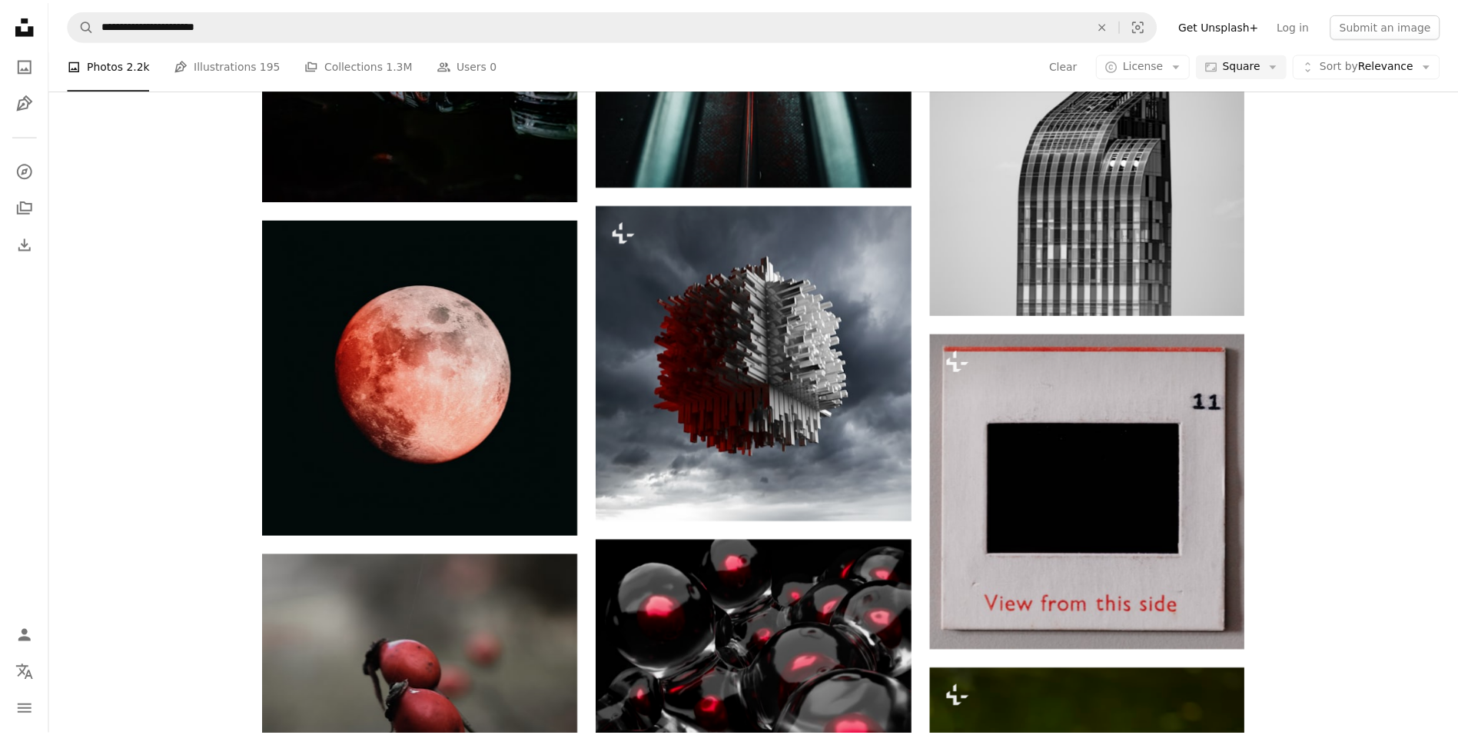
scroll to position [9572, 0]
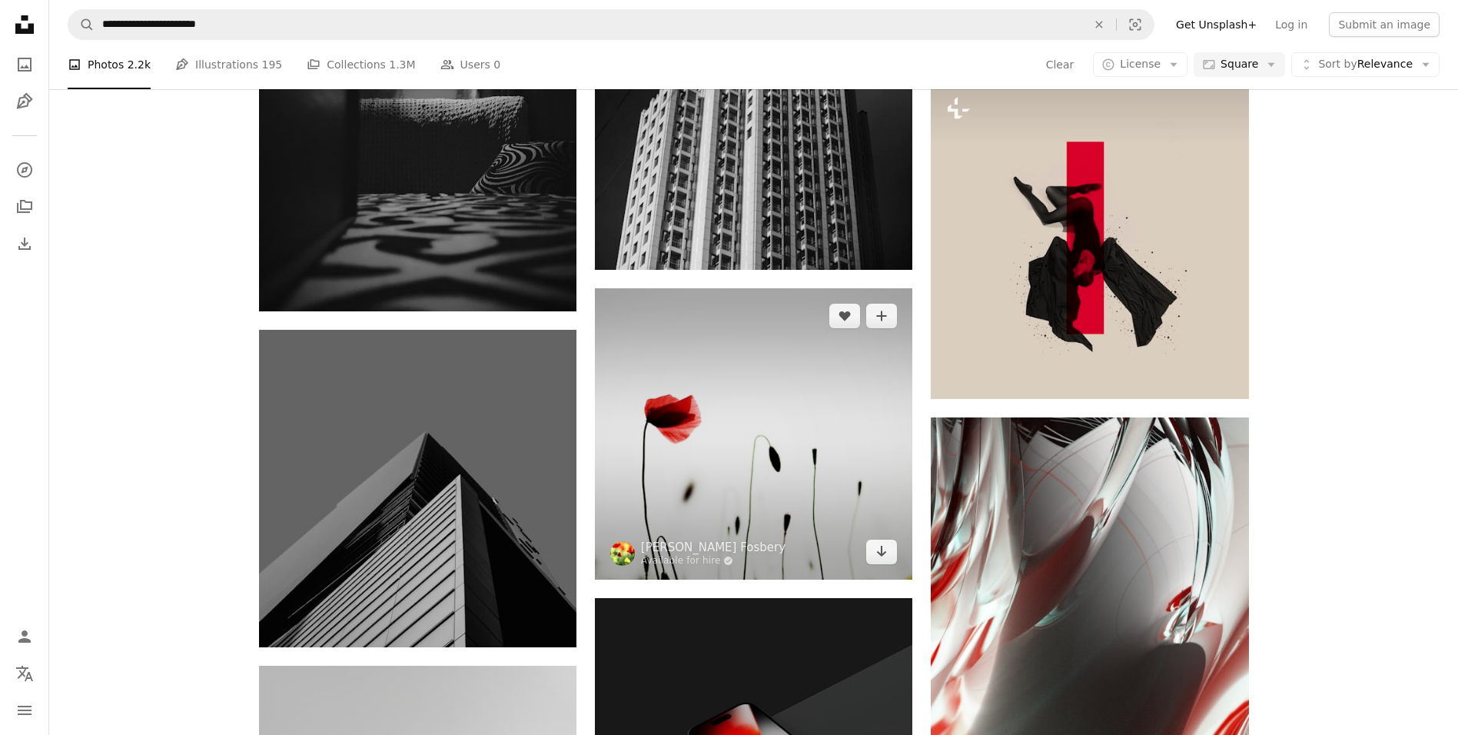
click at [704, 433] on img at bounding box center [754, 433] width 318 height 291
click at [879, 547] on icon "Arrow pointing down" at bounding box center [882, 551] width 12 height 18
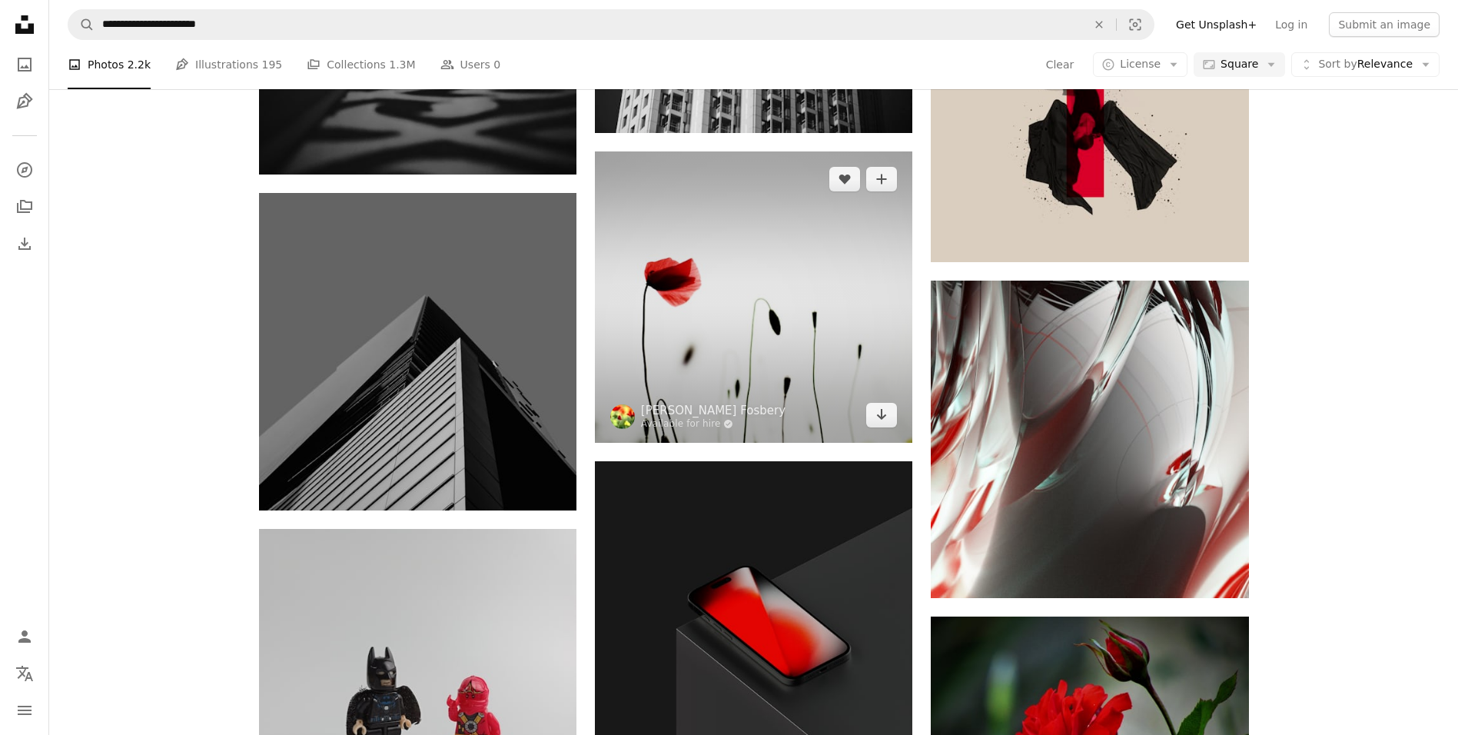
scroll to position [9495, 0]
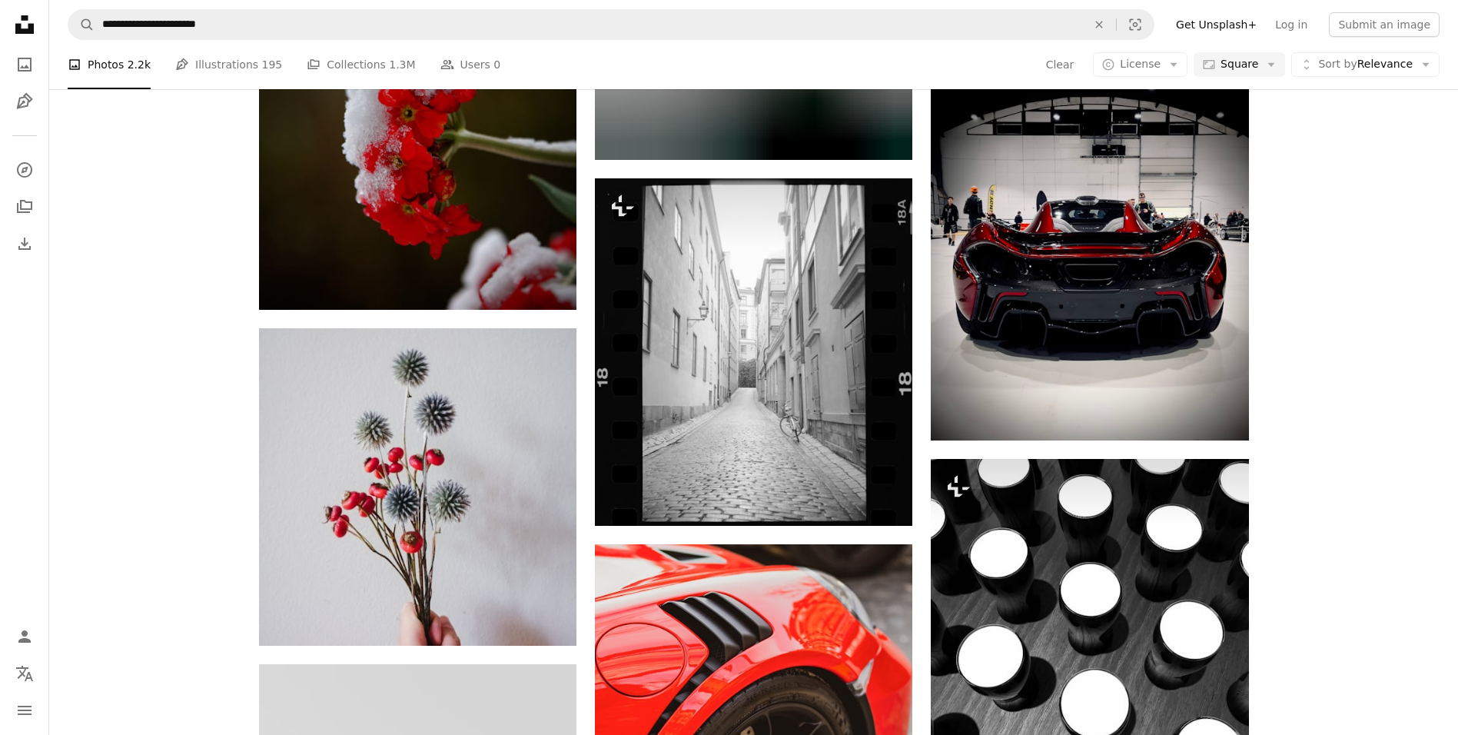
scroll to position [13877, 0]
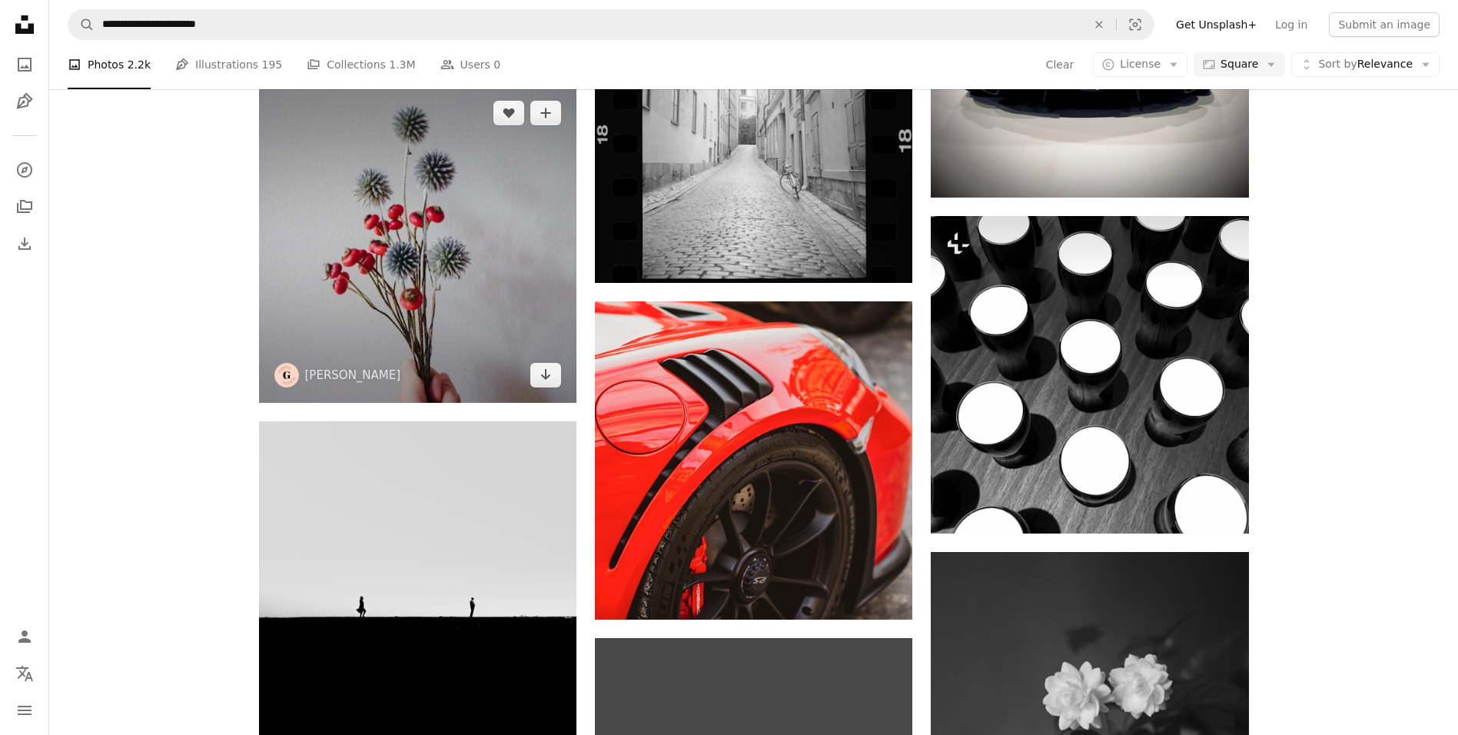
click at [429, 261] on img at bounding box center [418, 244] width 318 height 318
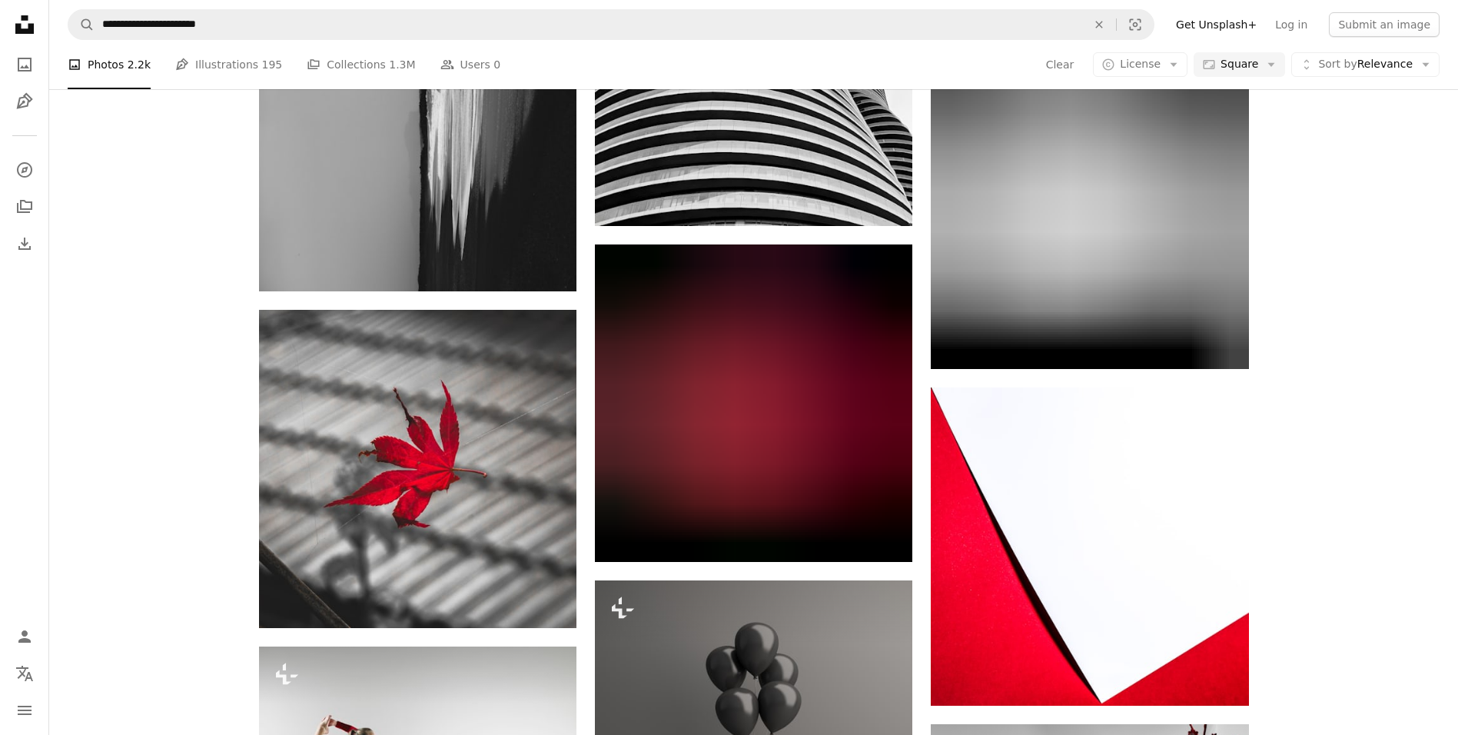
scroll to position [20951, 0]
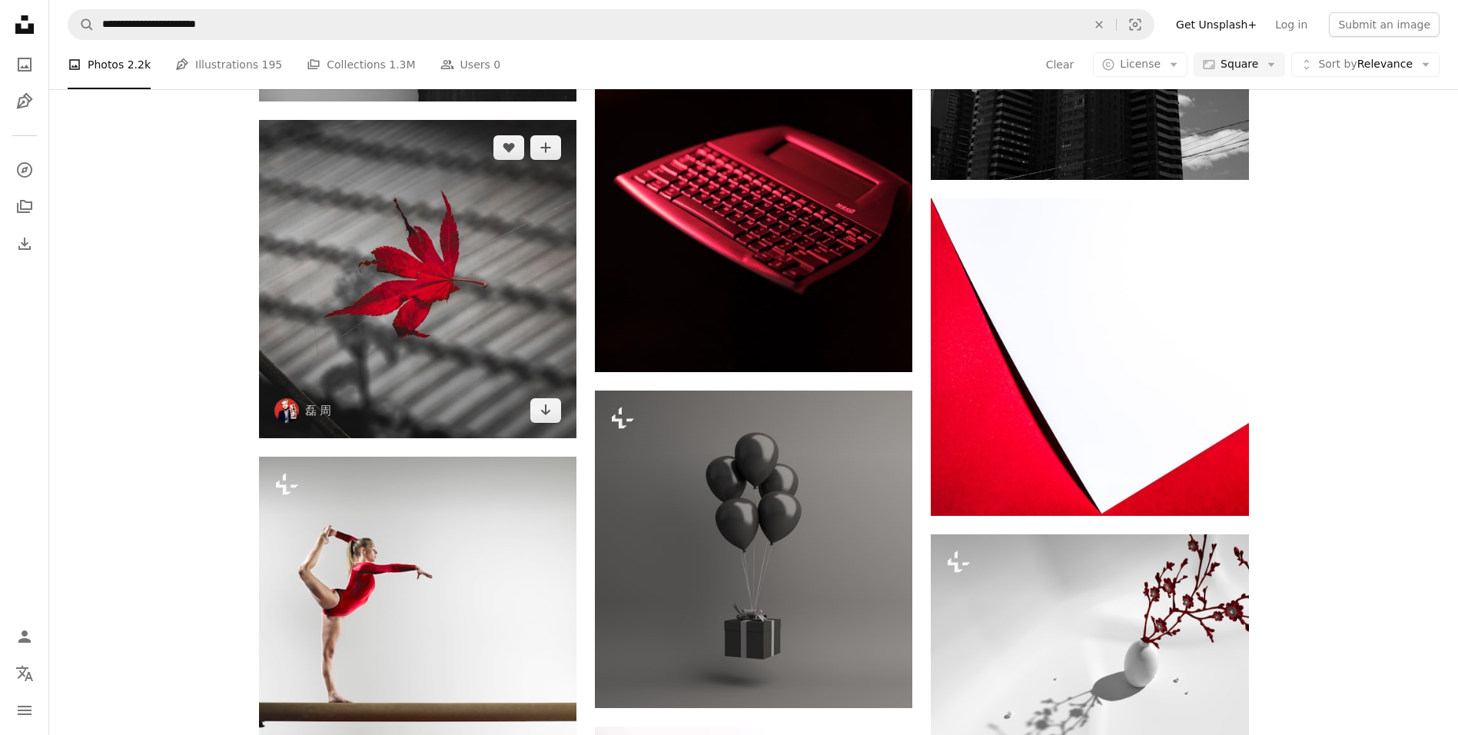
click at [427, 294] on img at bounding box center [418, 279] width 318 height 318
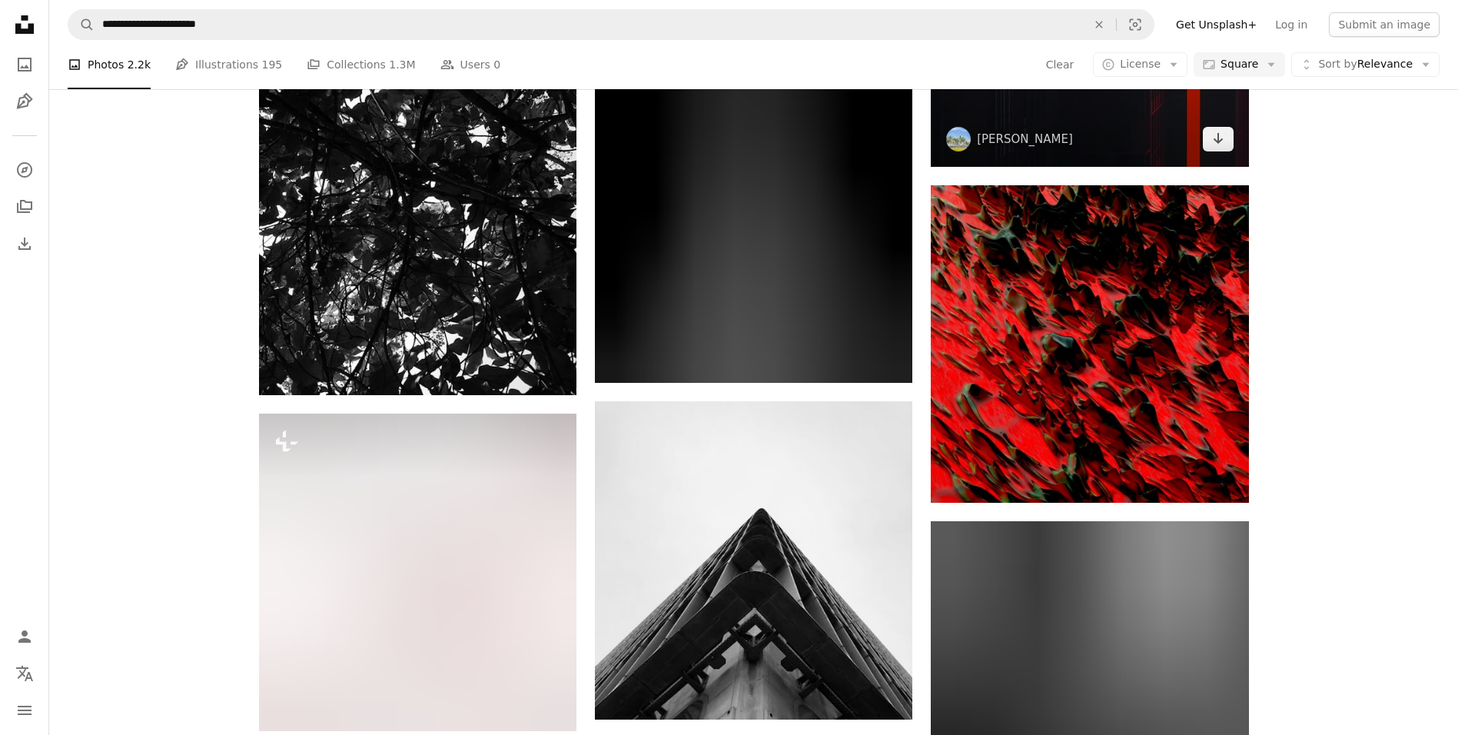
scroll to position [22181, 0]
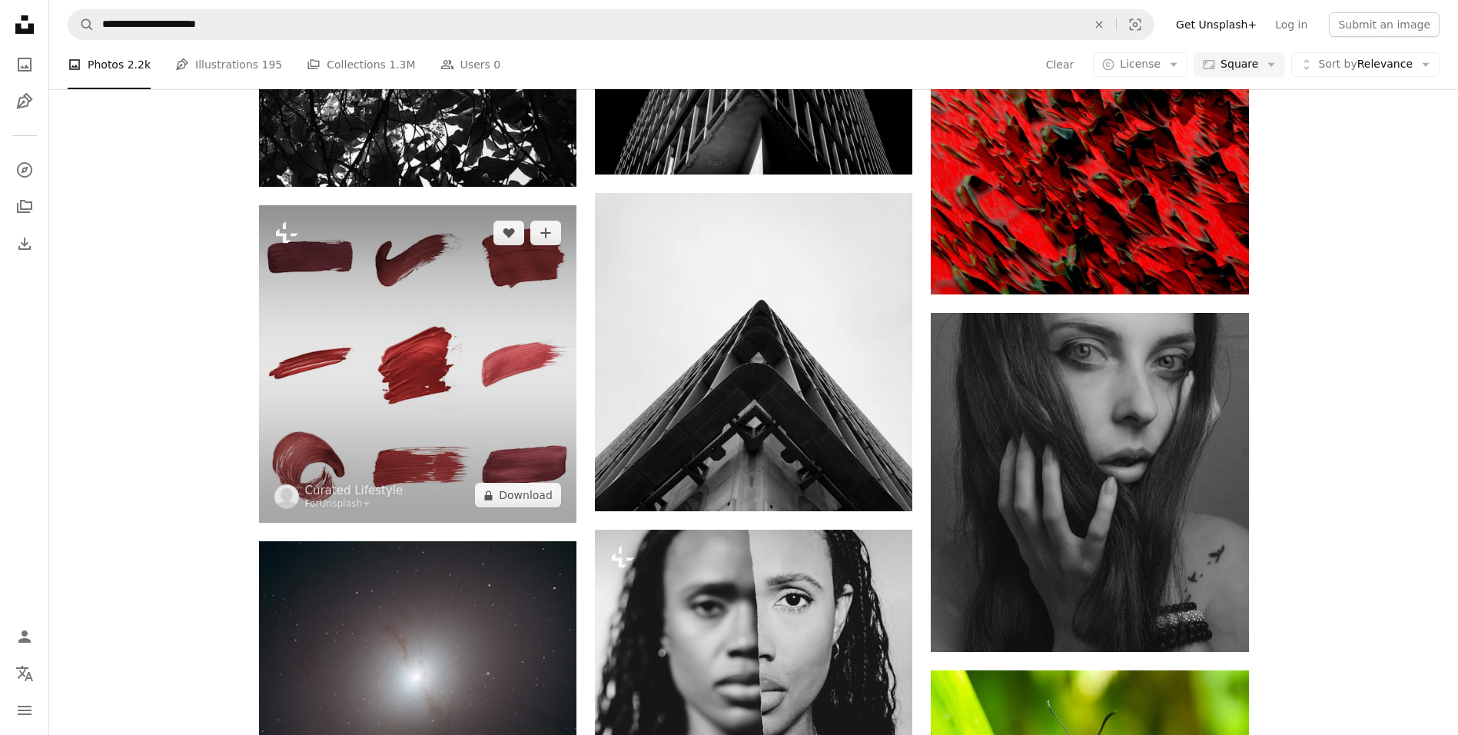
click at [385, 345] on img at bounding box center [418, 364] width 318 height 318
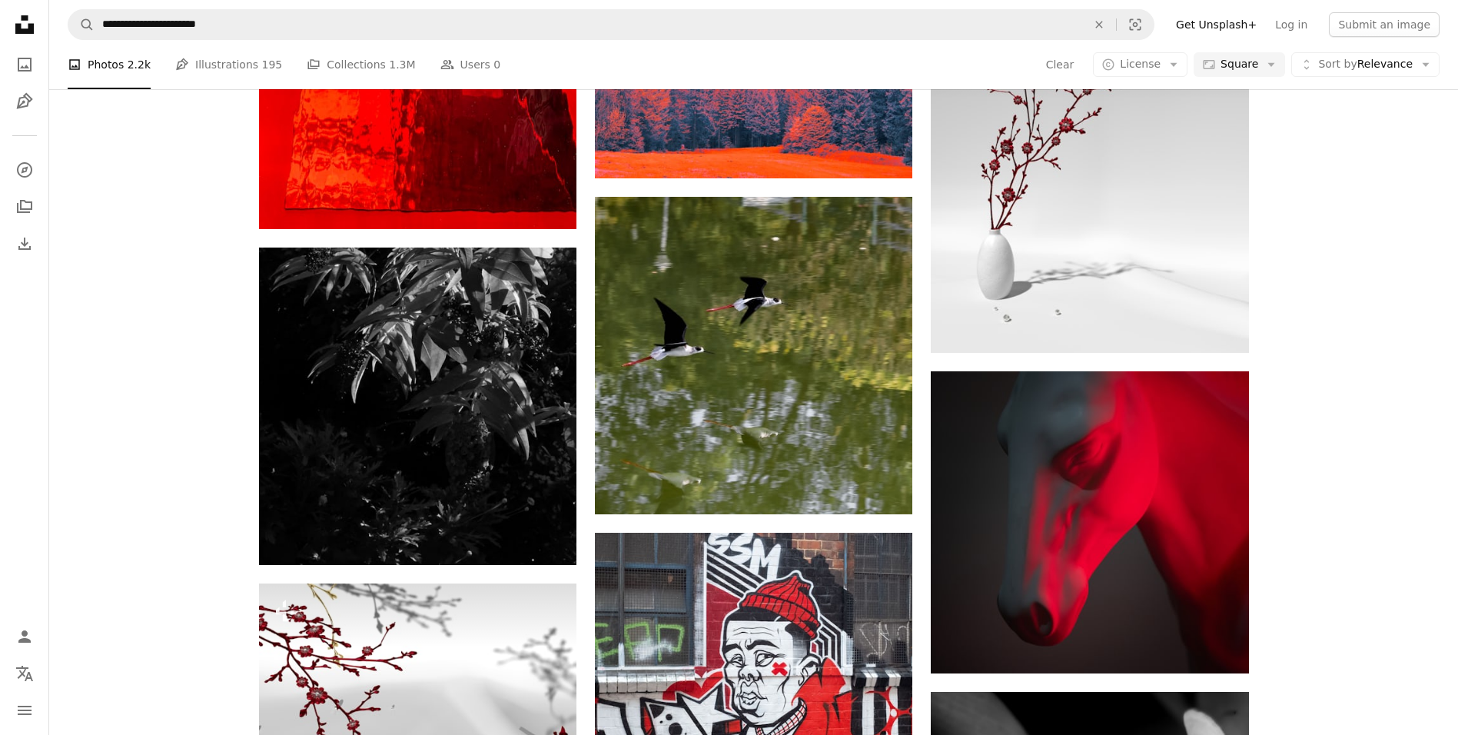
scroll to position [24334, 0]
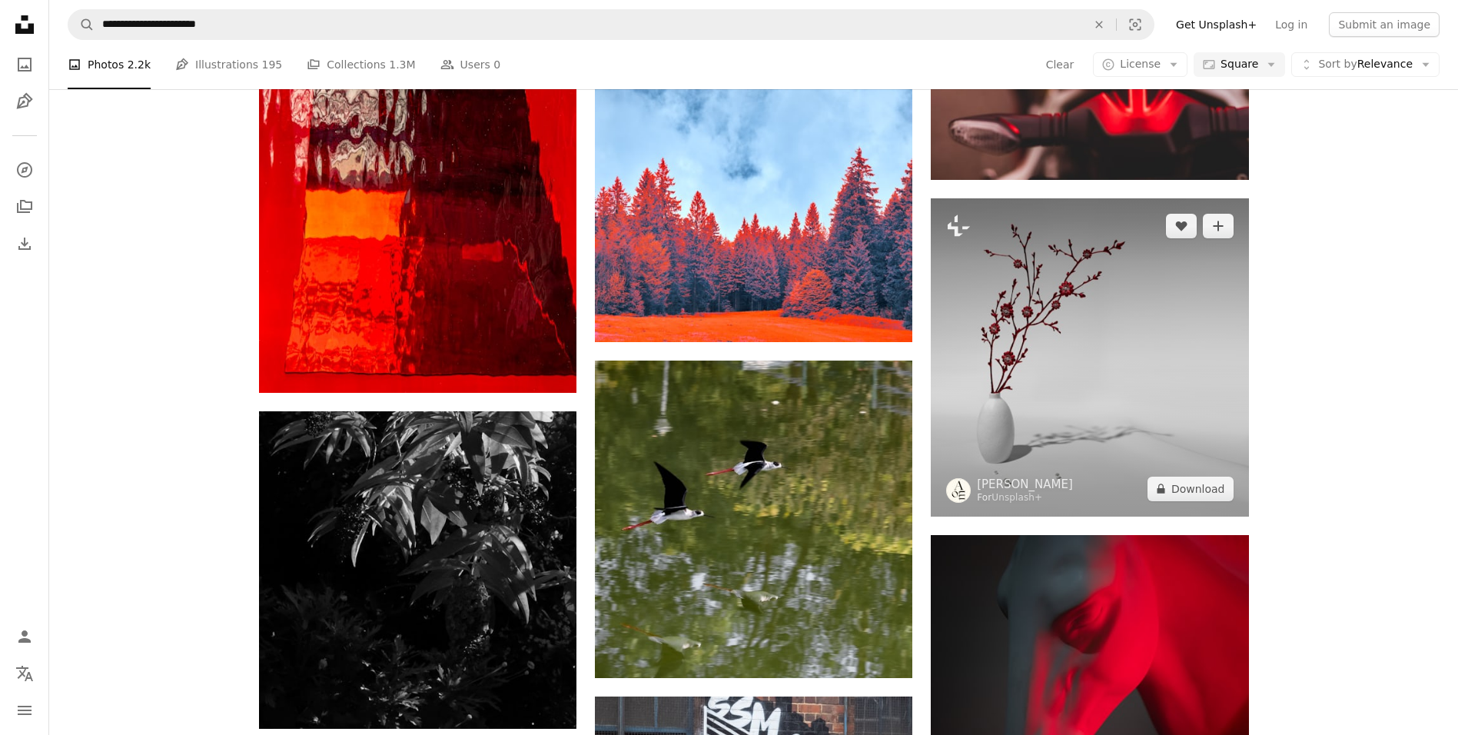
click at [1122, 360] on img at bounding box center [1090, 357] width 318 height 318
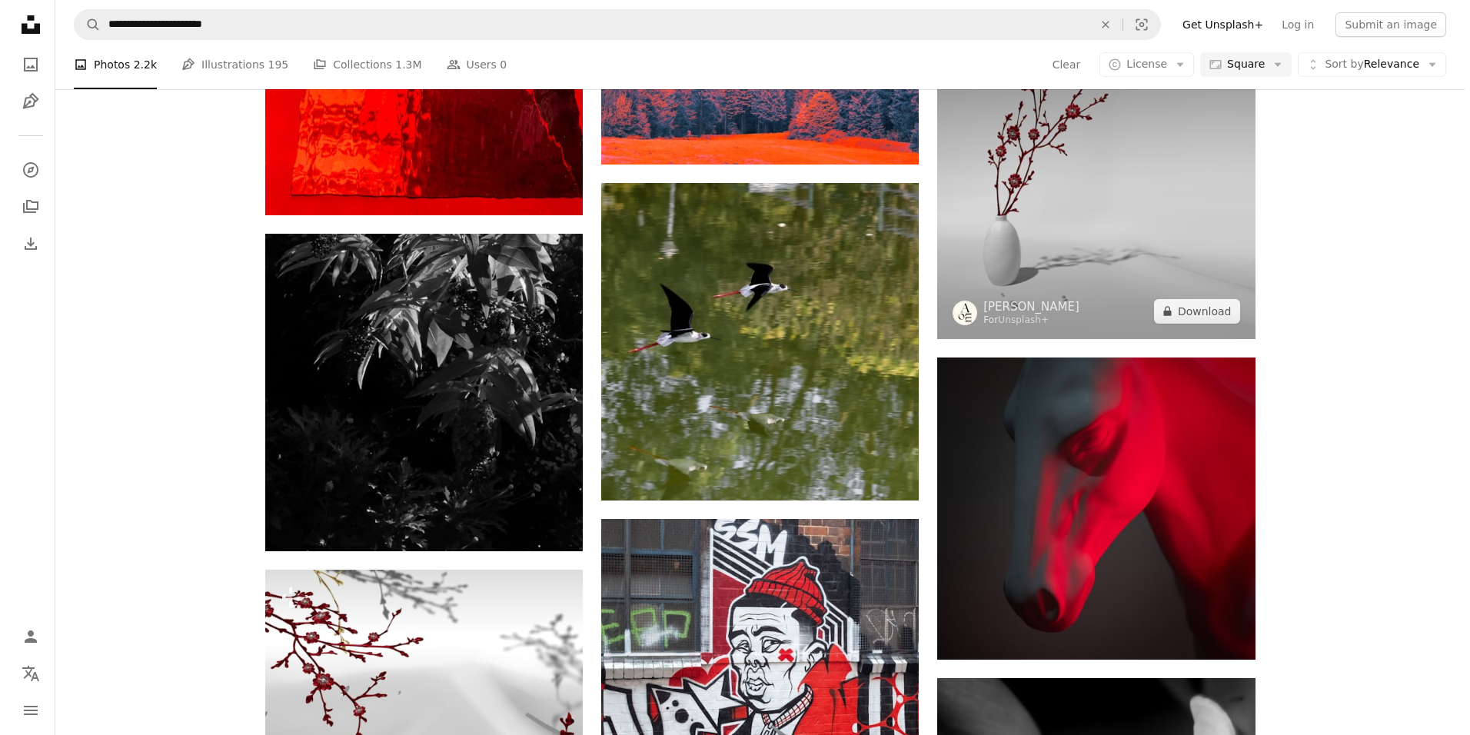
scroll to position [24410, 0]
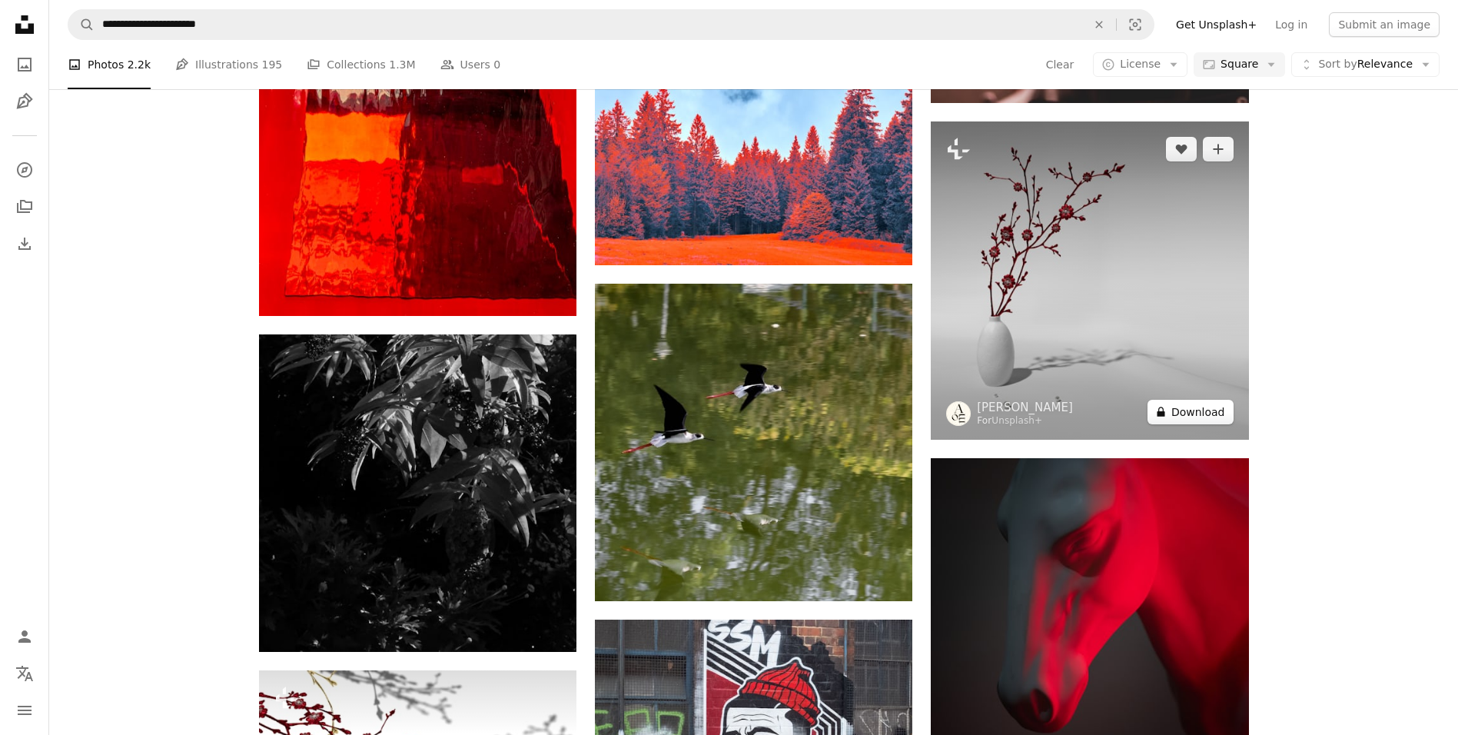
click at [1186, 417] on button "A lock Download" at bounding box center [1191, 412] width 86 height 25
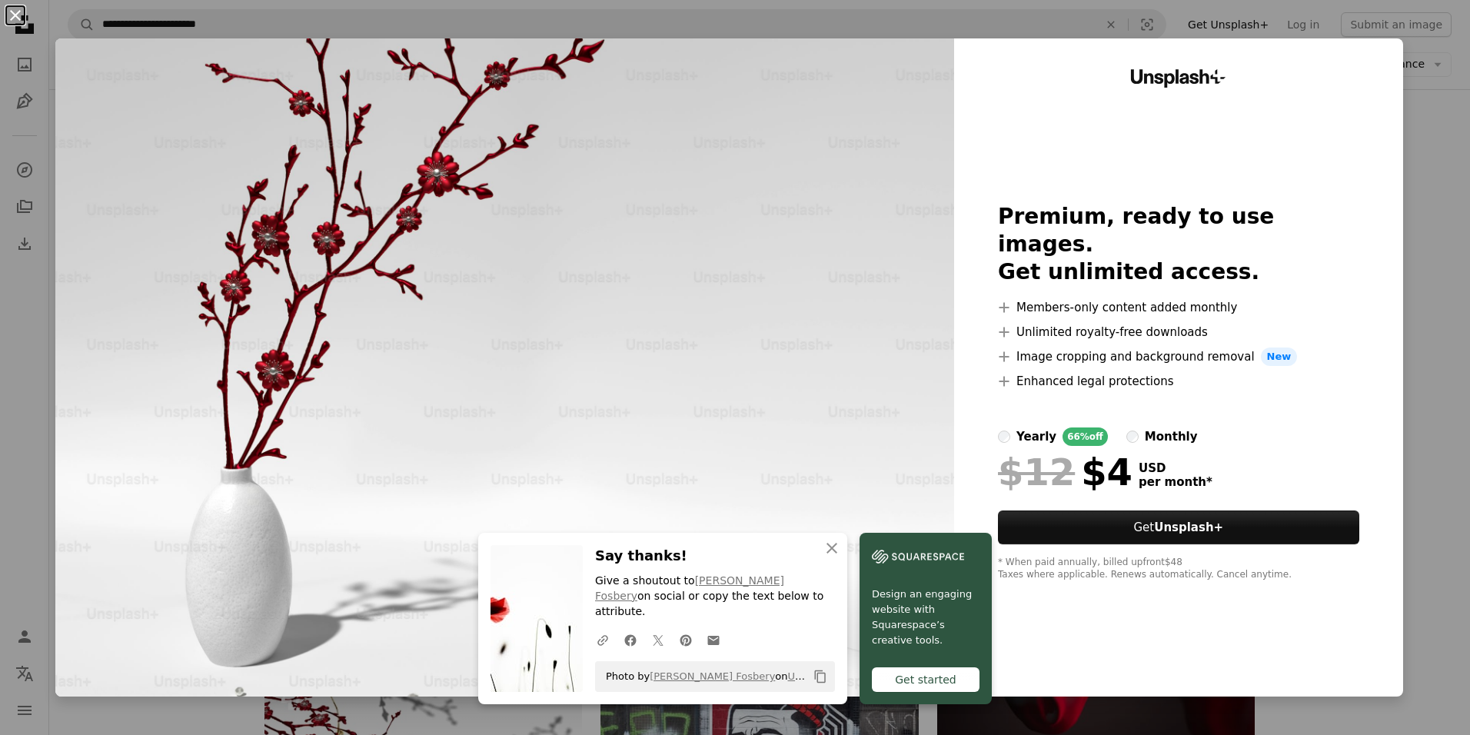
click at [7, 20] on button "An X shape" at bounding box center [15, 15] width 18 height 18
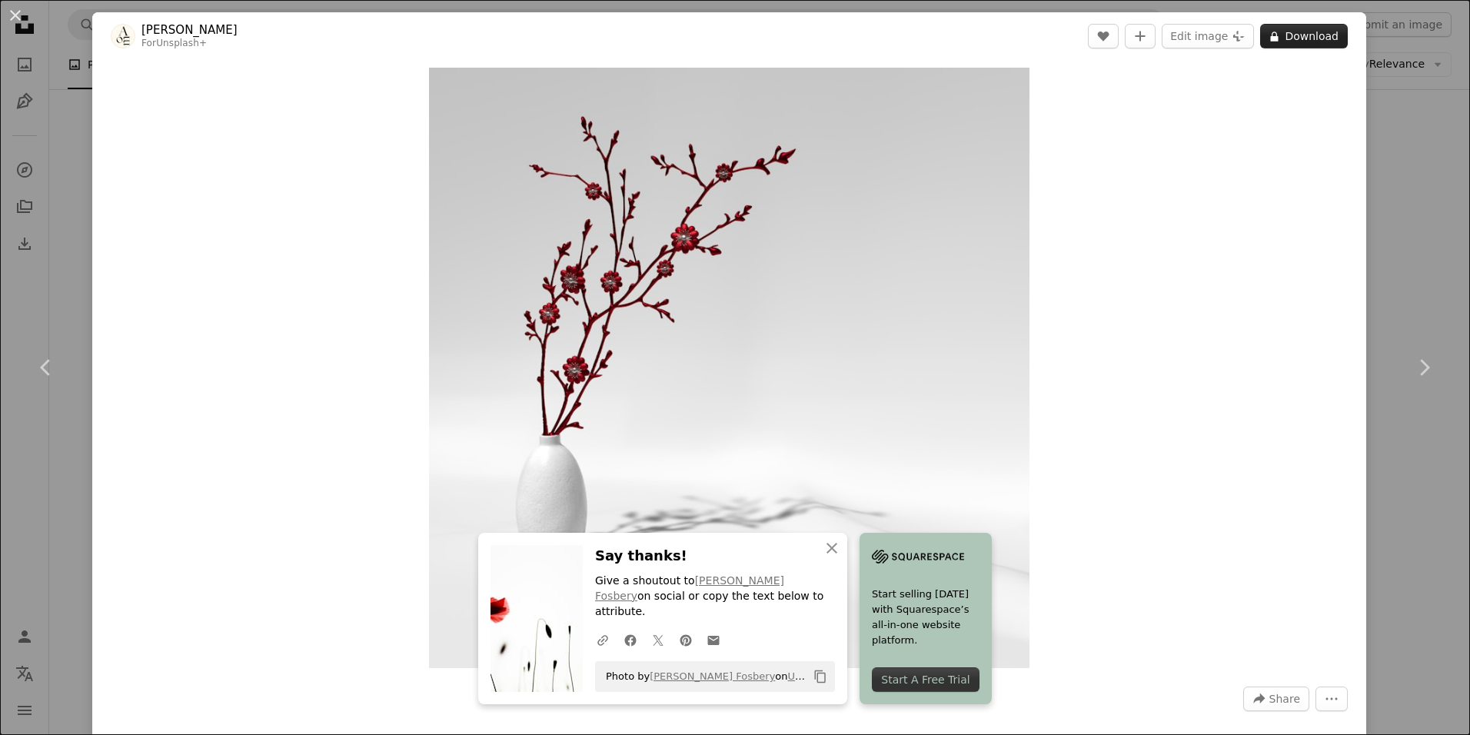
click at [1293, 34] on button "A lock Download" at bounding box center [1304, 36] width 88 height 25
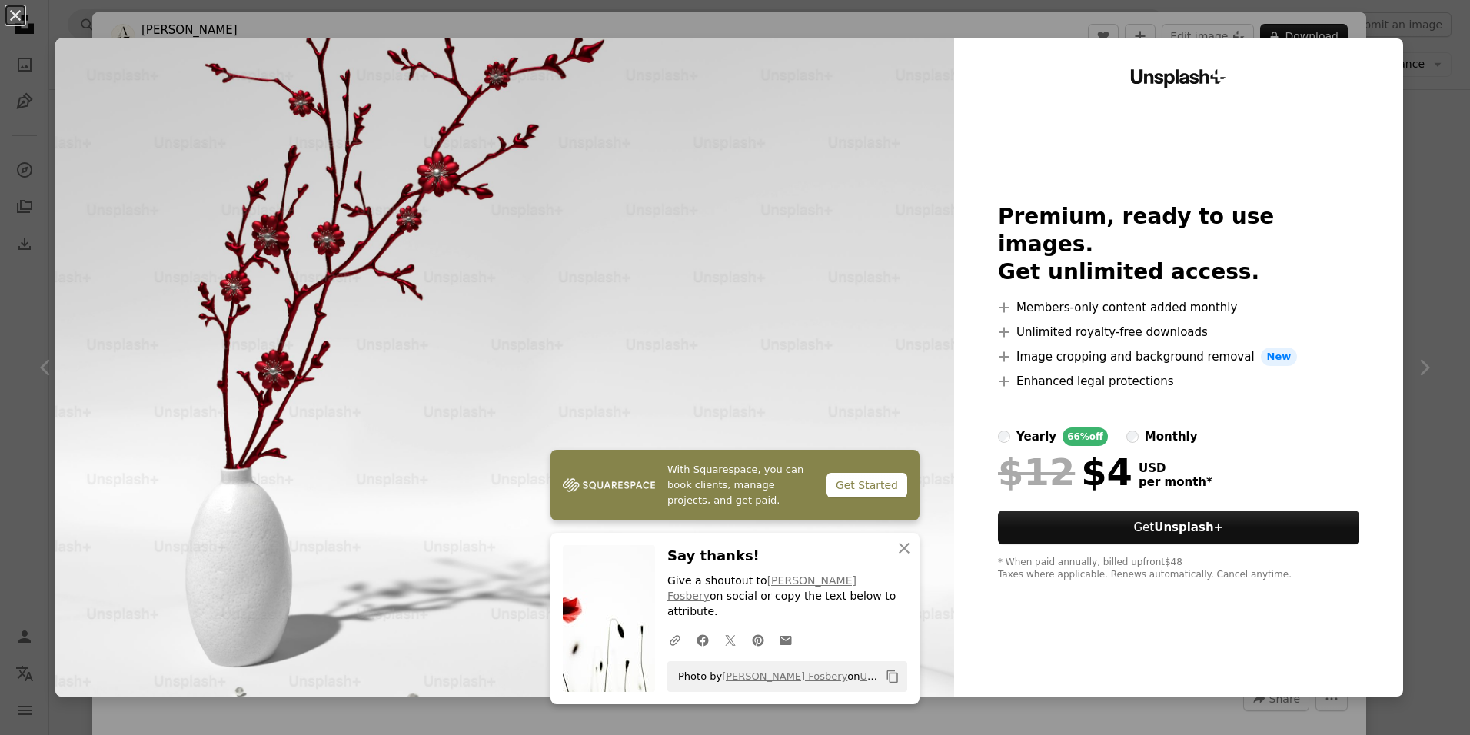
click at [12, 10] on button "An X shape" at bounding box center [15, 15] width 18 height 18
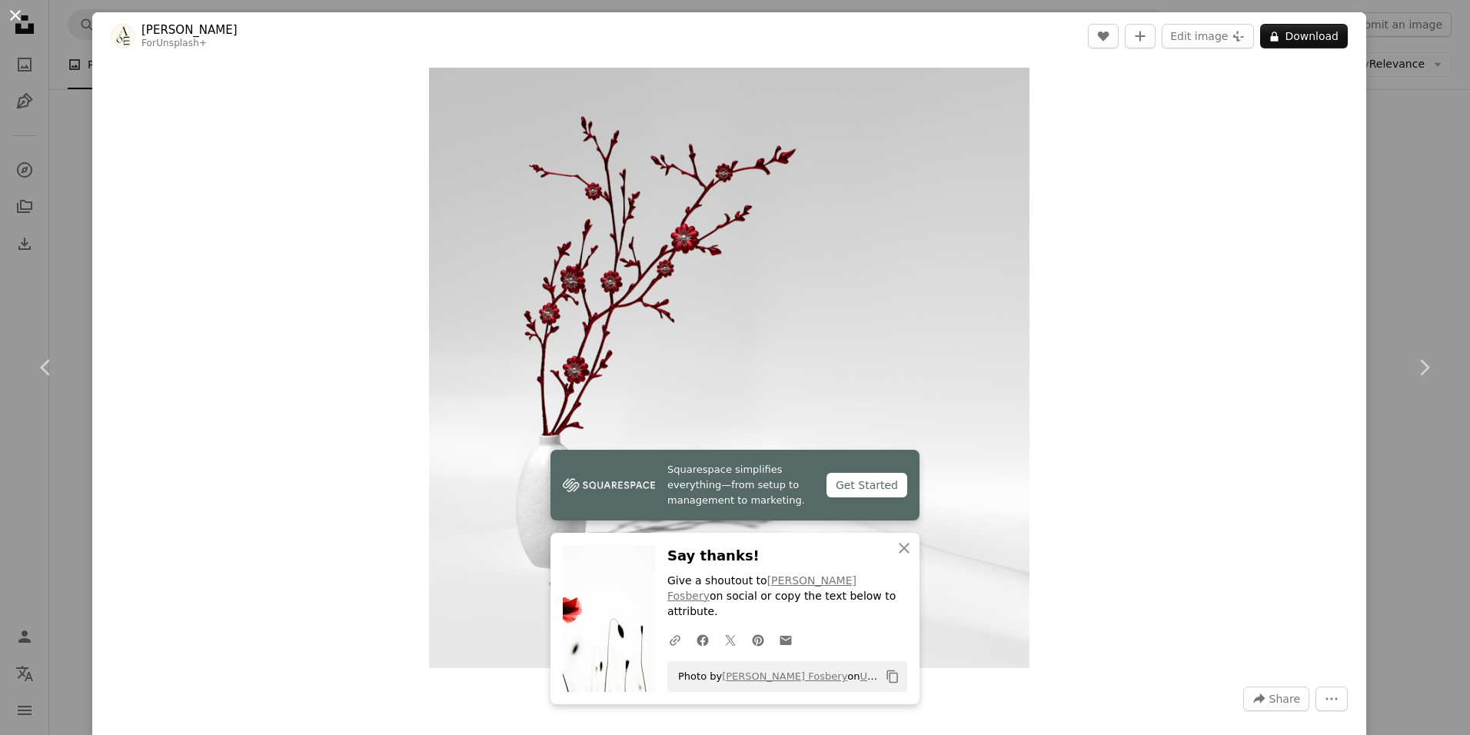
click at [13, 15] on button "An X shape" at bounding box center [15, 15] width 18 height 18
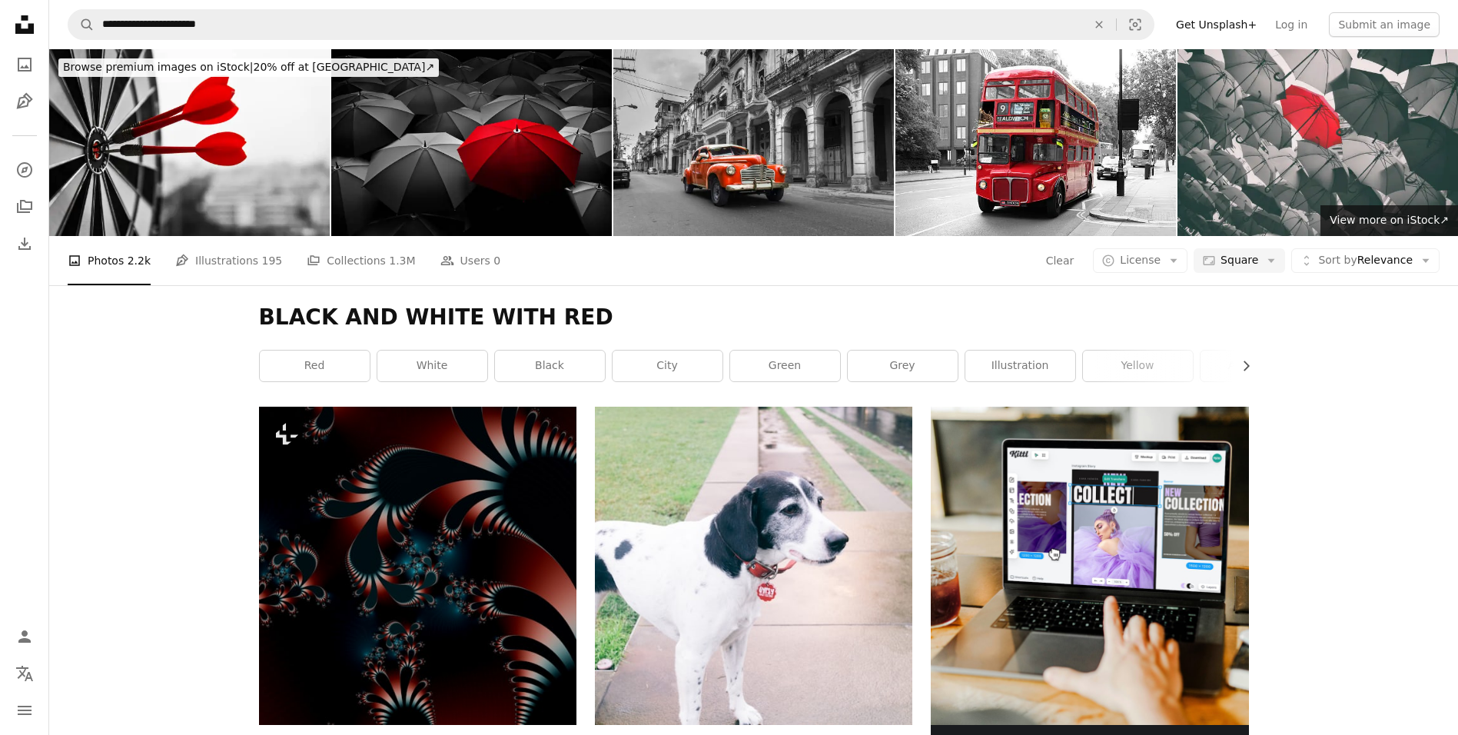
scroll to position [22181, 0]
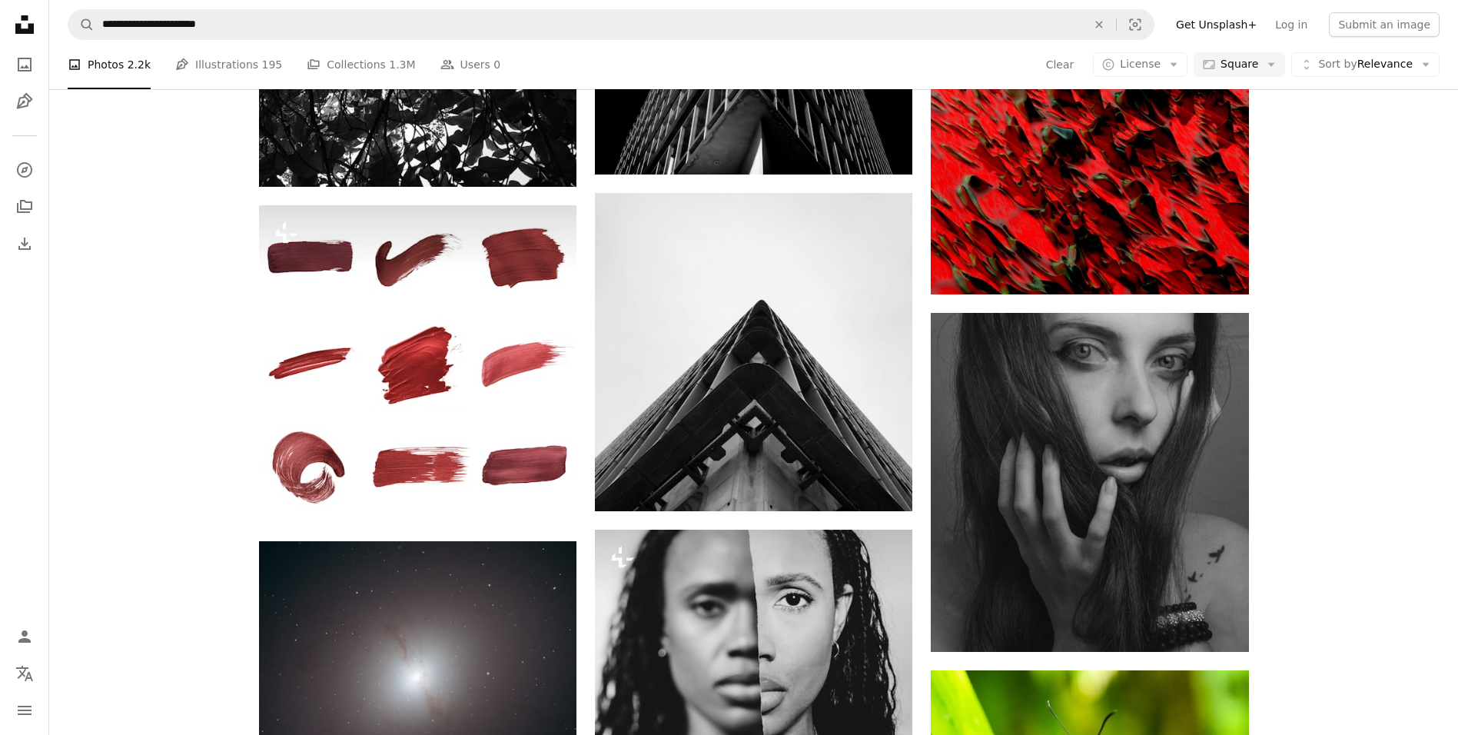
scroll to position [20951, 0]
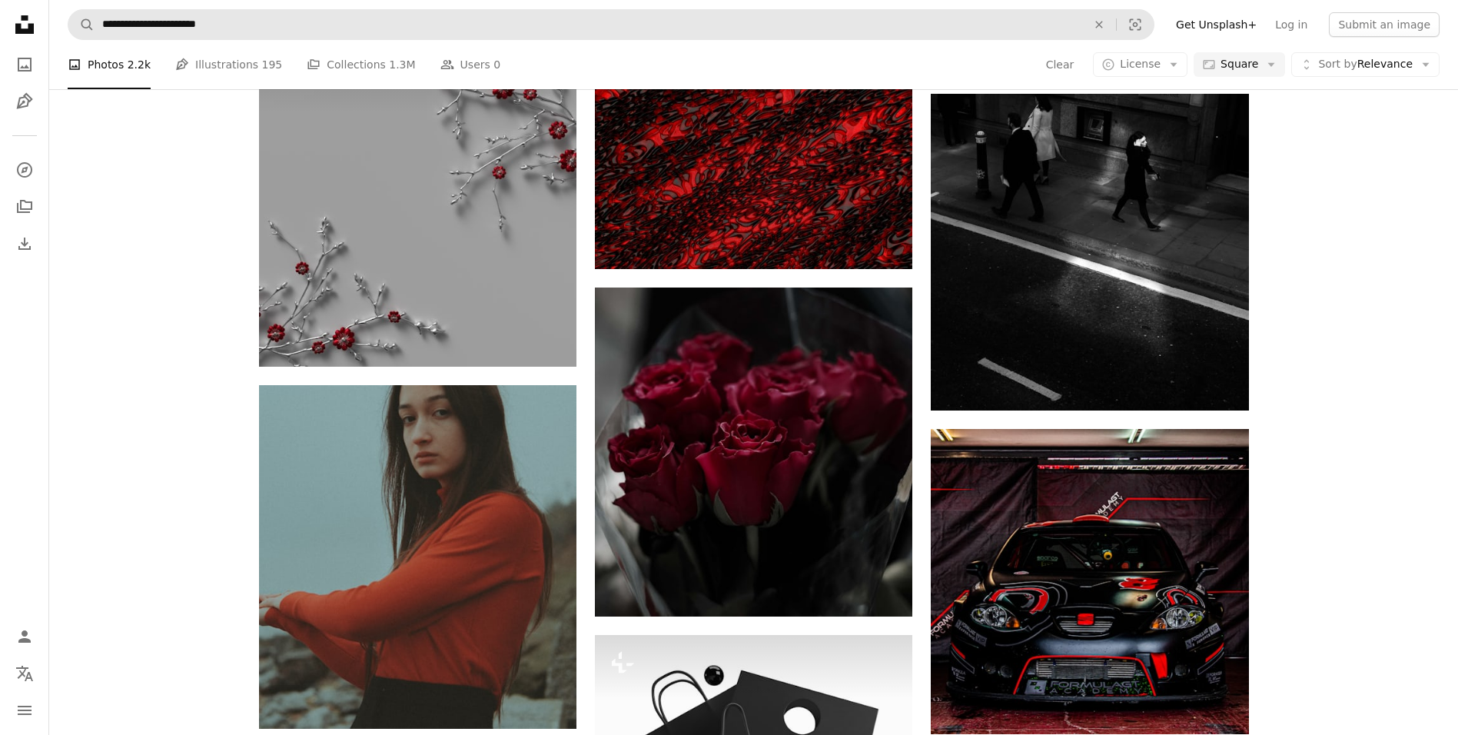
scroll to position [32168, 0]
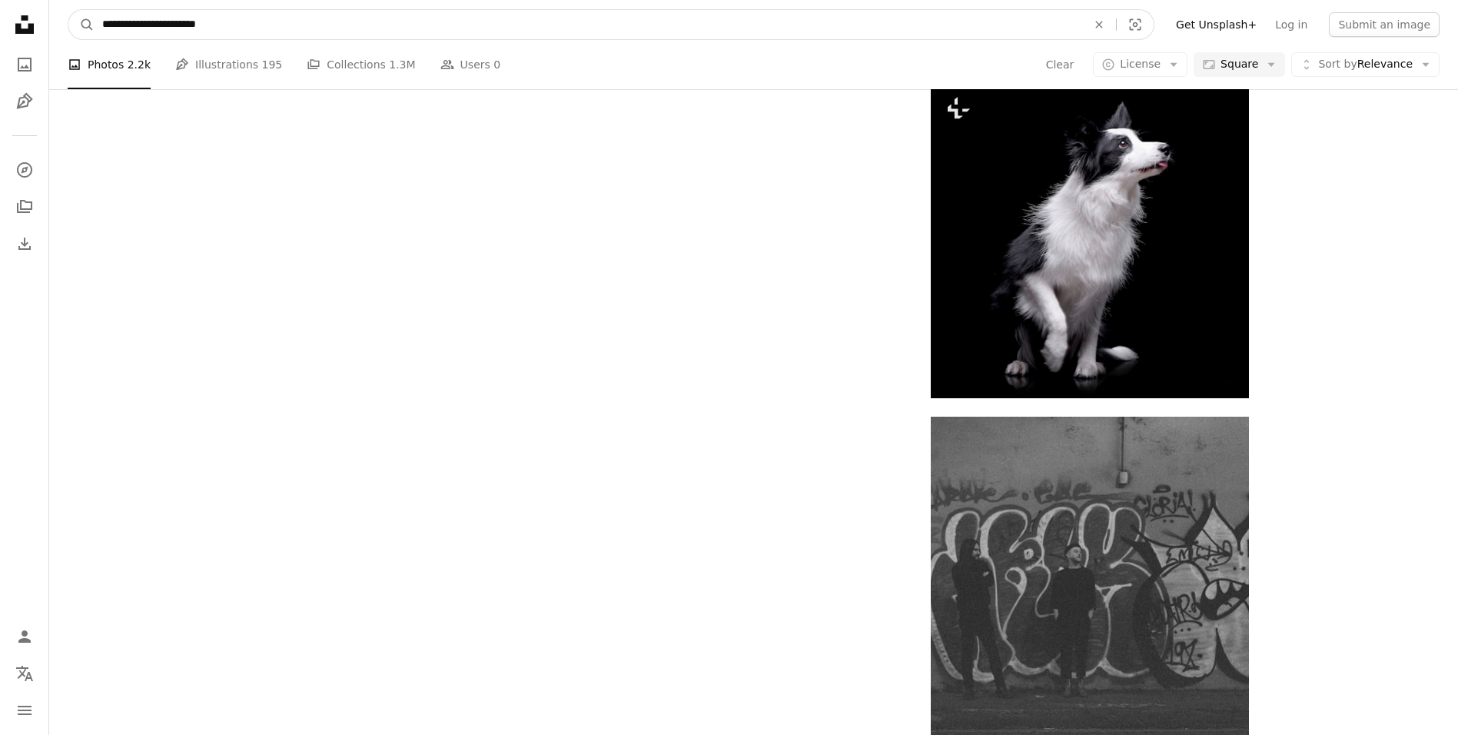
click at [267, 28] on input "**********" at bounding box center [589, 24] width 988 height 29
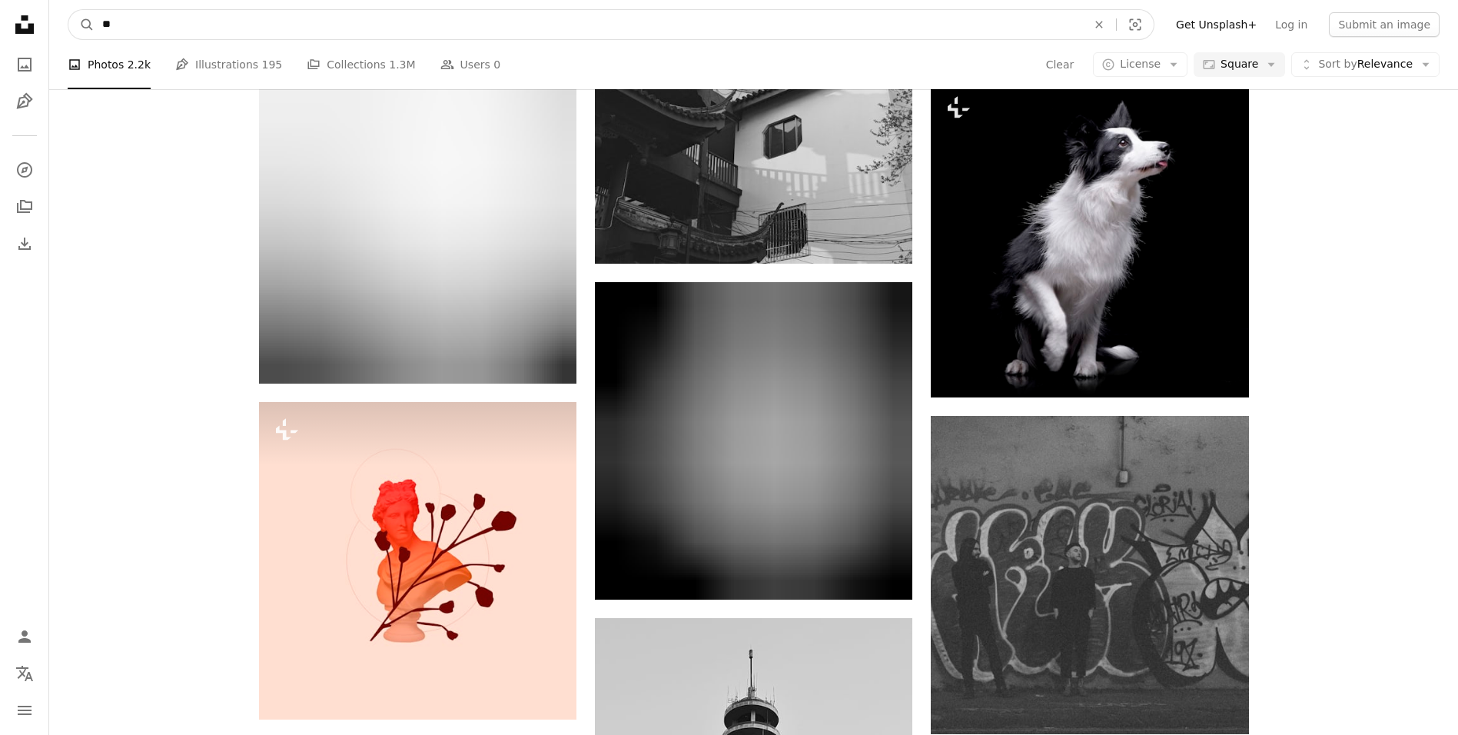
type input "*"
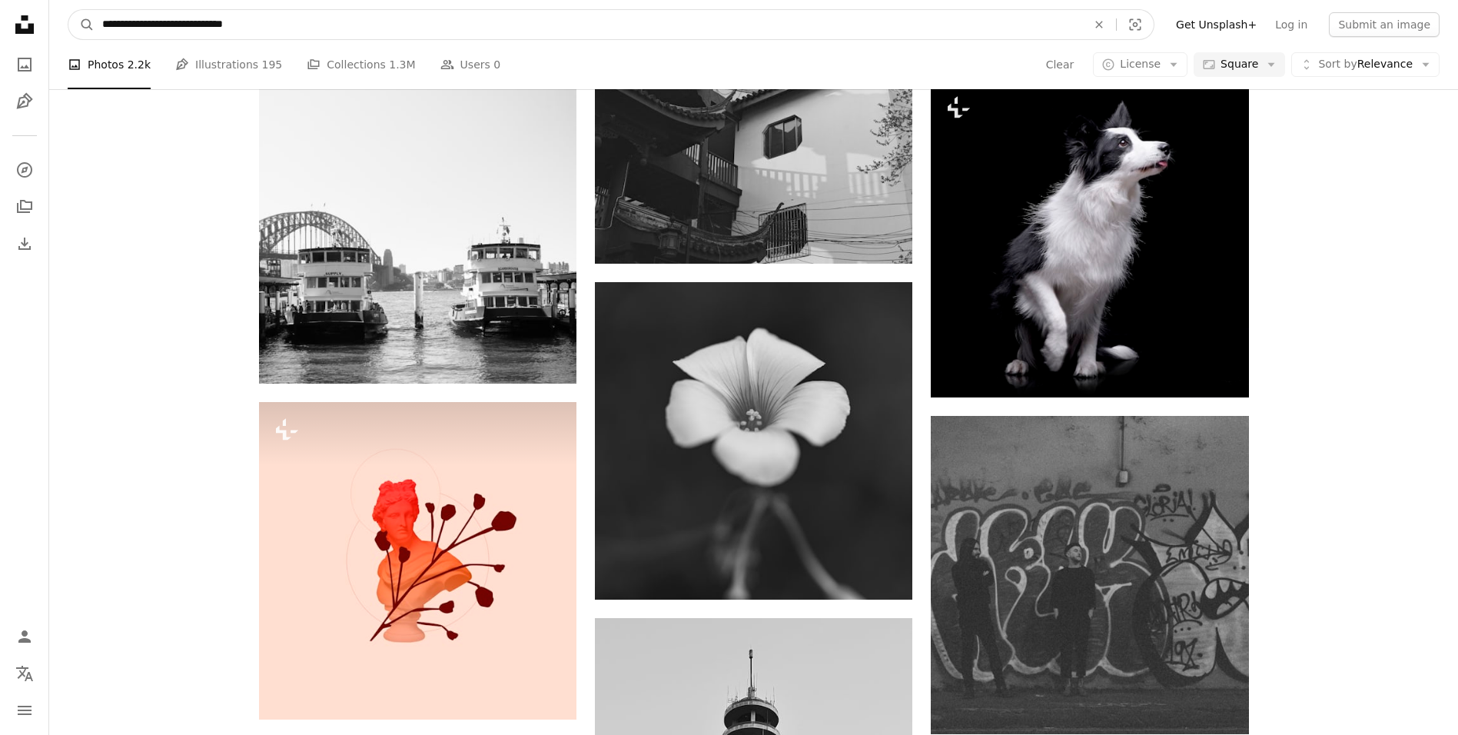
type input "**********"
click button "A magnifying glass" at bounding box center [81, 24] width 26 height 29
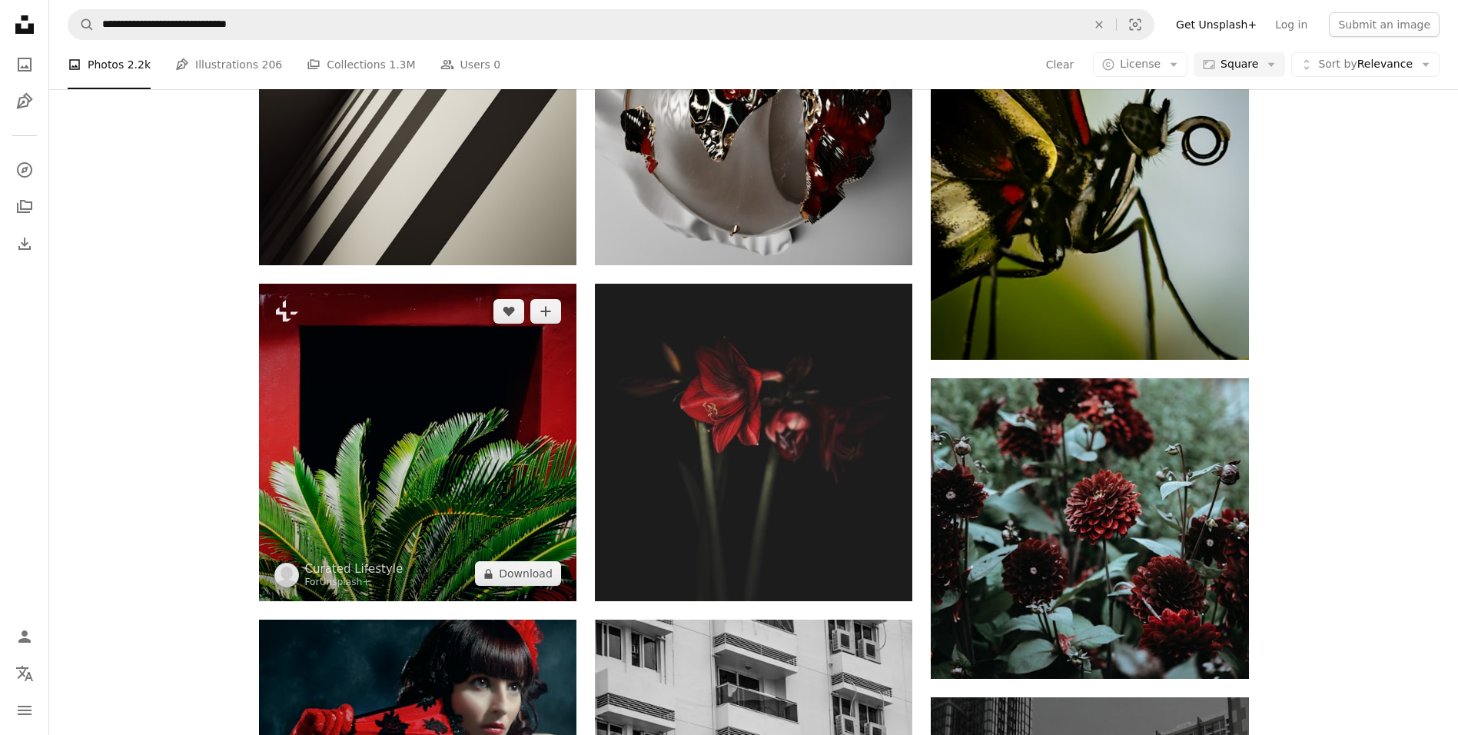
scroll to position [1922, 0]
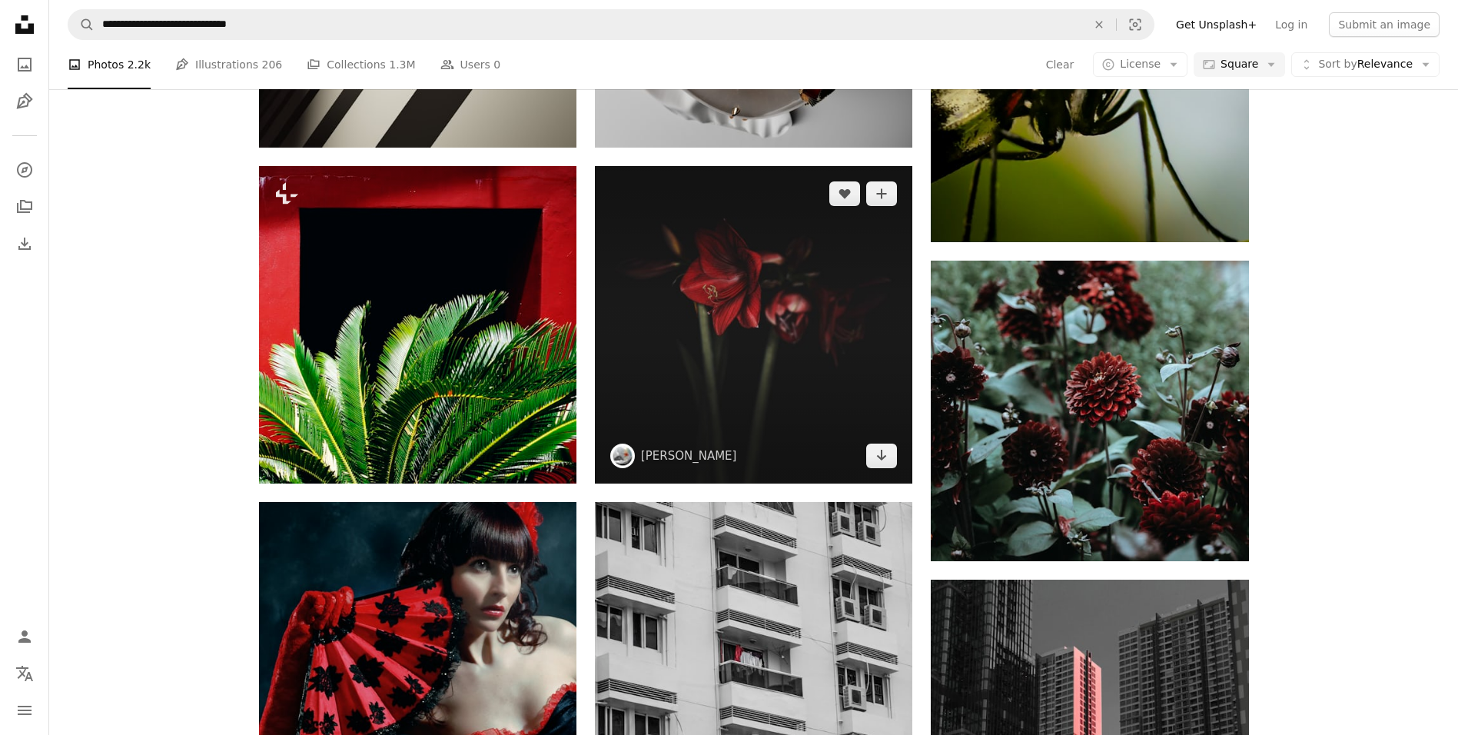
click at [813, 299] on img at bounding box center [754, 325] width 318 height 318
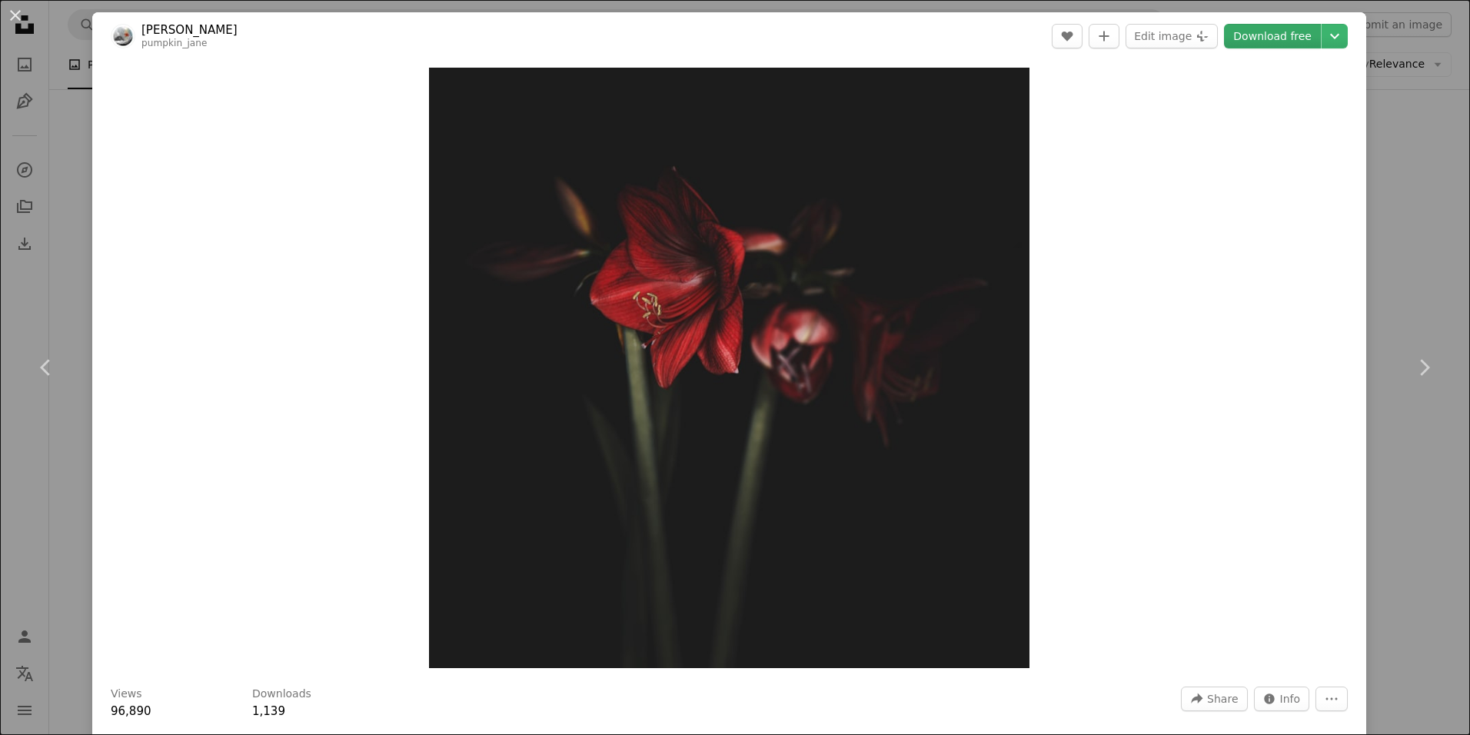
click at [1309, 39] on link "Download free" at bounding box center [1272, 36] width 97 height 25
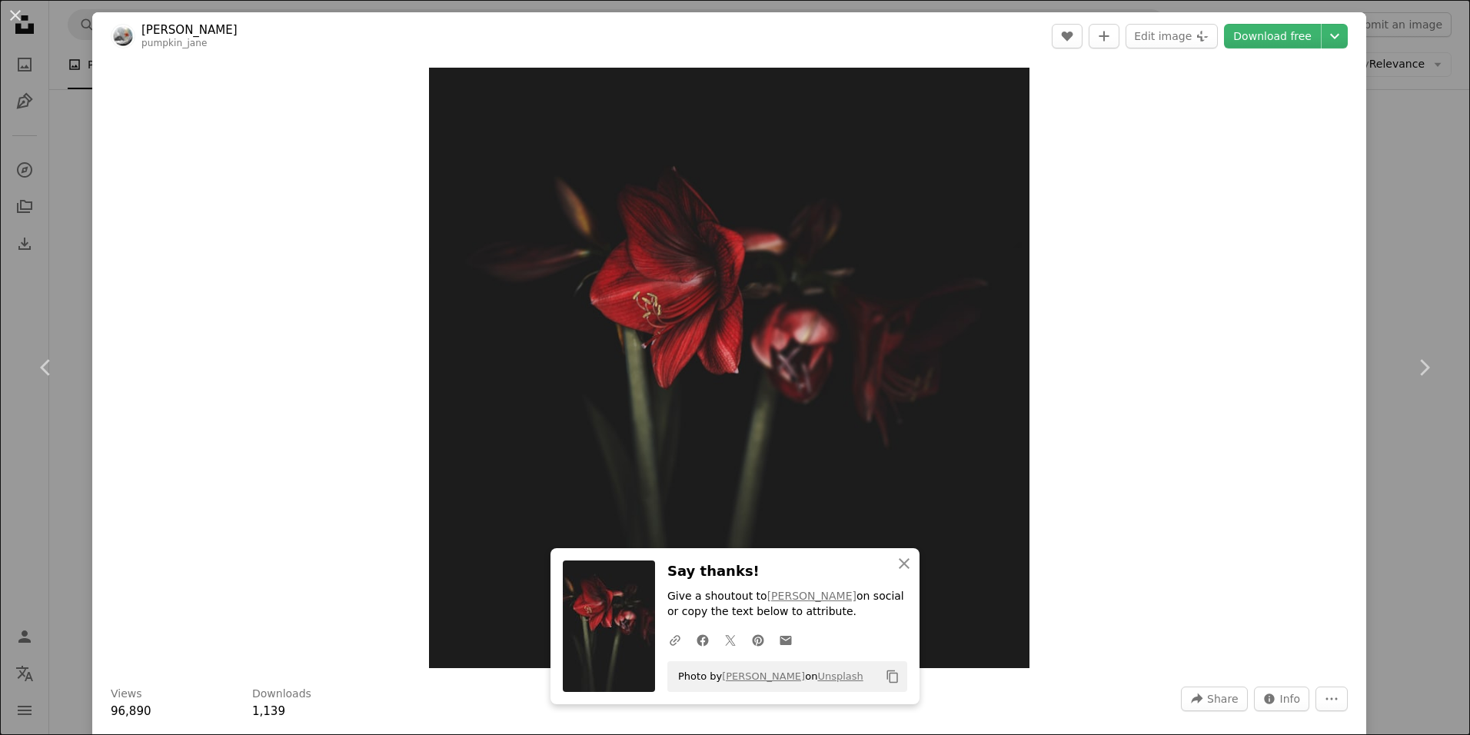
click at [1037, 196] on div "Zoom in" at bounding box center [729, 368] width 1274 height 616
click at [22, 22] on button "An X shape" at bounding box center [15, 15] width 18 height 18
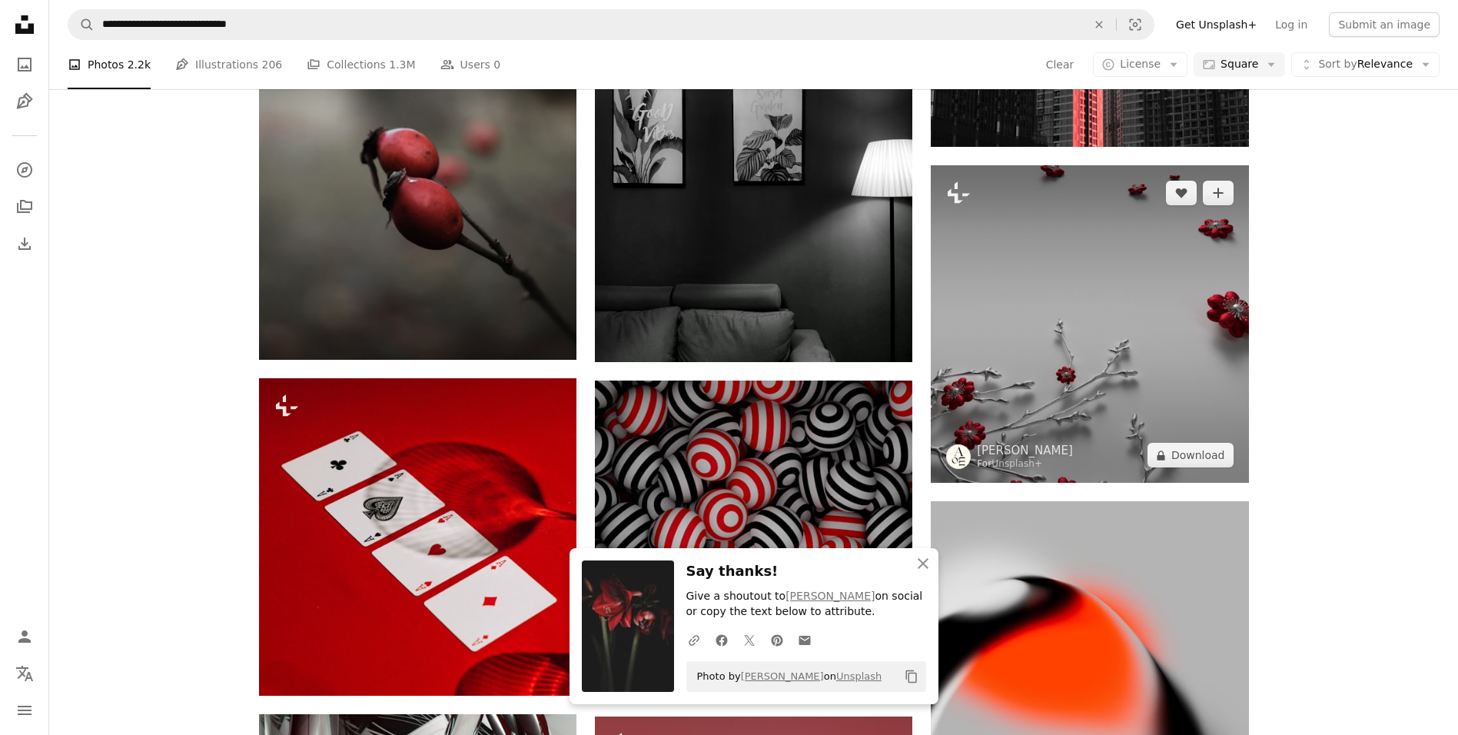
scroll to position [2614, 0]
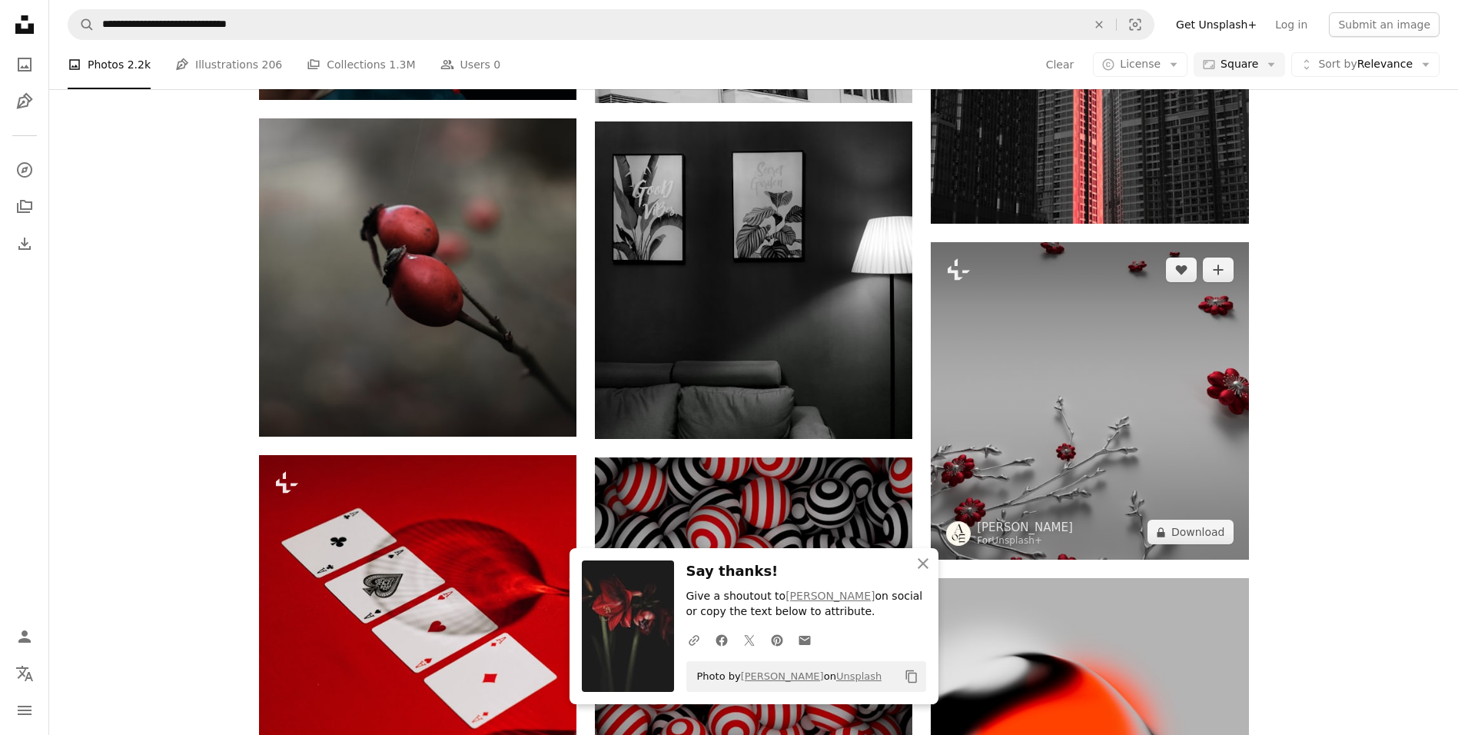
click at [1188, 420] on img at bounding box center [1090, 401] width 318 height 318
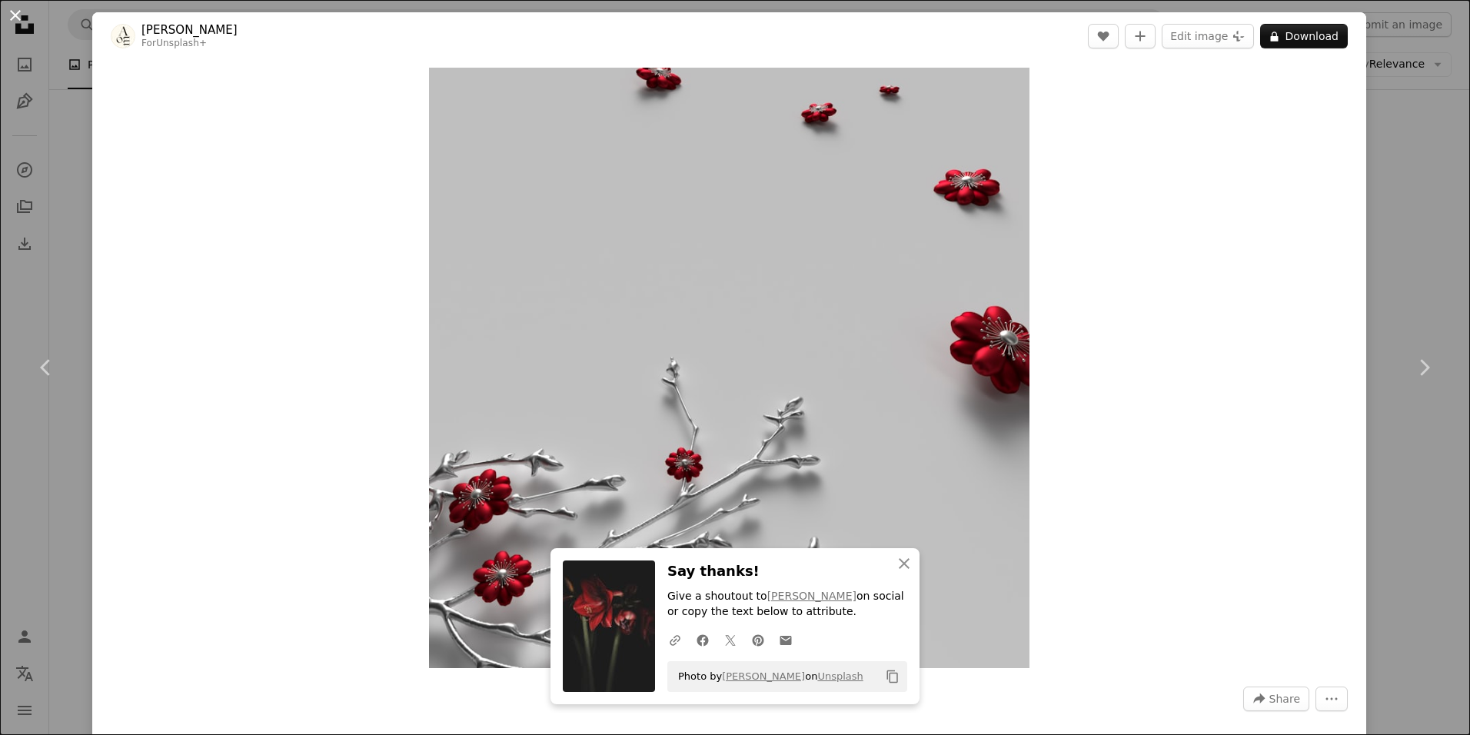
click at [21, 15] on button "An X shape" at bounding box center [15, 15] width 18 height 18
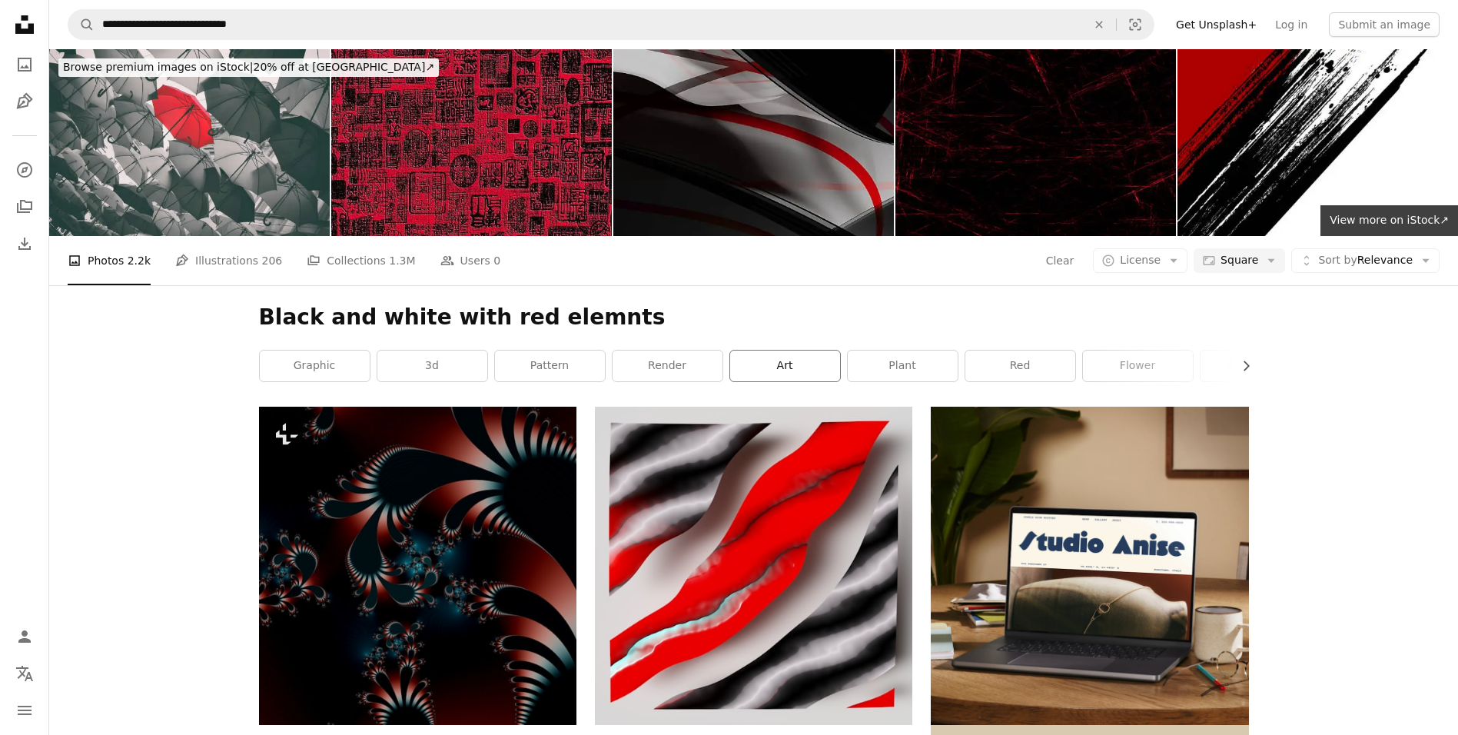
click at [824, 370] on link "art" at bounding box center [785, 366] width 110 height 31
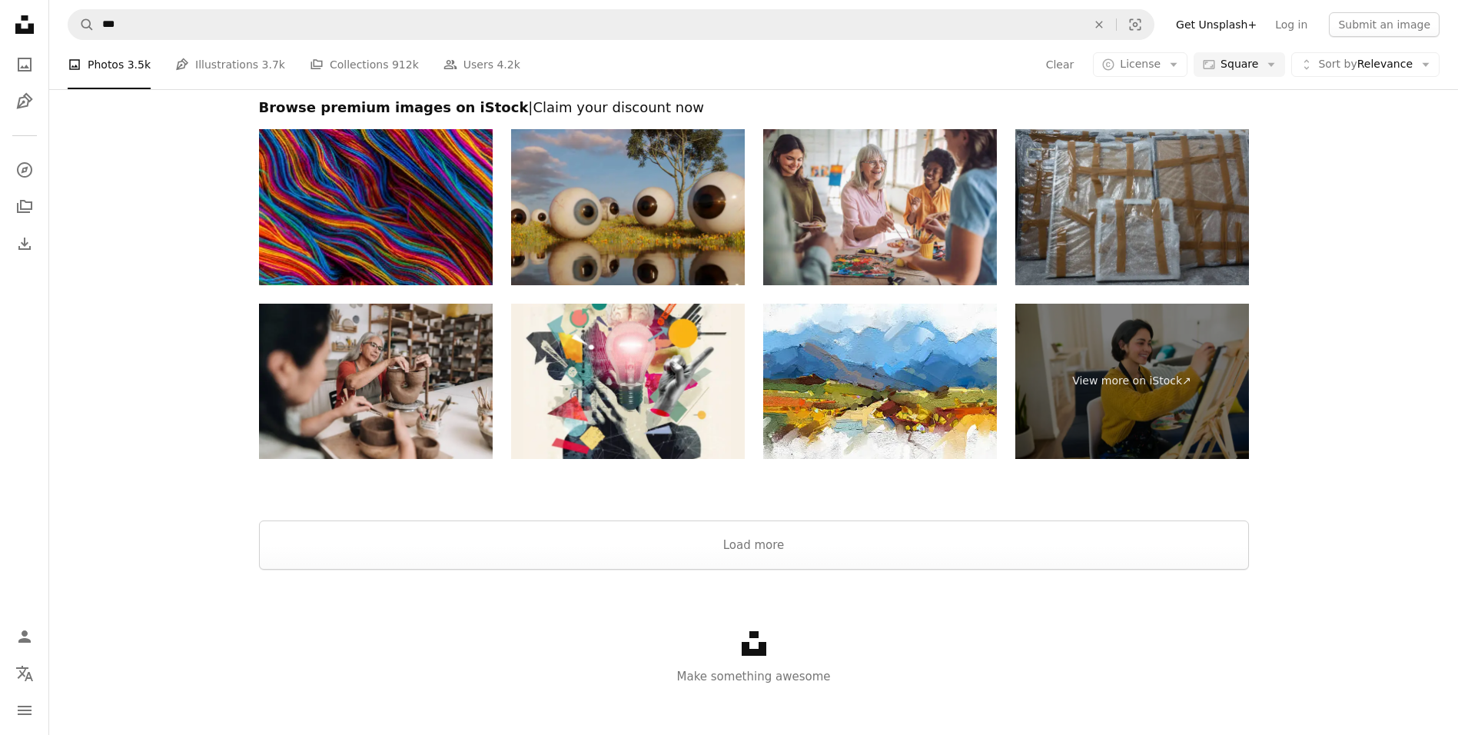
scroll to position [2416, 0]
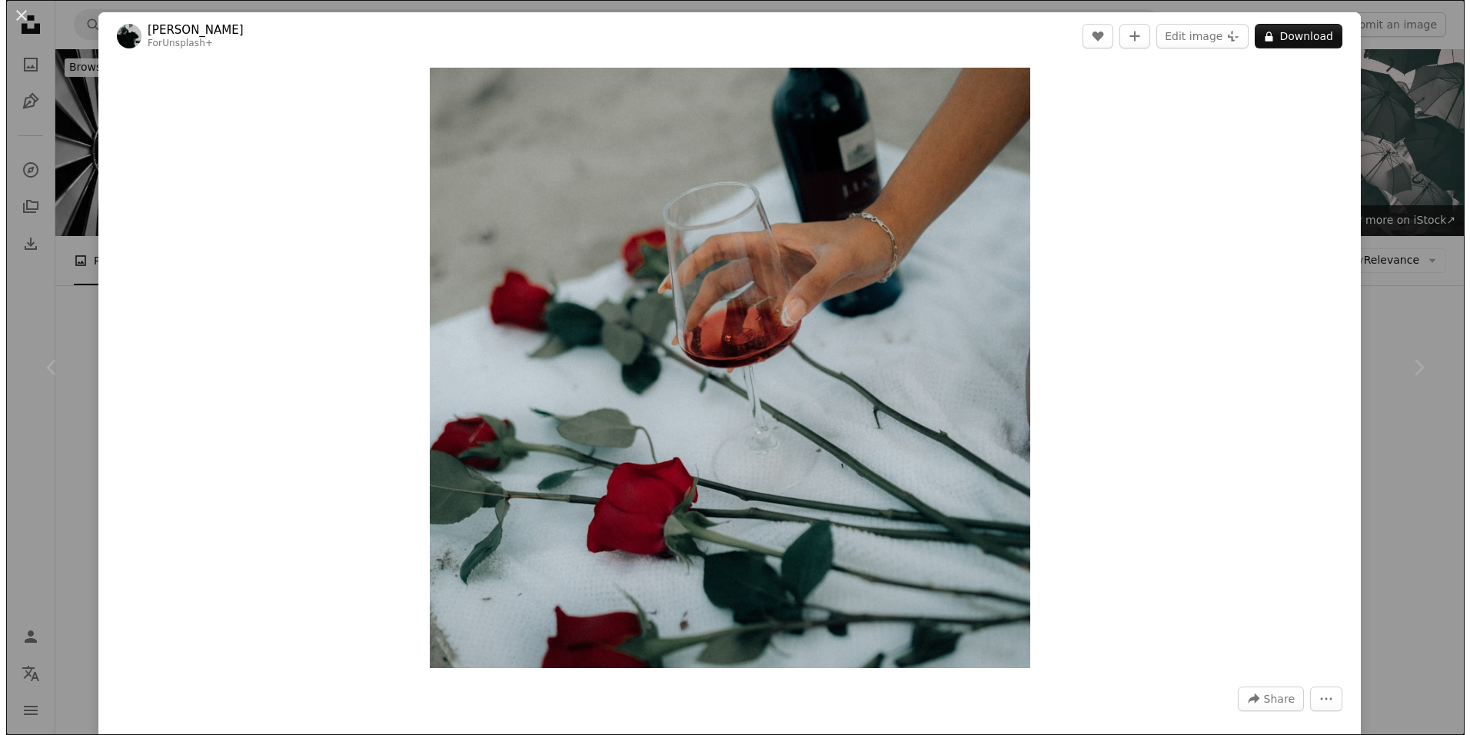
scroll to position [32168, 0]
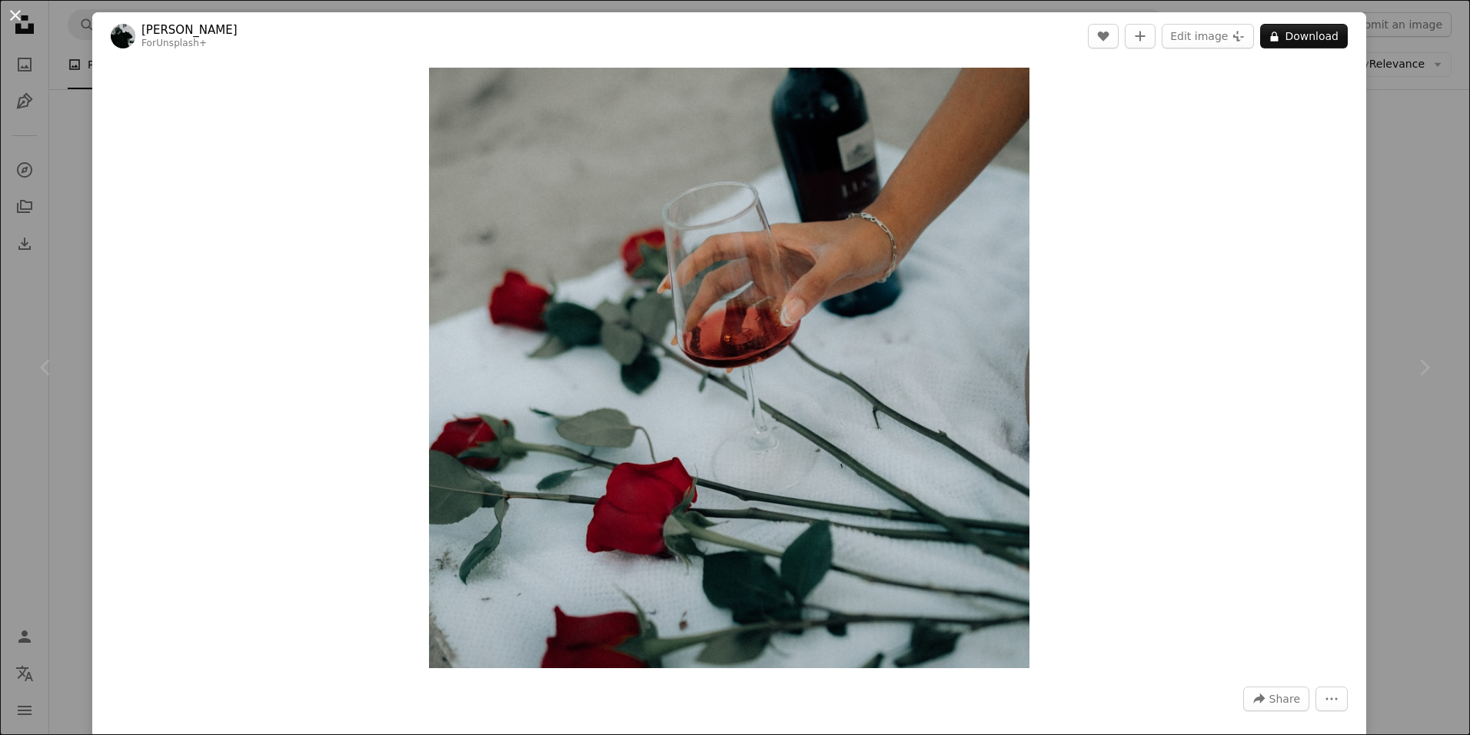
click at [12, 12] on button "An X shape" at bounding box center [15, 15] width 18 height 18
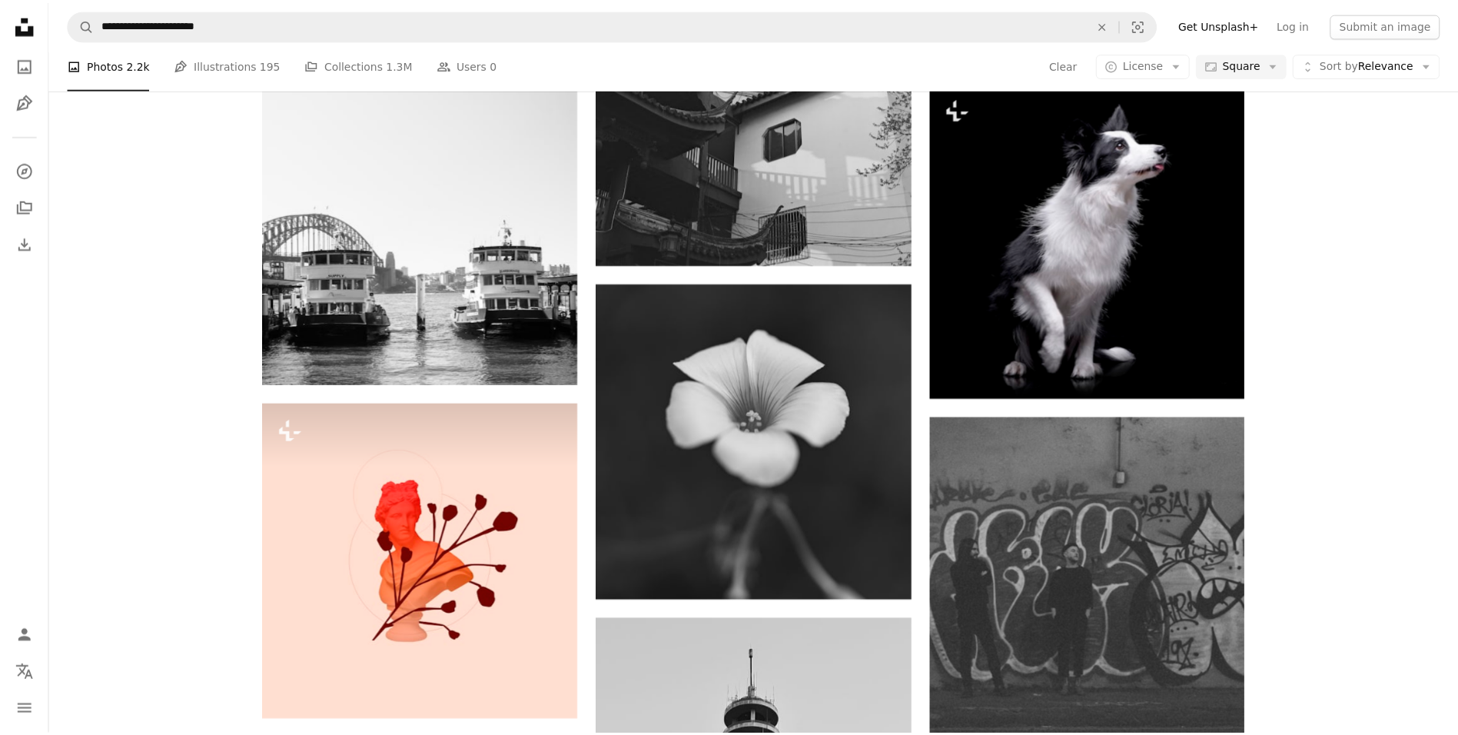
scroll to position [37246, 0]
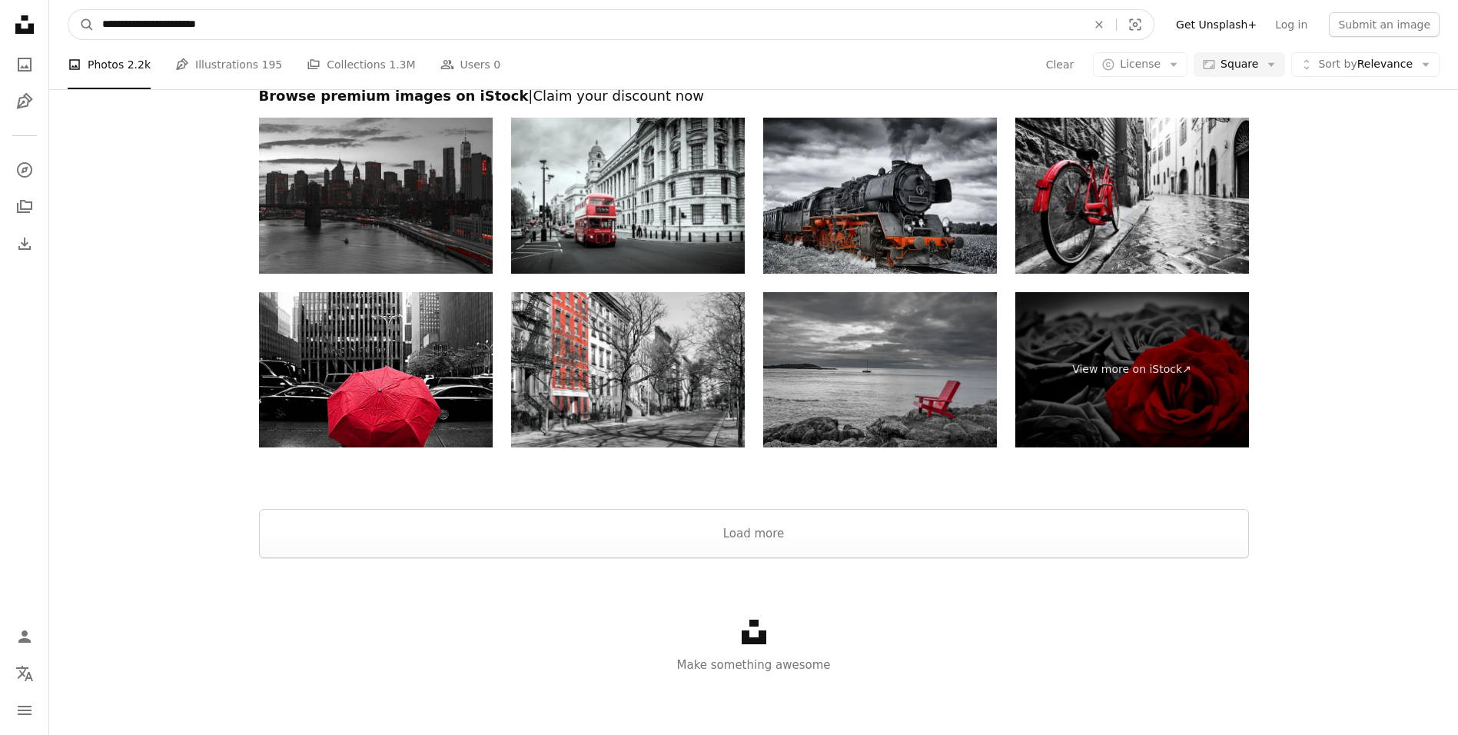
click at [270, 25] on input "**********" at bounding box center [589, 24] width 988 height 29
type input "**********"
click button "A magnifying glass" at bounding box center [81, 24] width 26 height 29
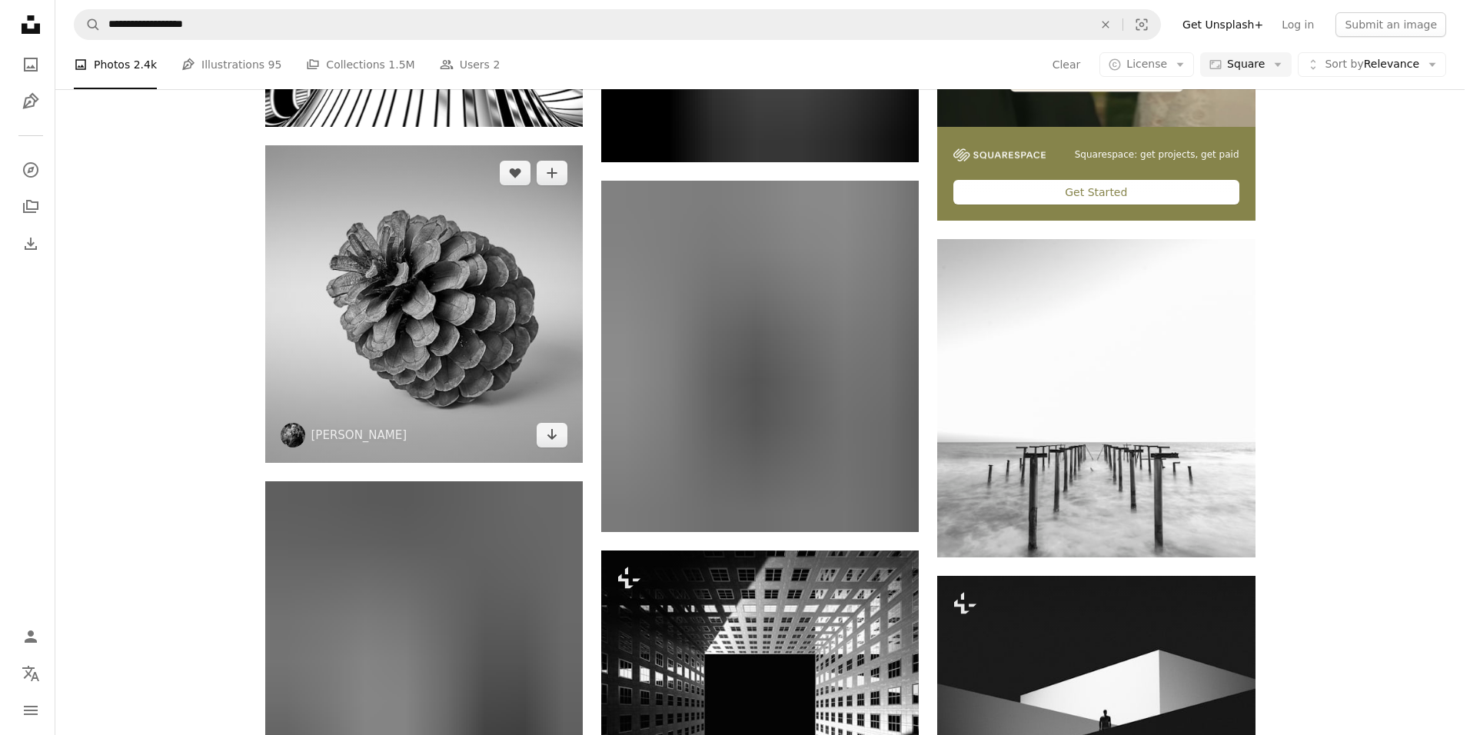
scroll to position [615, 0]
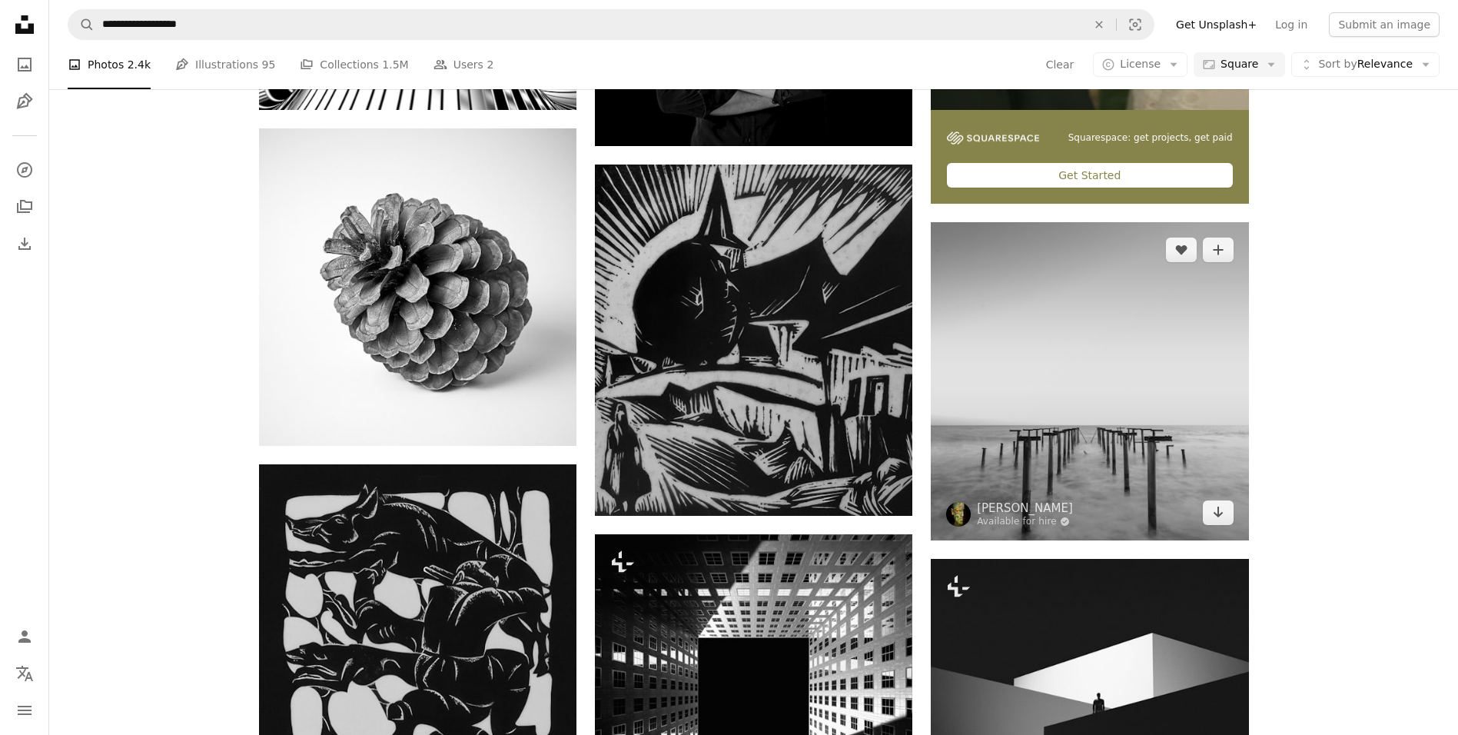
click at [1155, 424] on img at bounding box center [1090, 381] width 318 height 318
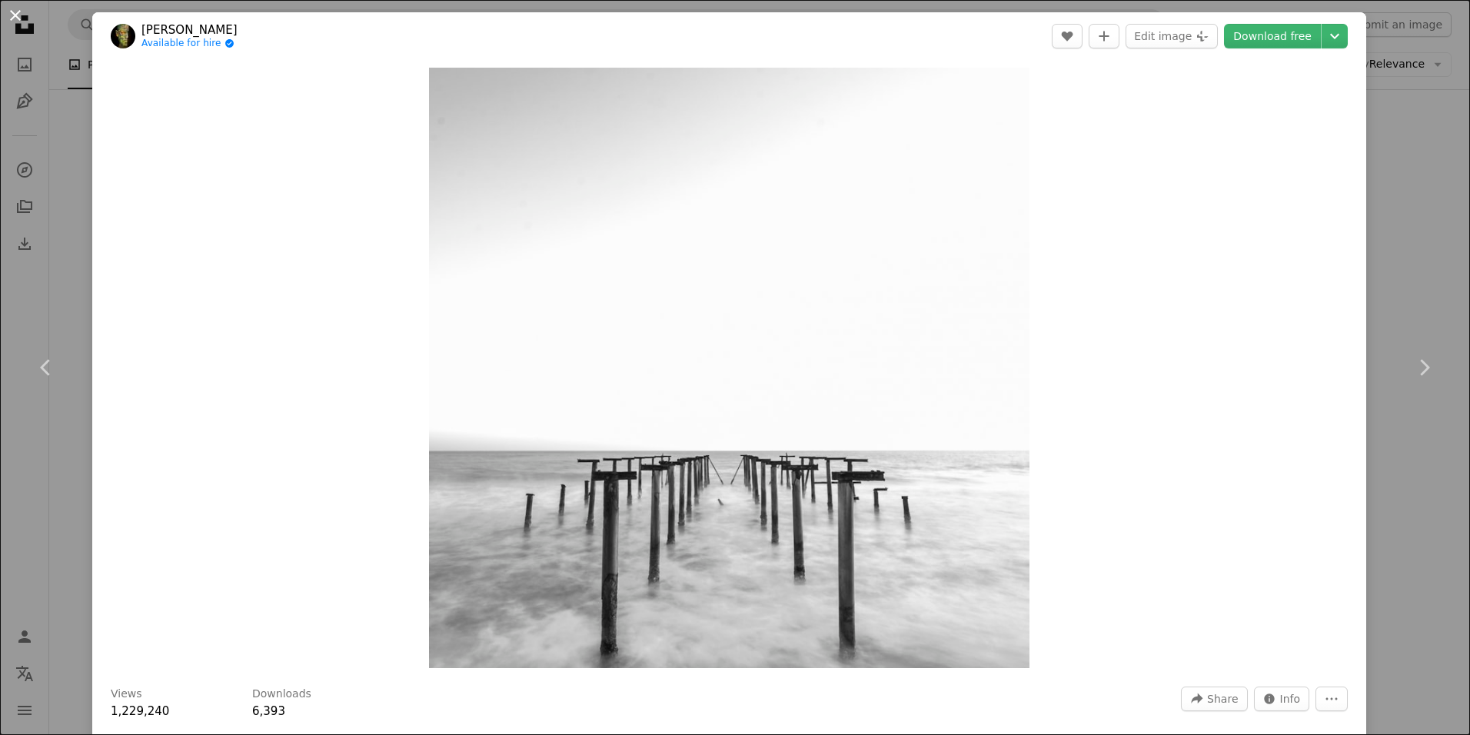
click at [18, 12] on button "An X shape" at bounding box center [15, 15] width 18 height 18
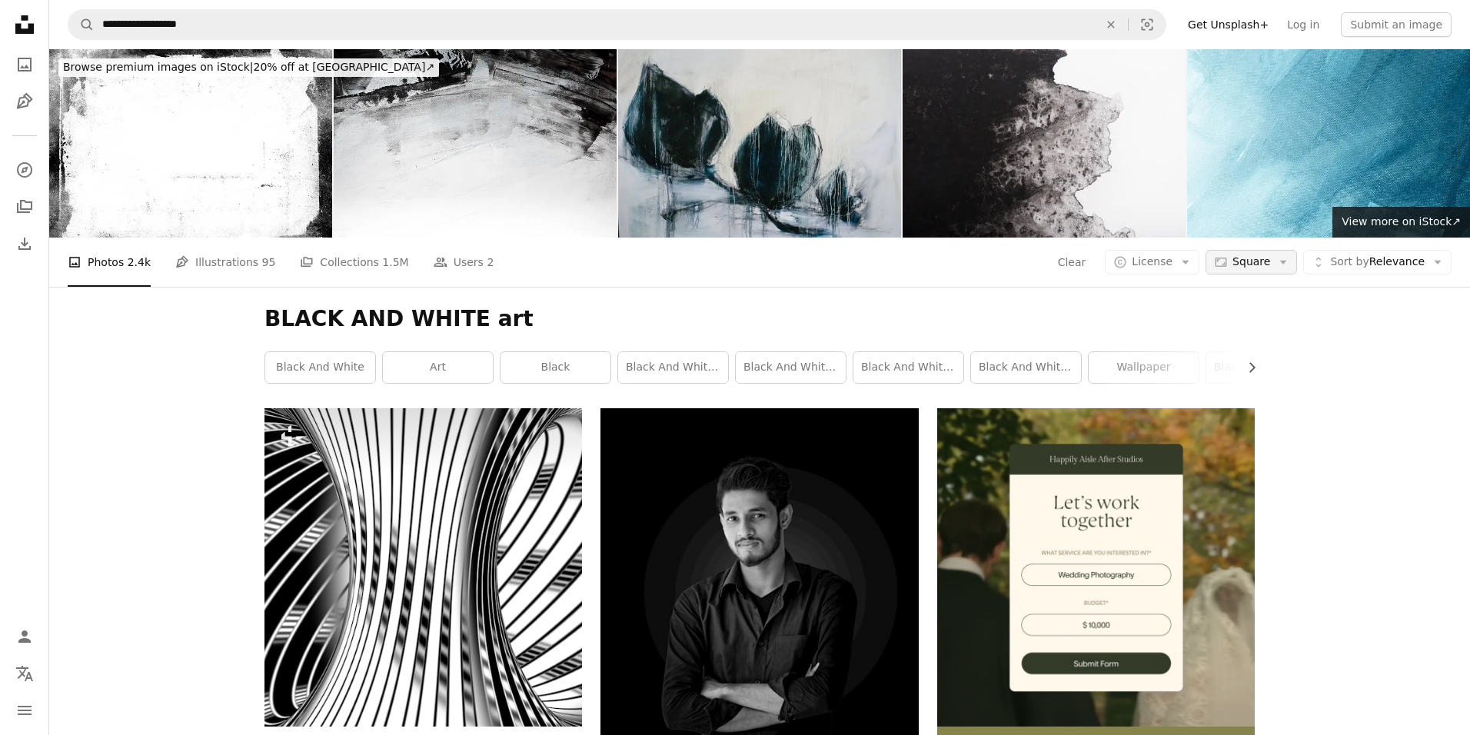
click at [1277, 255] on icon "Arrow down" at bounding box center [1283, 262] width 14 height 14
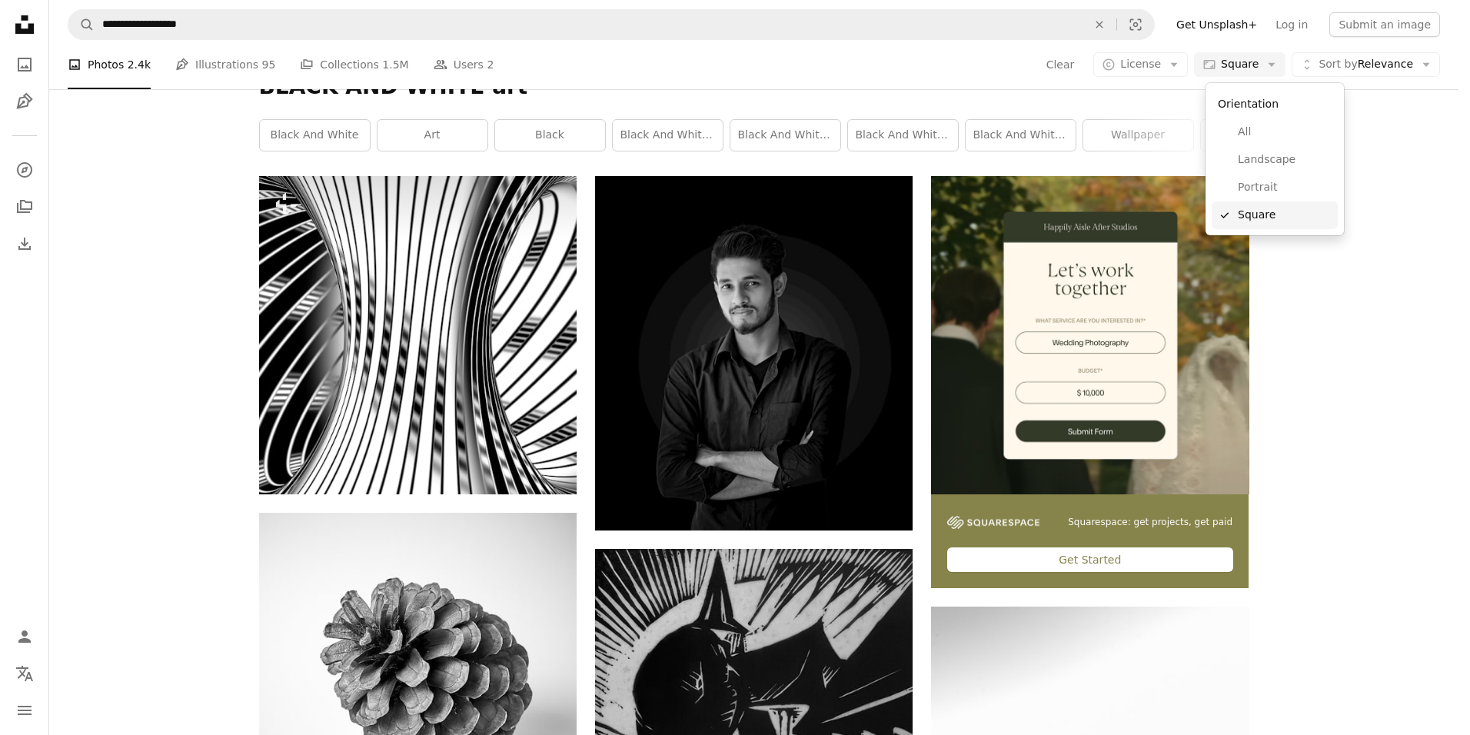
click at [1245, 218] on span "Square" at bounding box center [1285, 215] width 94 height 15
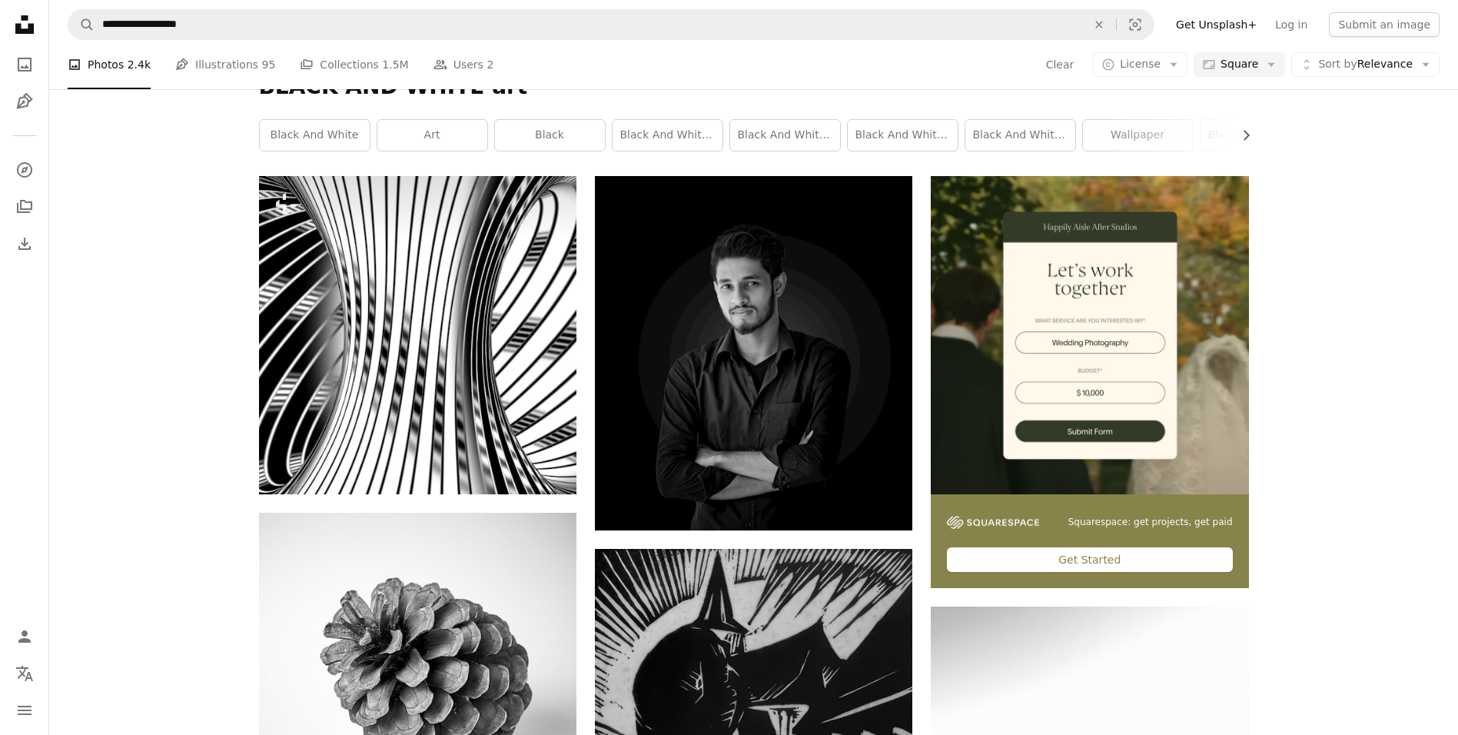
scroll to position [1691, 0]
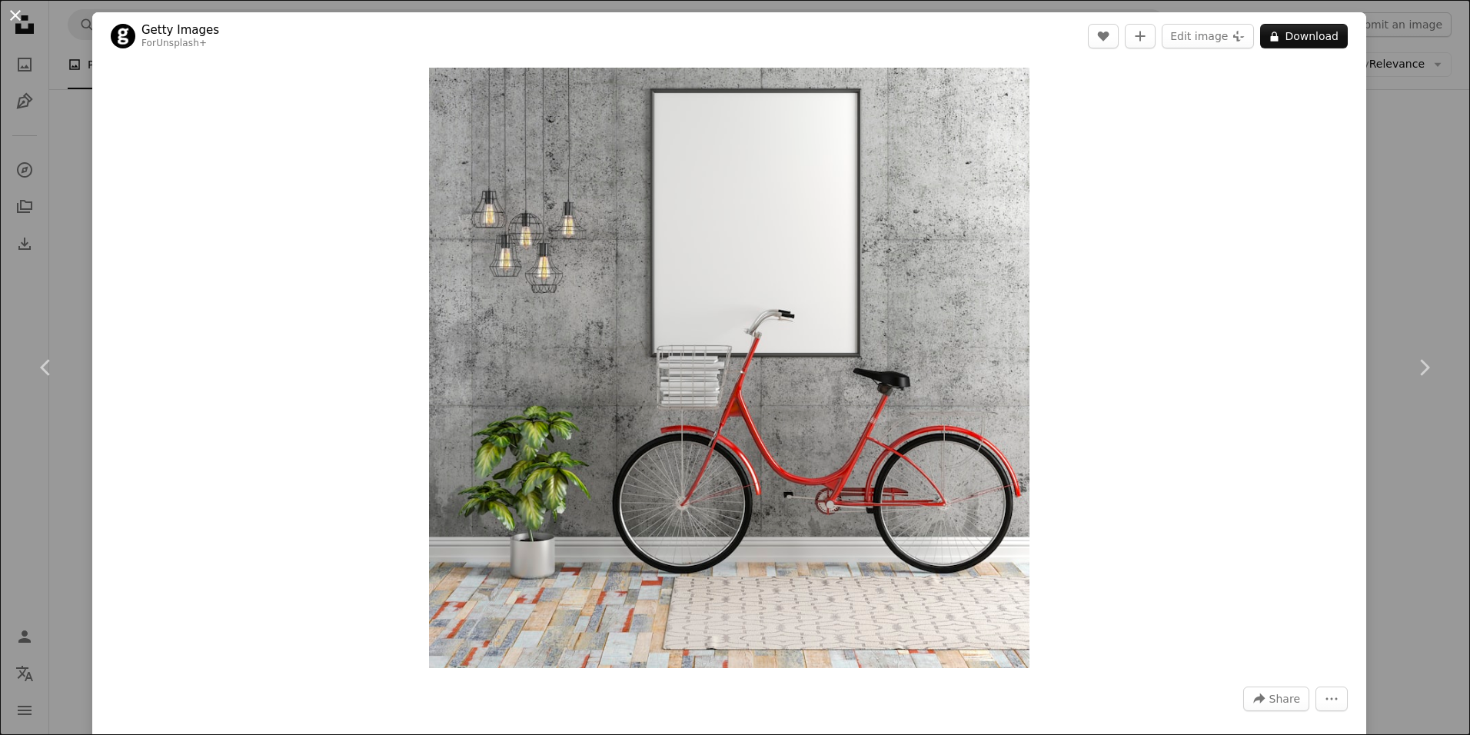
click at [8, 21] on button "An X shape" at bounding box center [15, 15] width 18 height 18
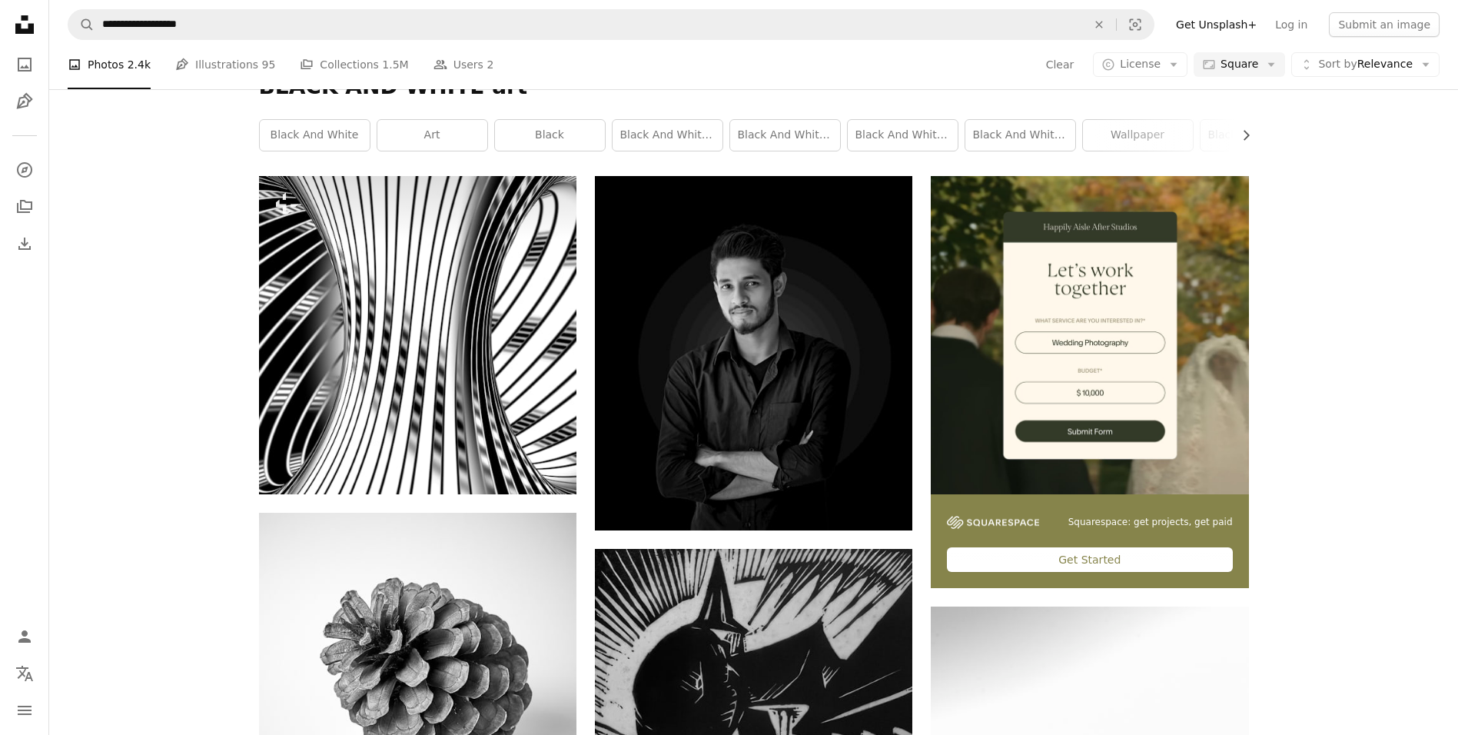
scroll to position [2153, 0]
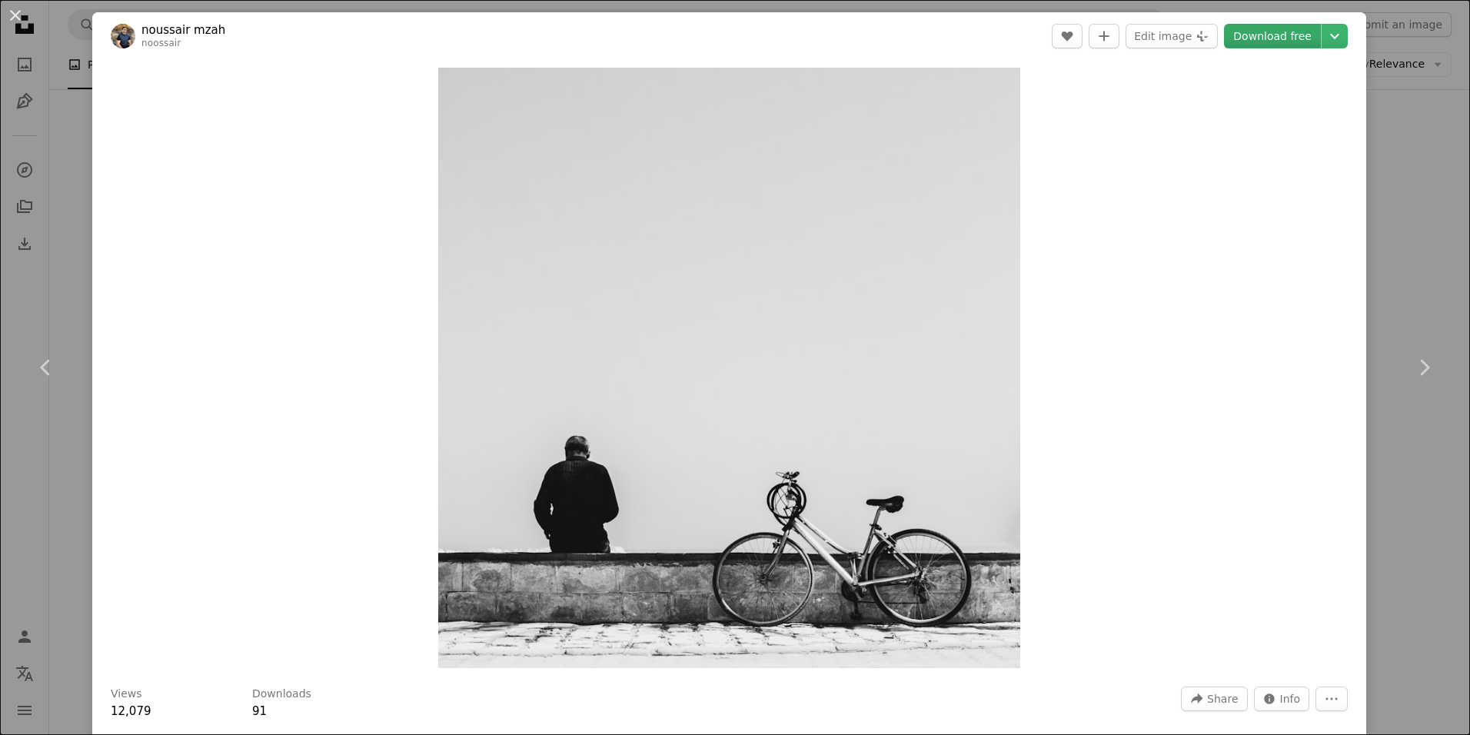
click at [1265, 34] on link "Download free" at bounding box center [1272, 36] width 97 height 25
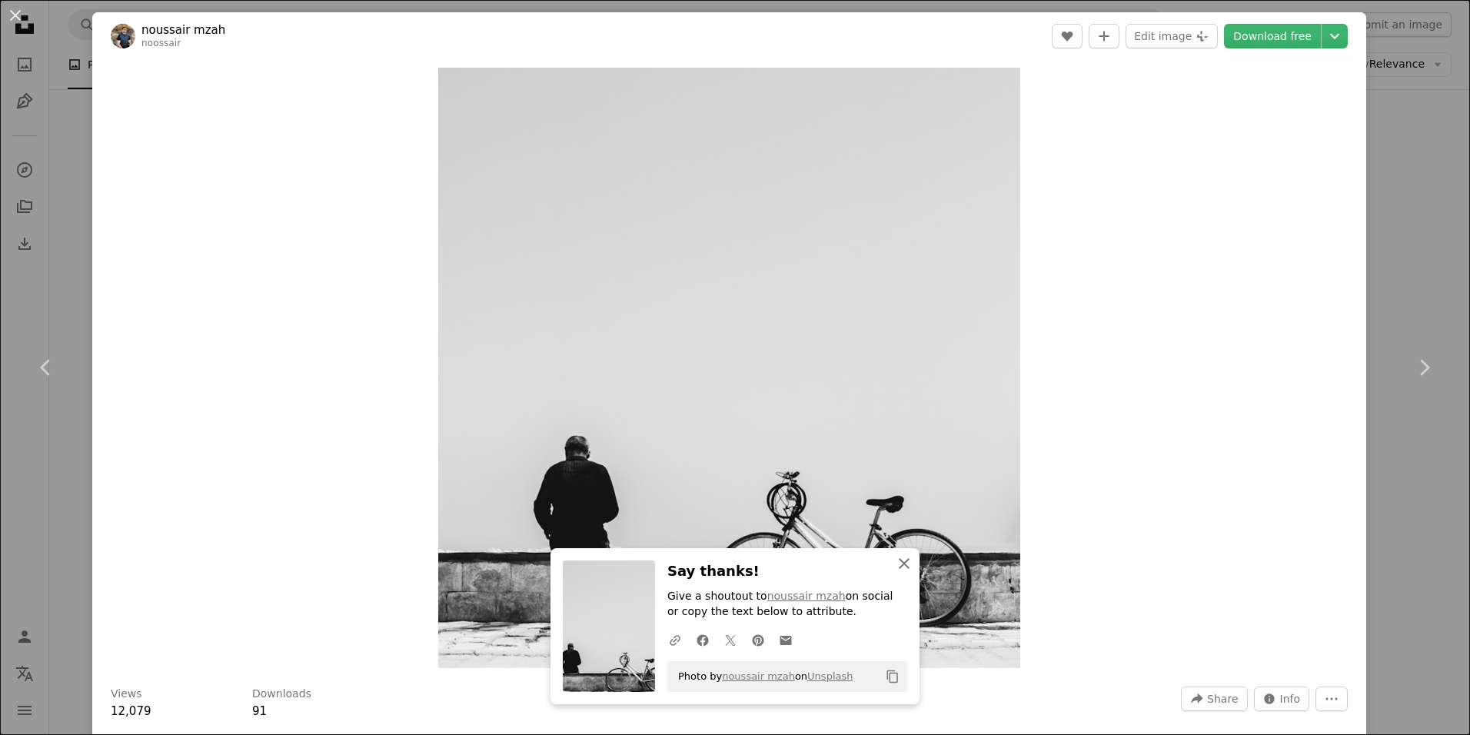
click at [906, 564] on icon "button" at bounding box center [904, 563] width 11 height 11
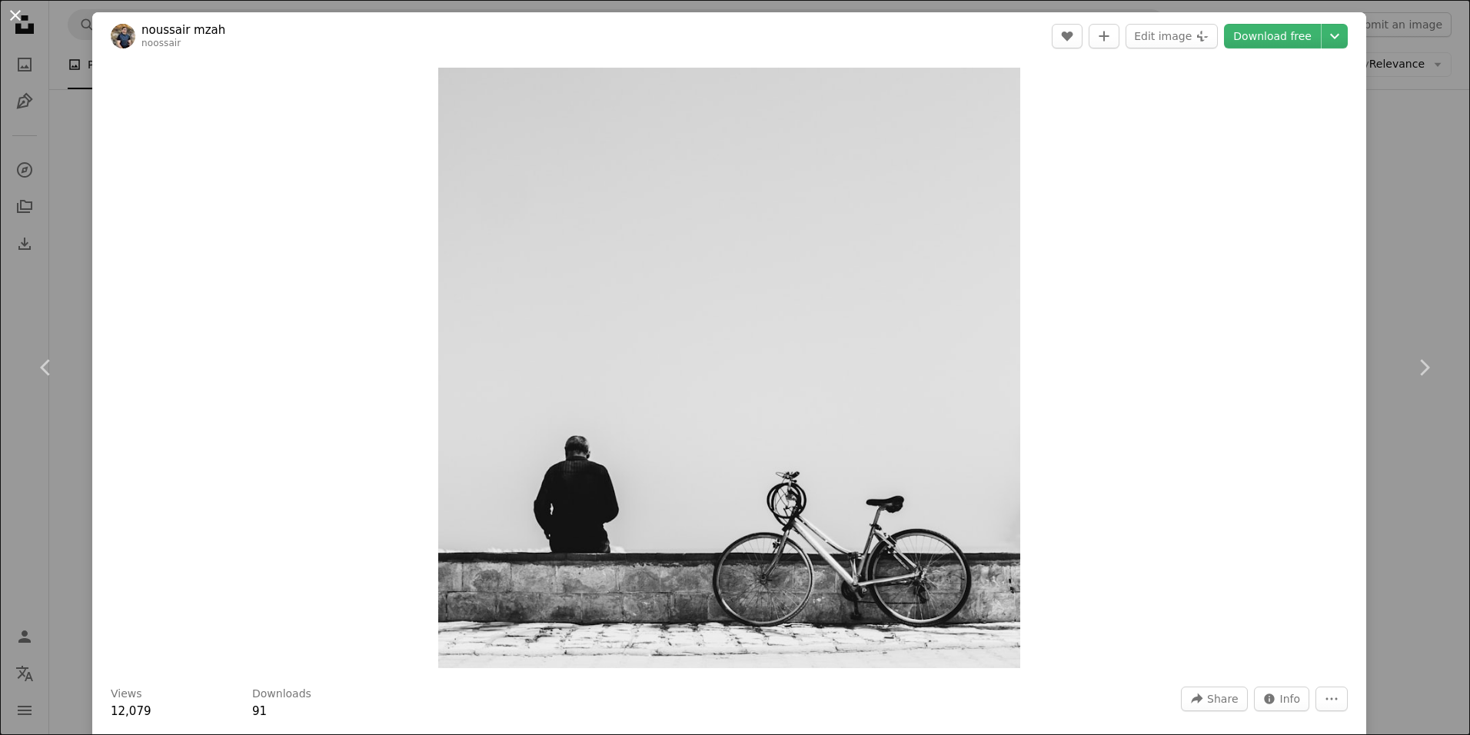
click at [21, 24] on button "An X shape" at bounding box center [15, 15] width 18 height 18
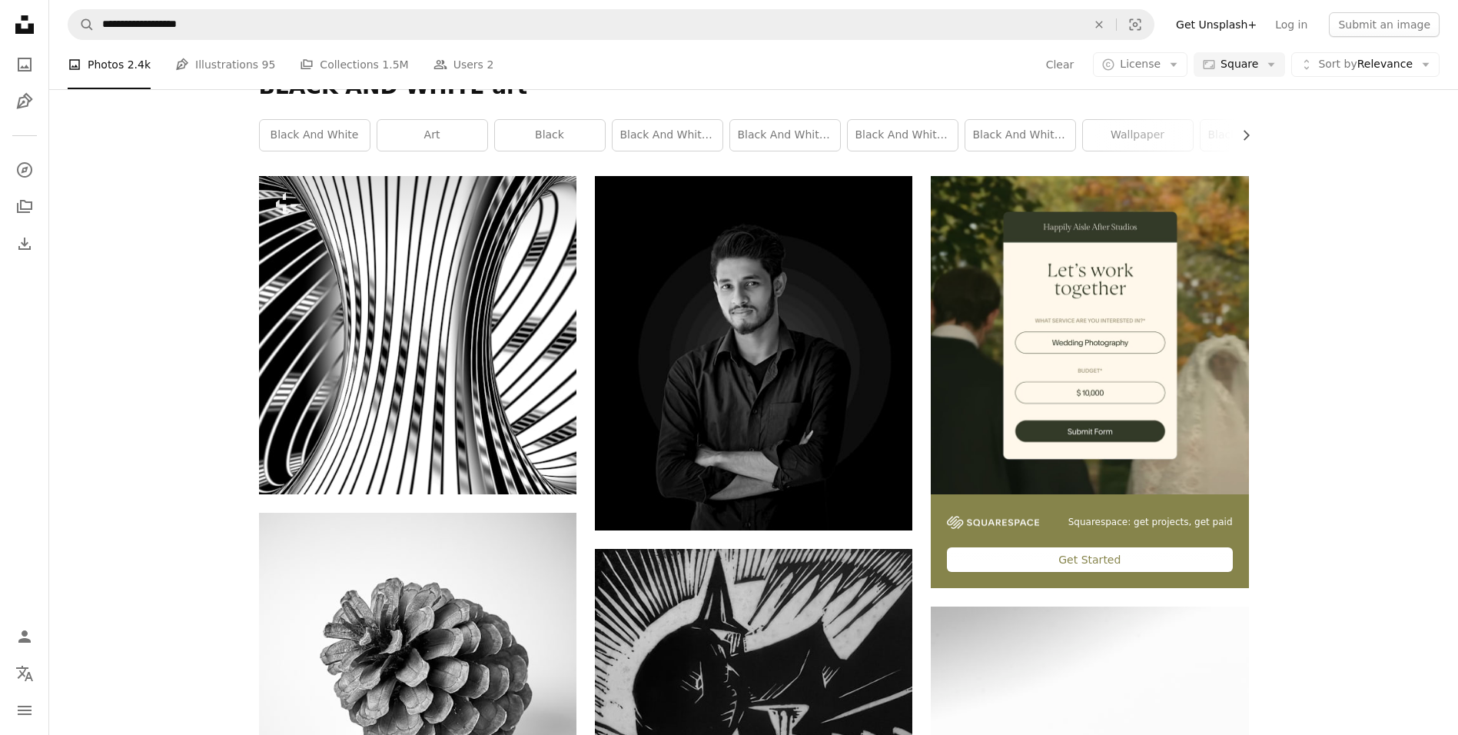
scroll to position [12896, 0]
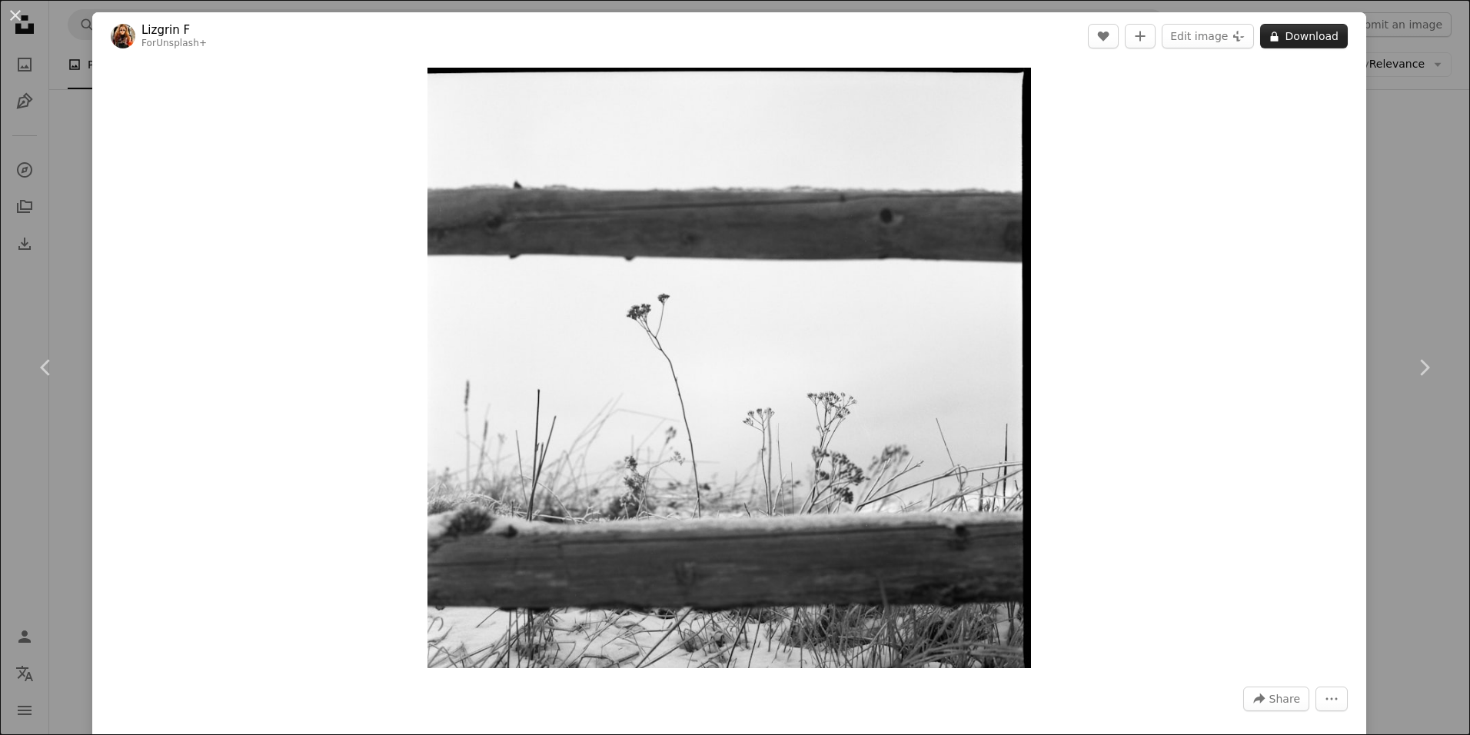
click at [1292, 38] on button "A lock Download" at bounding box center [1304, 36] width 88 height 25
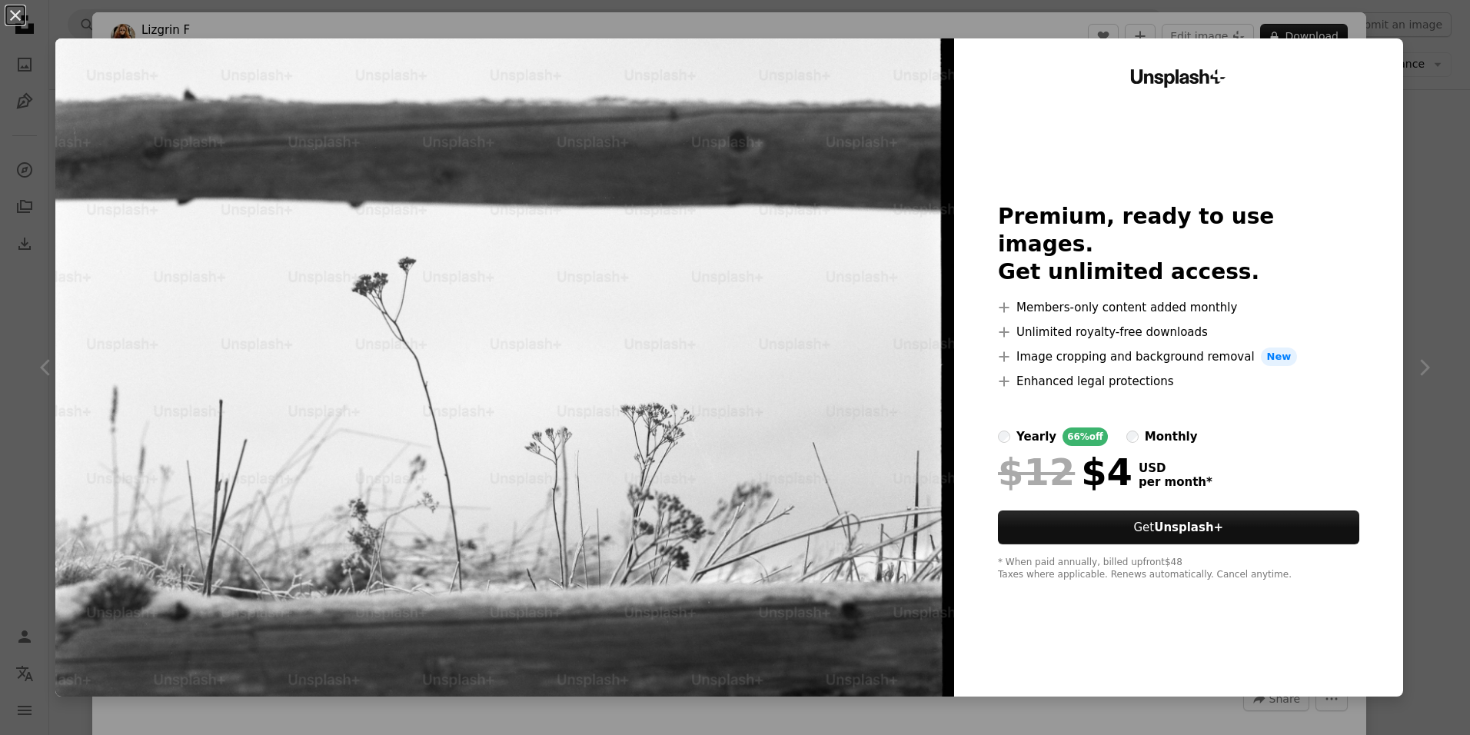
drag, startPoint x: 19, startPoint y: 12, endPoint x: 31, endPoint y: 10, distance: 11.8
click at [18, 13] on button "An X shape" at bounding box center [15, 15] width 18 height 18
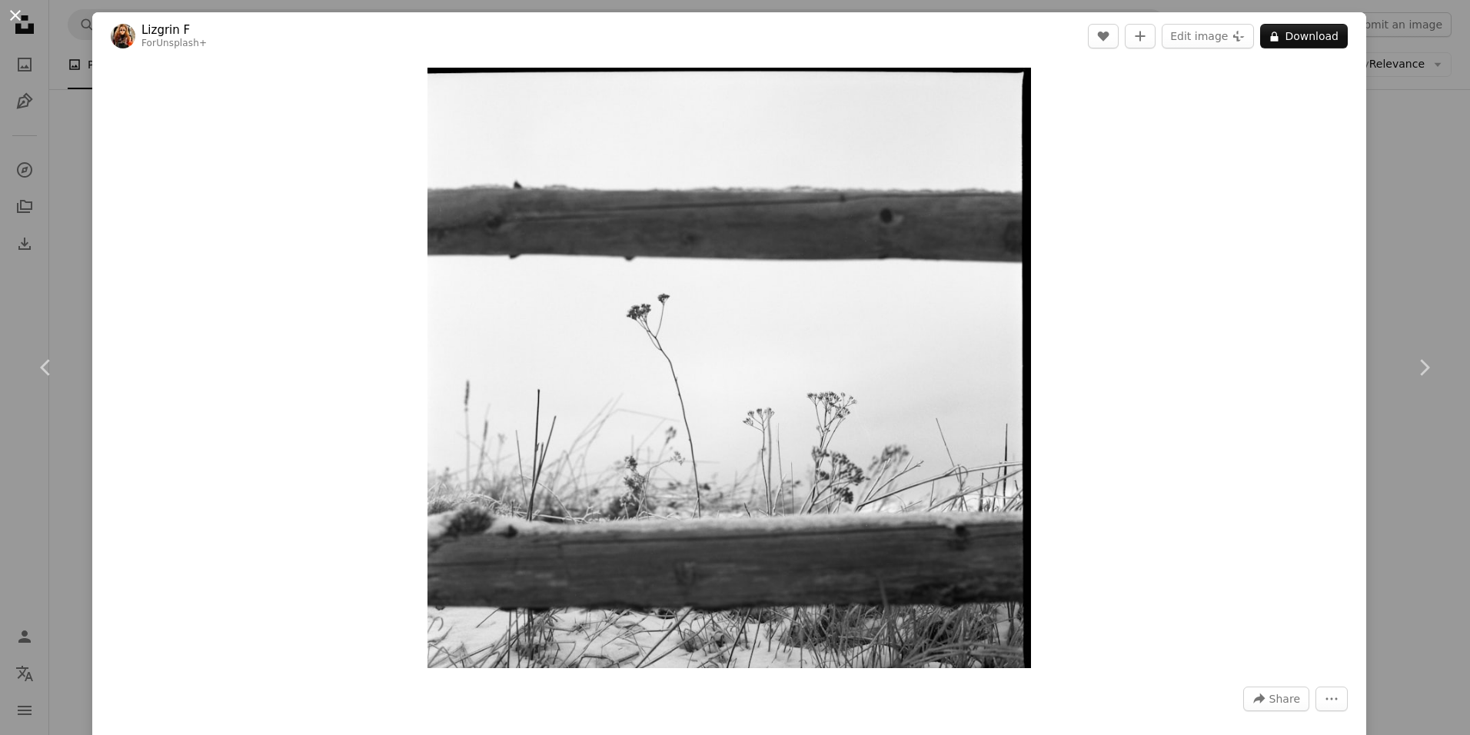
click at [22, 25] on button "An X shape" at bounding box center [15, 15] width 18 height 18
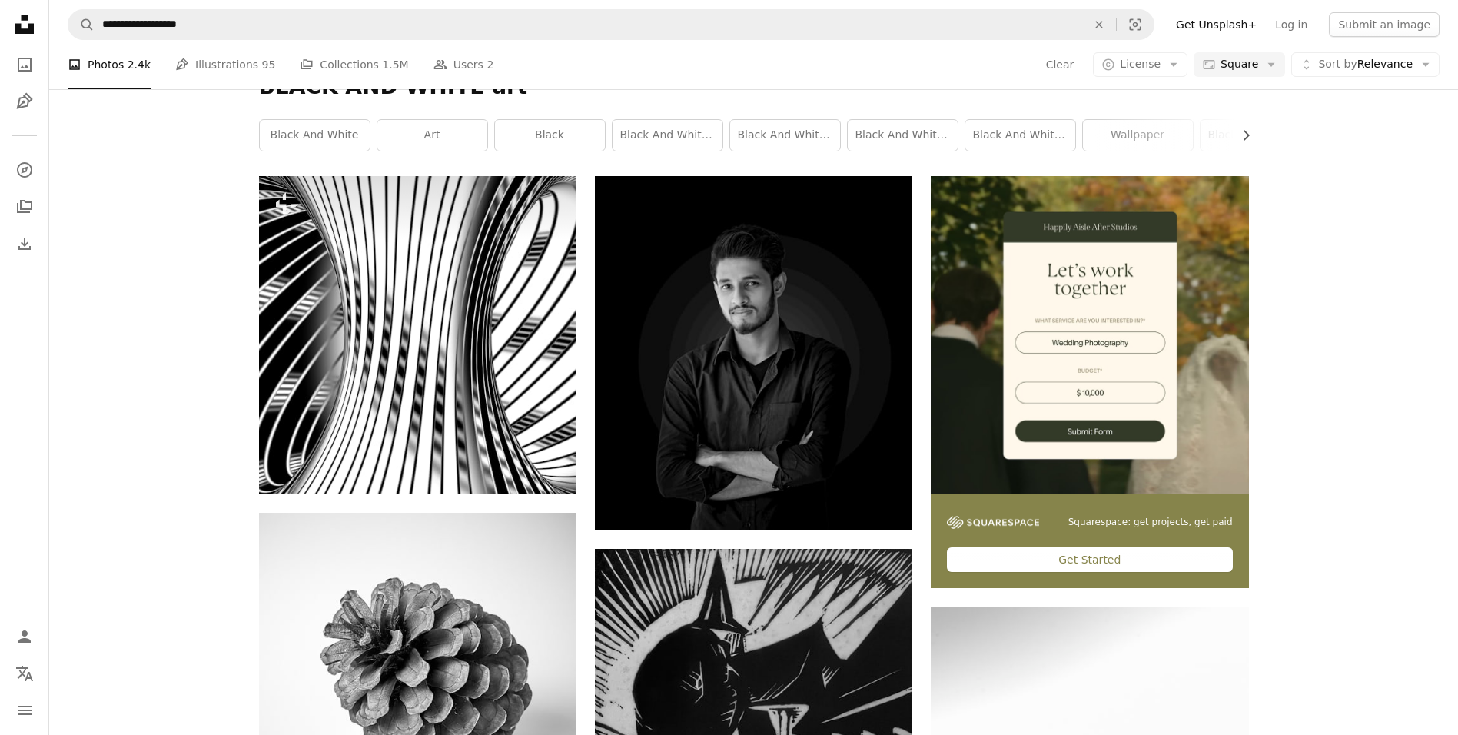
scroll to position [205, 0]
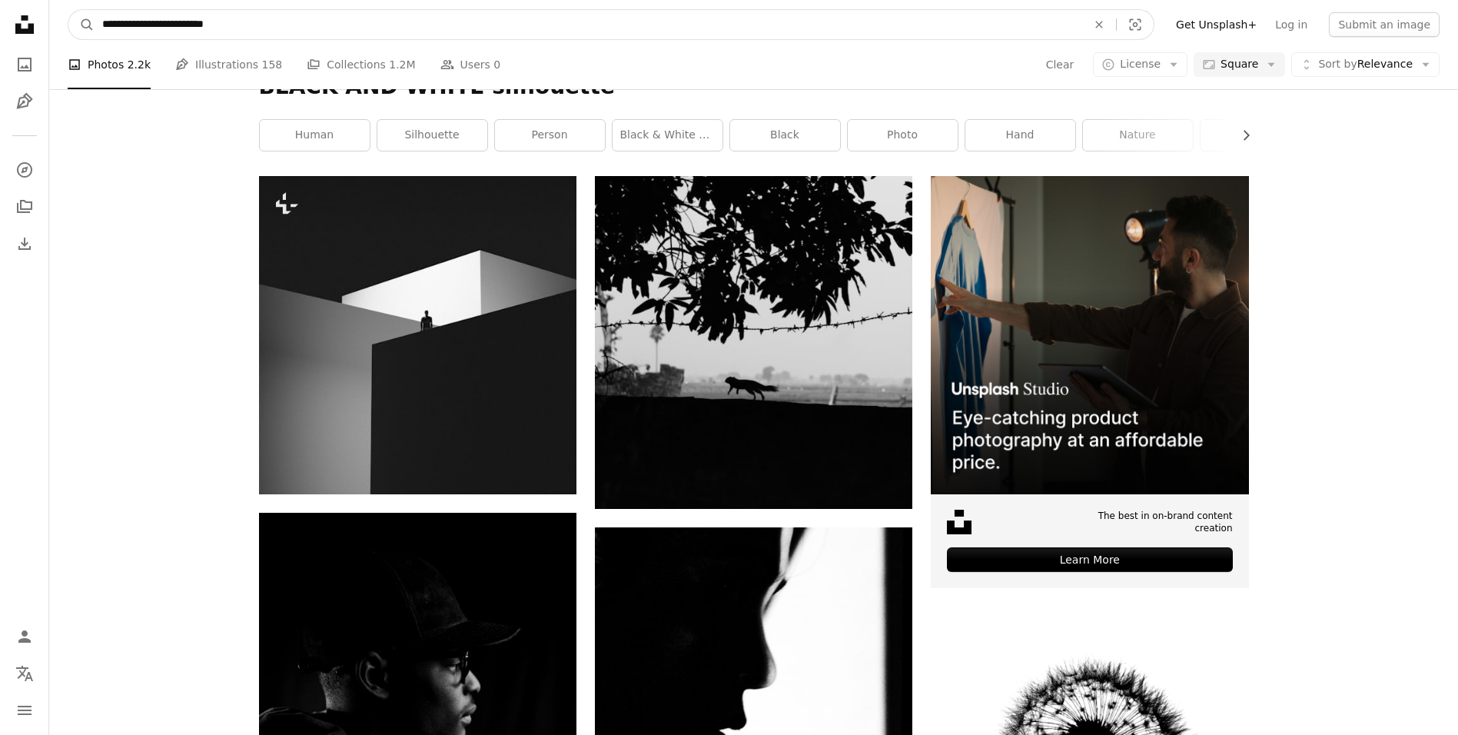
click at [218, 26] on input "**********" at bounding box center [589, 24] width 988 height 29
type input "**********"
click at [68, 10] on button "A magnifying glass" at bounding box center [81, 24] width 26 height 29
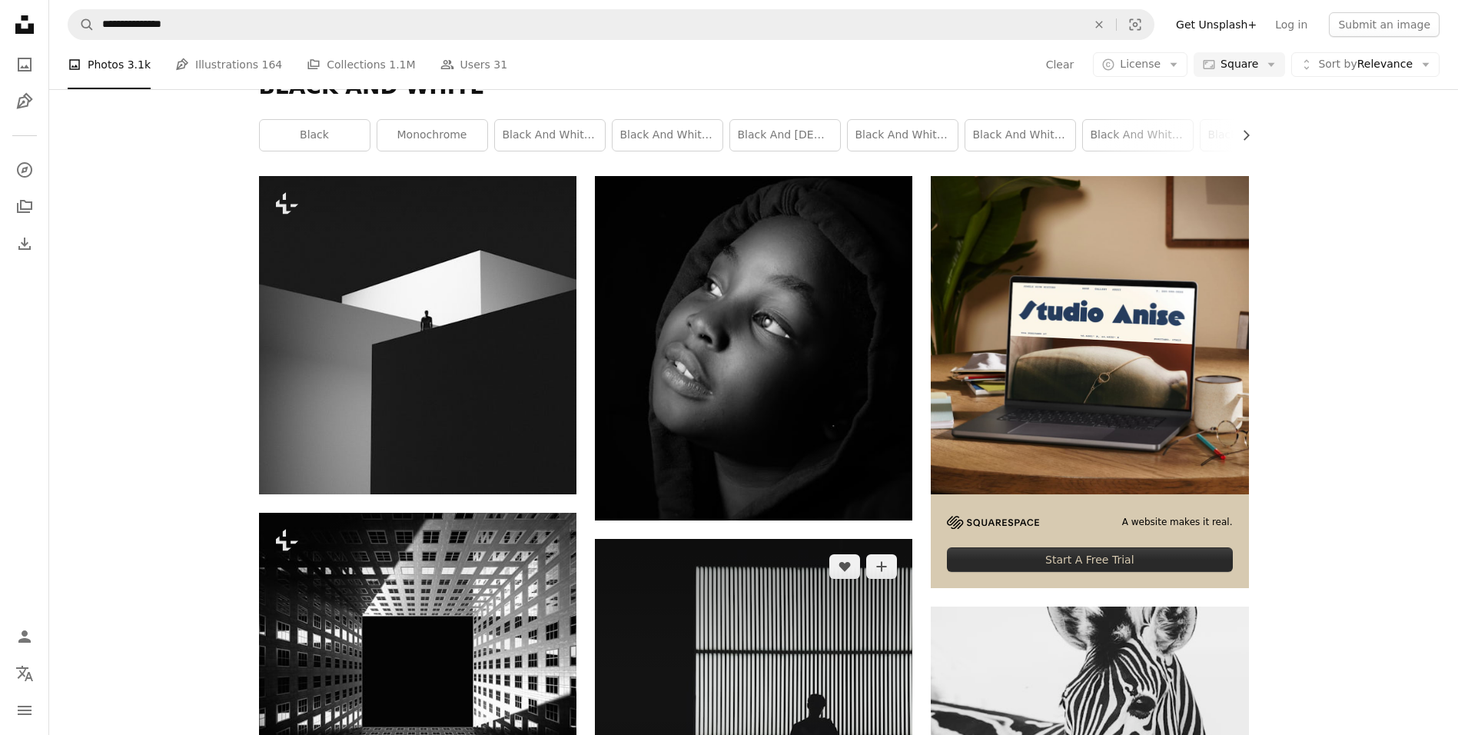
scroll to position [461, 0]
click at [760, 539] on img at bounding box center [754, 698] width 318 height 318
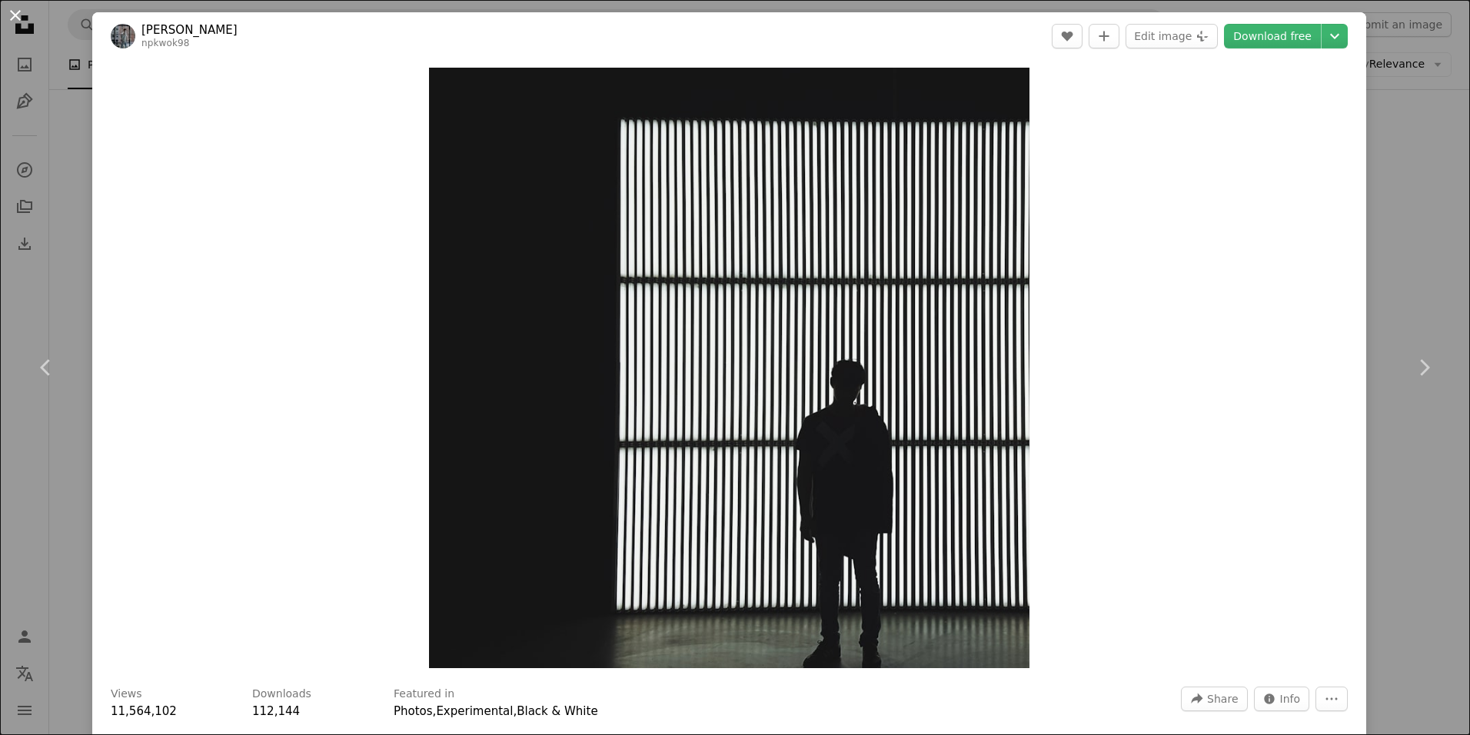
click at [18, 25] on button "An X shape" at bounding box center [15, 15] width 18 height 18
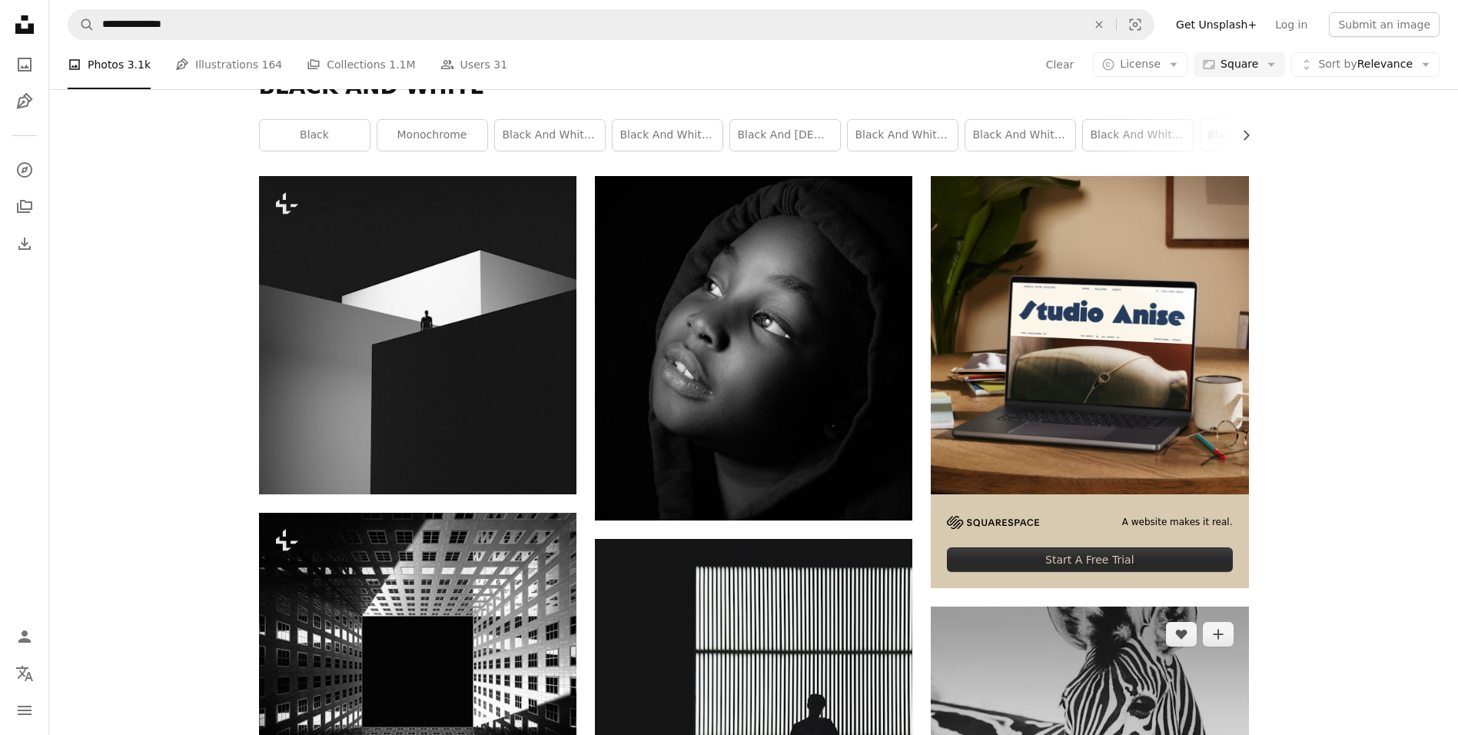
scroll to position [846, 0]
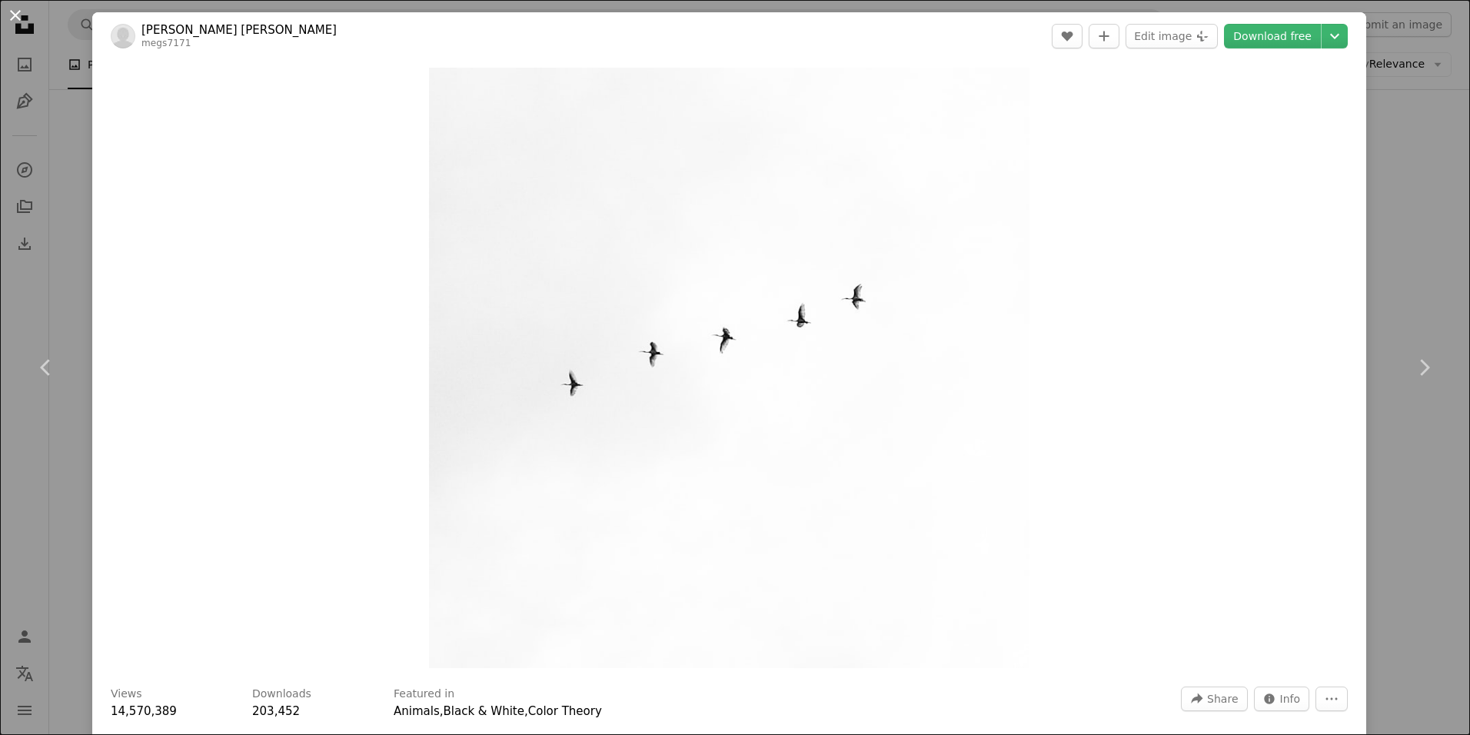
click at [21, 22] on button "An X shape" at bounding box center [15, 15] width 18 height 18
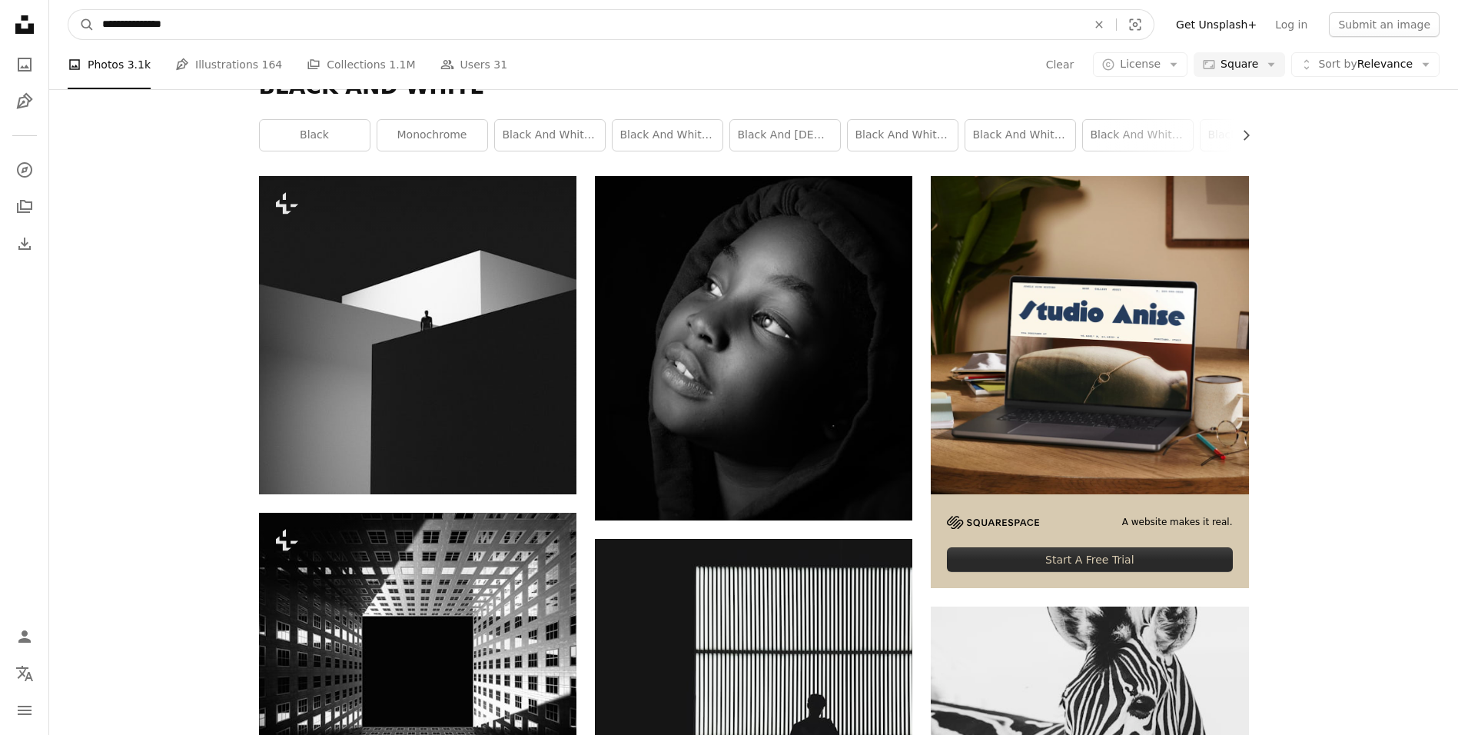
click at [221, 34] on input "**********" at bounding box center [589, 24] width 988 height 29
type input "**********"
click button "A magnifying glass" at bounding box center [81, 24] width 26 height 29
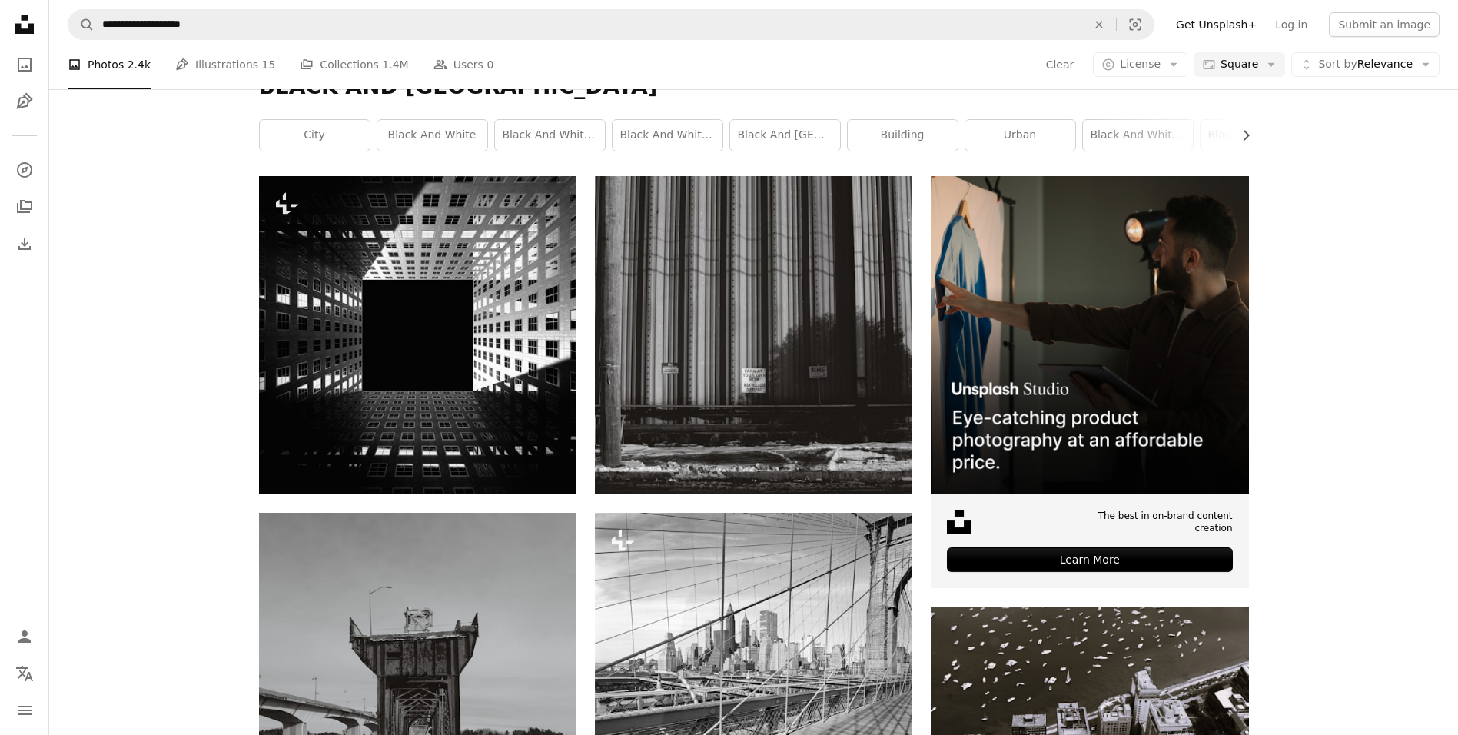
scroll to position [999, 0]
